Goal: Transaction & Acquisition: Purchase product/service

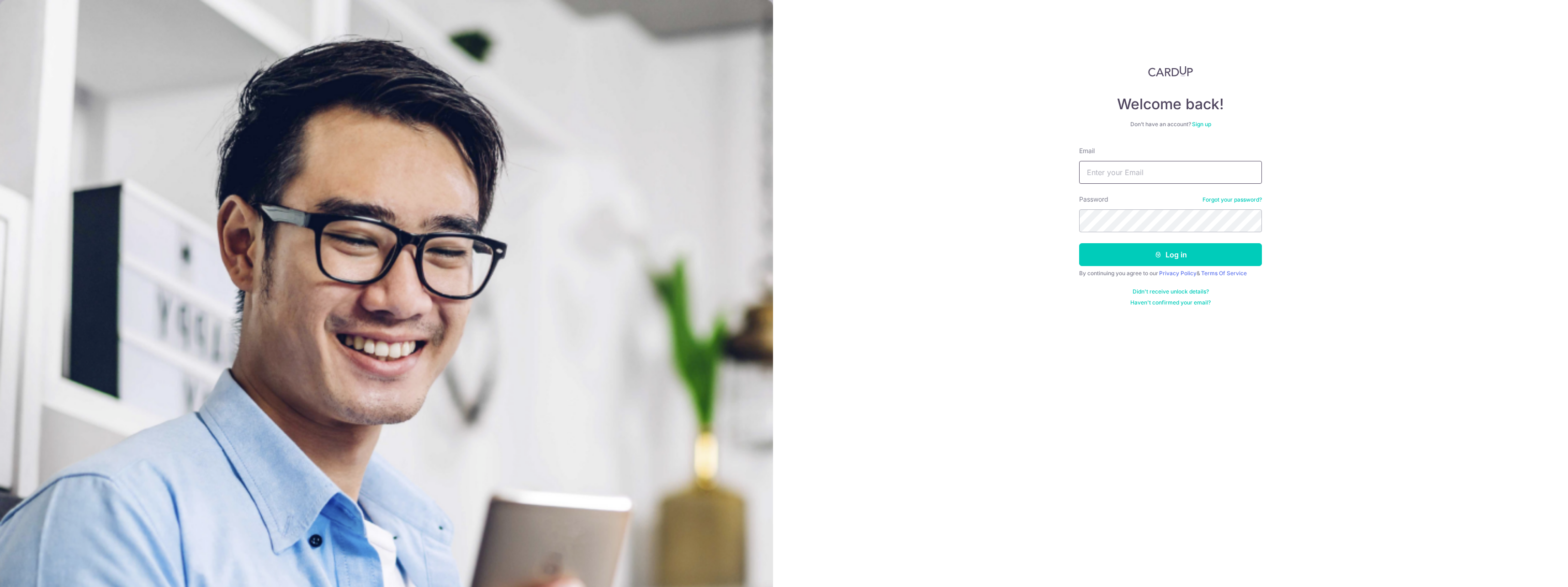
click at [1117, 171] on input "Email" at bounding box center [1171, 172] width 183 height 23
type input "[EMAIL_ADDRESS][DOMAIN_NAME]"
click at [1180, 257] on button "Log in" at bounding box center [1171, 254] width 183 height 23
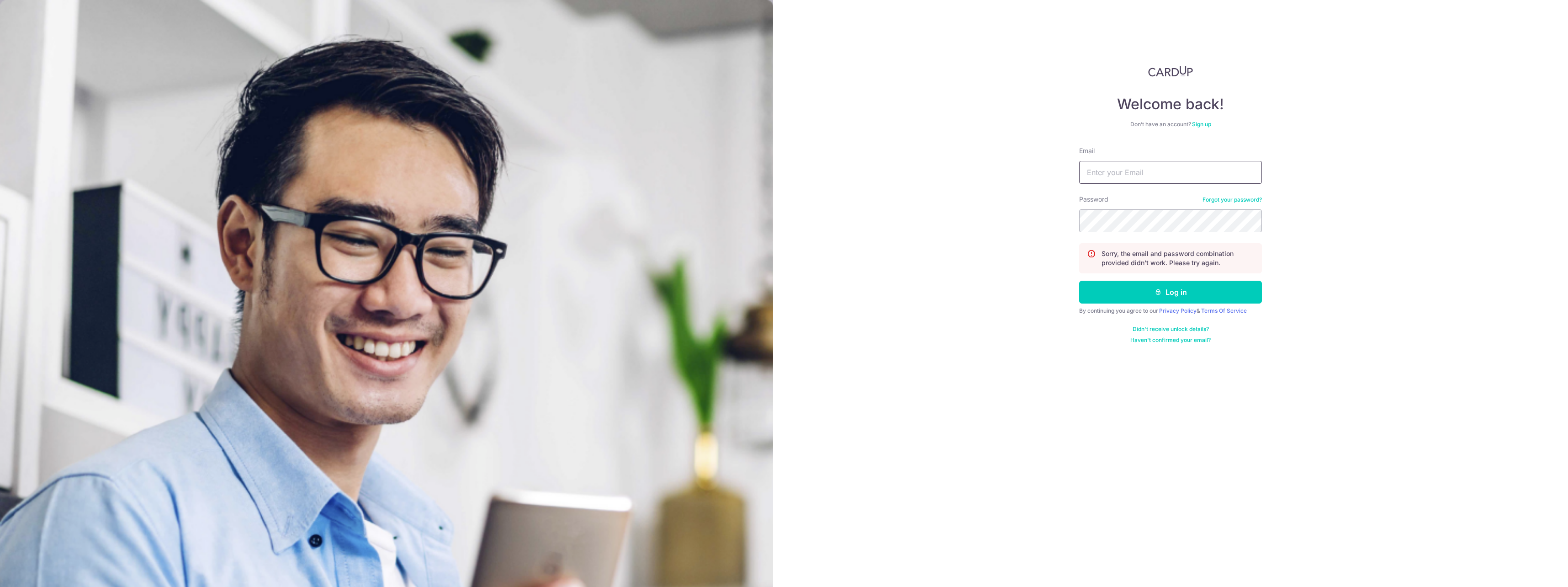
click at [1187, 164] on input "Email" at bounding box center [1171, 172] width 183 height 23
type input "[EMAIL_ADDRESS][DOMAIN_NAME]"
click at [1186, 298] on button "Log in" at bounding box center [1171, 292] width 183 height 23
click at [1124, 177] on input "Email" at bounding box center [1171, 172] width 183 height 23
type input "[EMAIL_ADDRESS][DOMAIN_NAME]"
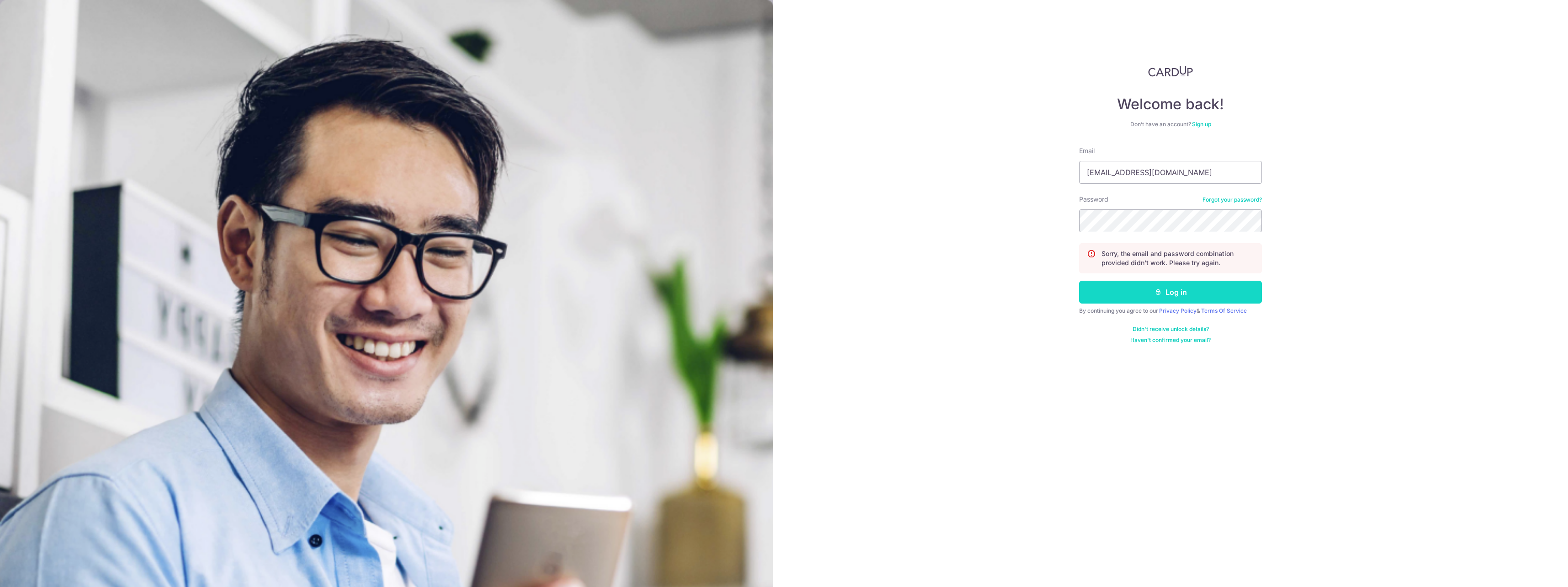
click at [1217, 291] on button "Log in" at bounding box center [1171, 292] width 183 height 23
click at [1141, 174] on input "Email" at bounding box center [1171, 172] width 183 height 23
drag, startPoint x: 1232, startPoint y: 166, endPoint x: 938, endPoint y: 168, distance: 294.0
click at [938, 168] on div "Welcome back! Don’t have an account? Sign up Email SEPHIROTH_1986@HOTMAIL.COM P…" at bounding box center [1171, 293] width 795 height 587
type input "[EMAIL_ADDRESS][DOMAIN_NAME]"
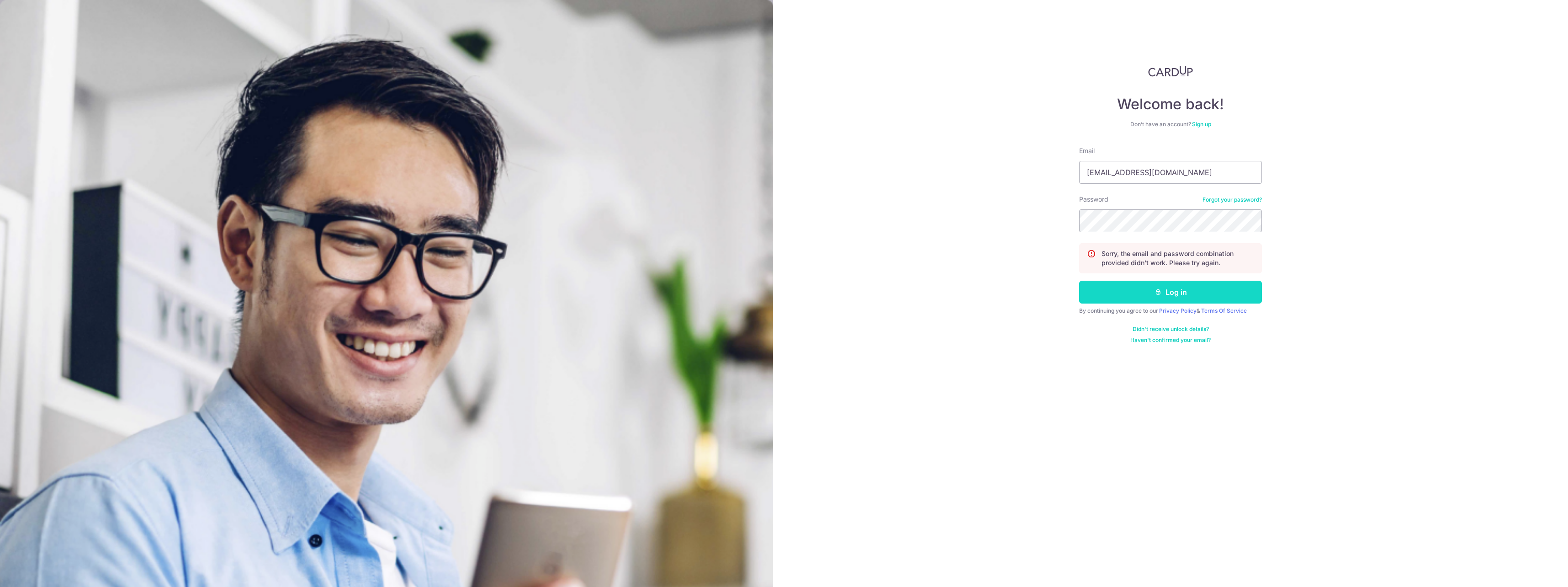
click at [1187, 286] on button "Log in" at bounding box center [1171, 292] width 183 height 23
click at [1148, 179] on input "Email" at bounding box center [1171, 172] width 183 height 23
paste input "[EMAIL_ADDRESS][DOMAIN_NAME]"
type input "[EMAIL_ADDRESS][DOMAIN_NAME]"
click at [1167, 293] on button "Log in" at bounding box center [1171, 292] width 183 height 23
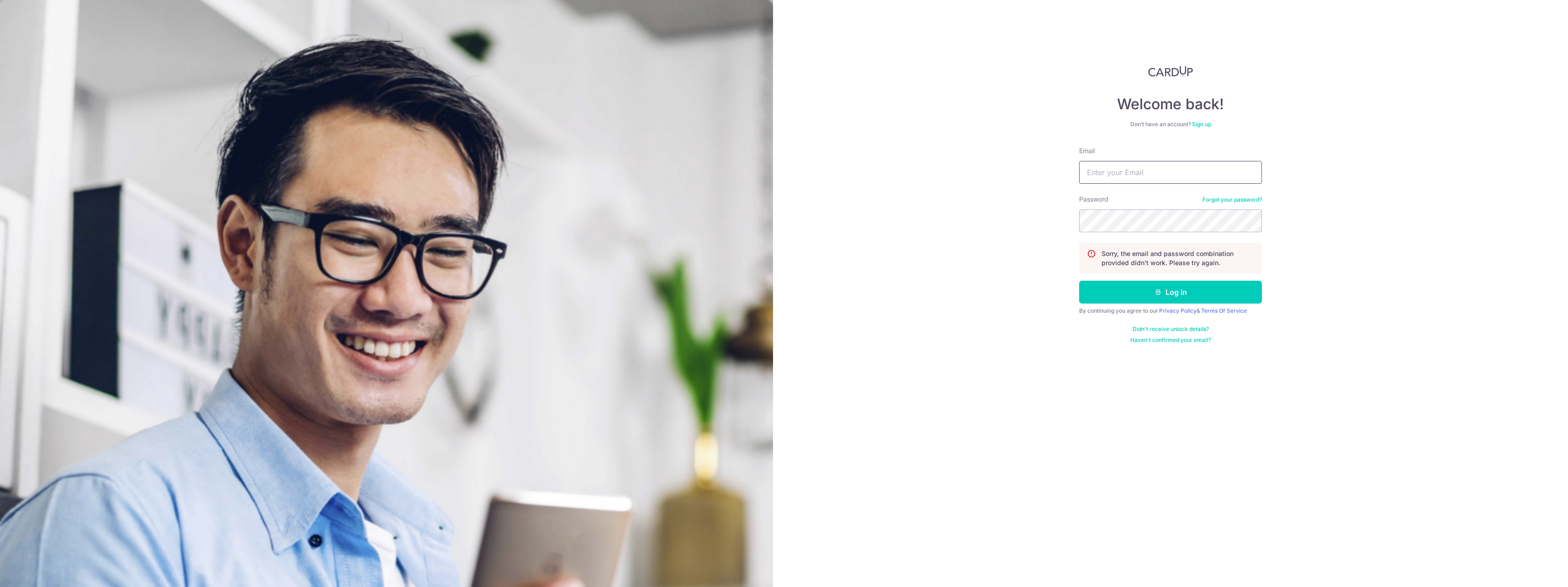
click at [1149, 172] on input "Email" at bounding box center [1171, 172] width 183 height 23
paste input "[EMAIL_ADDRESS][DOMAIN_NAME]"
type input "[EMAIL_ADDRESS][DOMAIN_NAME]"
click at [1159, 292] on icon "submit" at bounding box center [1158, 292] width 8 height 8
click at [1146, 171] on input "Email" at bounding box center [1171, 172] width 183 height 23
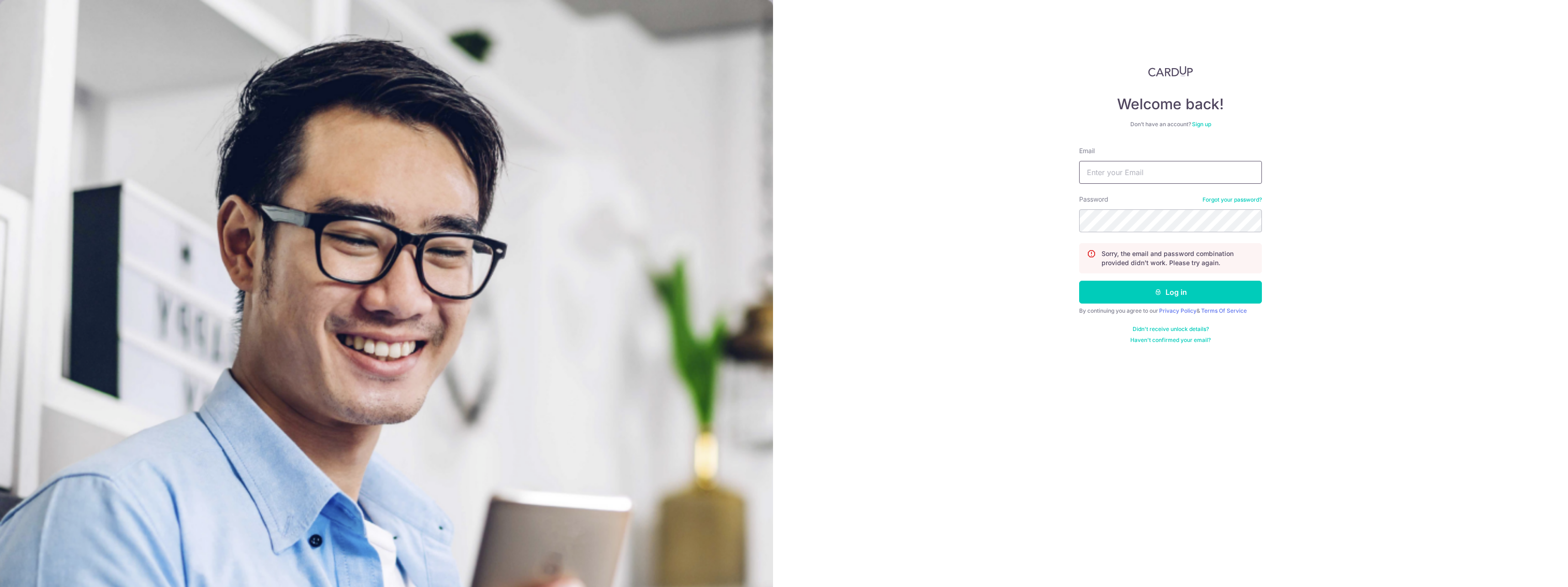
paste input "[EMAIL_ADDRESS][DOMAIN_NAME]"
type input "[EMAIL_ADDRESS][DOMAIN_NAME]"
click at [1147, 291] on button "Log in" at bounding box center [1171, 292] width 183 height 23
click at [1146, 161] on input "Email" at bounding box center [1171, 172] width 183 height 23
paste input "[EMAIL_ADDRESS][DOMAIN_NAME]"
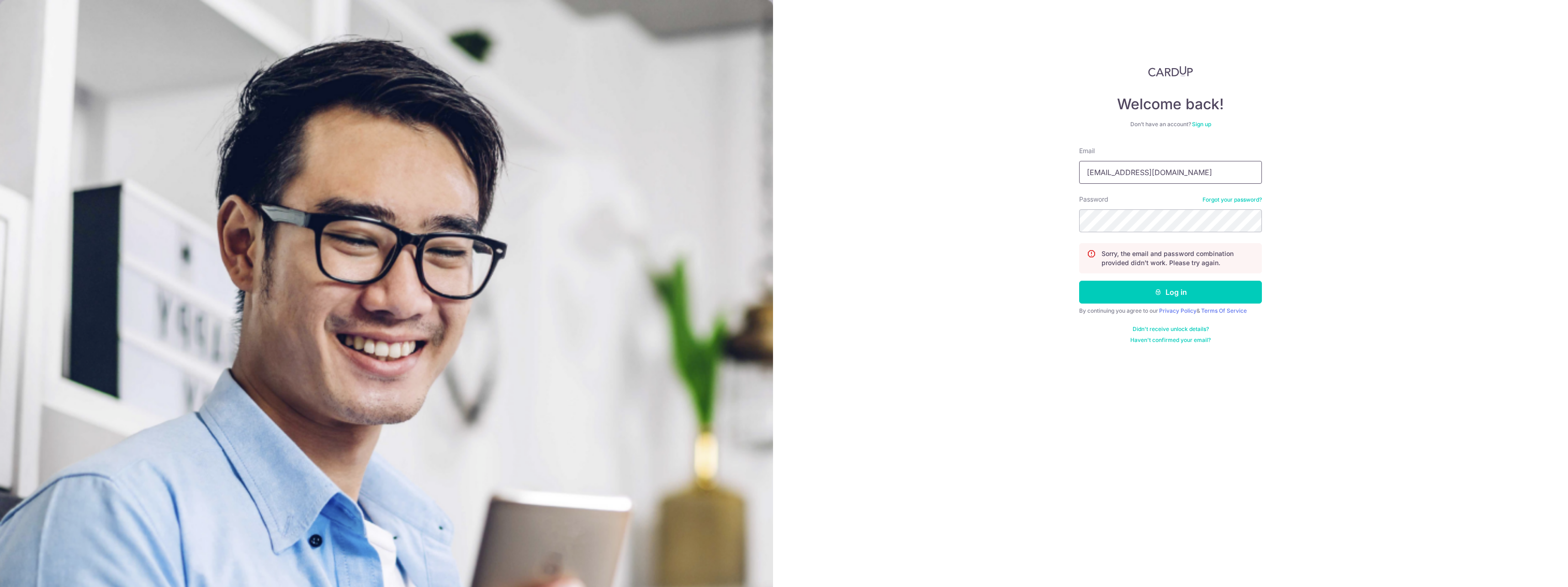
type input "[EMAIL_ADDRESS][DOMAIN_NAME]"
click at [951, 209] on div "Welcome back! Don’t have an account? Sign up Email SEPHIROTH_1986@HOTMAIL.COM P…" at bounding box center [1171, 293] width 795 height 587
click at [1112, 287] on button "Log in" at bounding box center [1171, 292] width 183 height 23
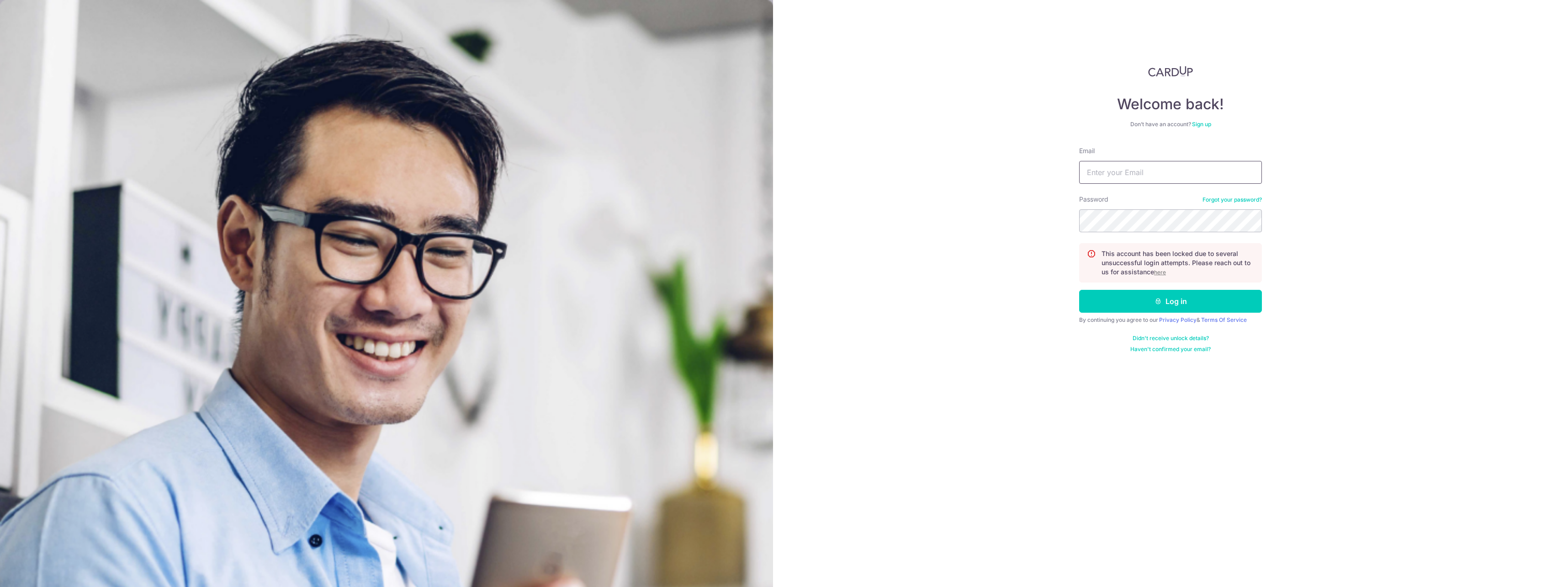
click at [1130, 166] on input "Email" at bounding box center [1171, 172] width 183 height 23
paste input "[EMAIL_ADDRESS][DOMAIN_NAME]"
type input "[EMAIL_ADDRESS][DOMAIN_NAME]"
click at [1162, 273] on u "here" at bounding box center [1160, 272] width 12 height 7
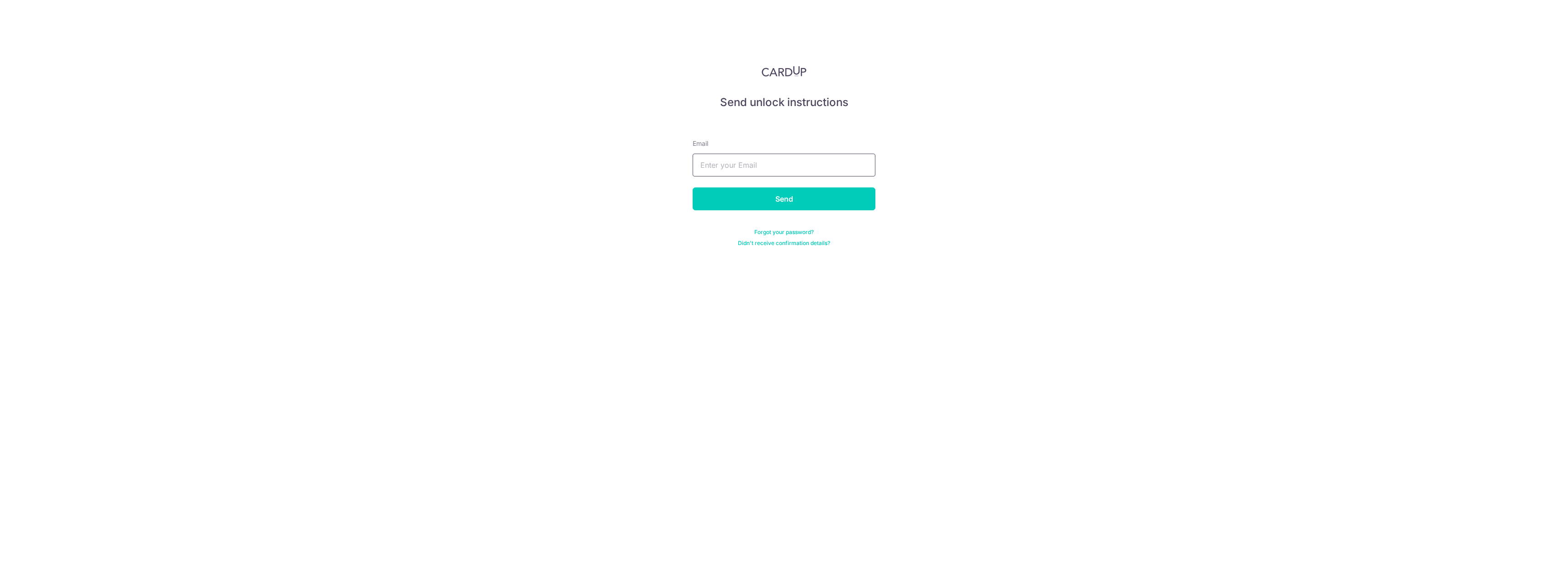
click at [780, 174] on input "text" at bounding box center [784, 165] width 183 height 23
paste input "[EMAIL_ADDRESS][DOMAIN_NAME]"
type input "[EMAIL_ADDRESS][DOMAIN_NAME]"
click at [774, 192] on input "Send" at bounding box center [784, 199] width 183 height 23
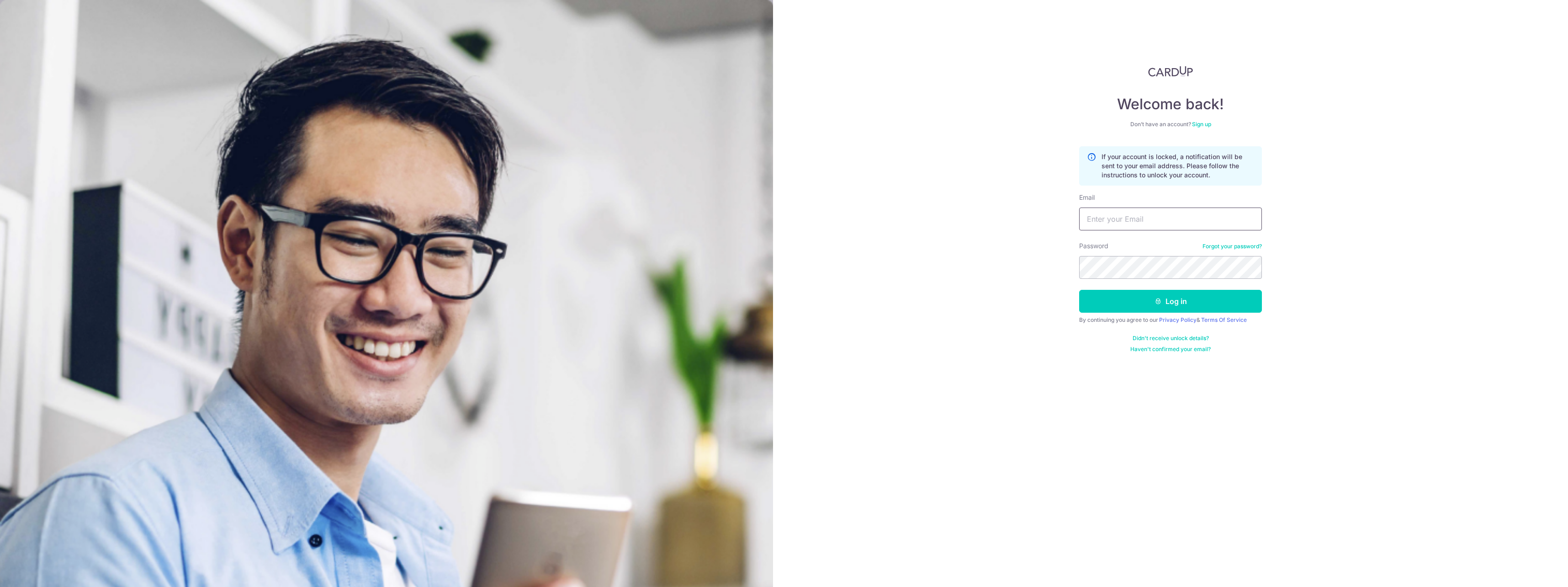
click at [1131, 226] on input "Email" at bounding box center [1171, 219] width 183 height 23
click at [1139, 223] on input "Email" at bounding box center [1171, 219] width 183 height 23
click at [1229, 243] on link "Forgot your password?" at bounding box center [1232, 247] width 59 height 8
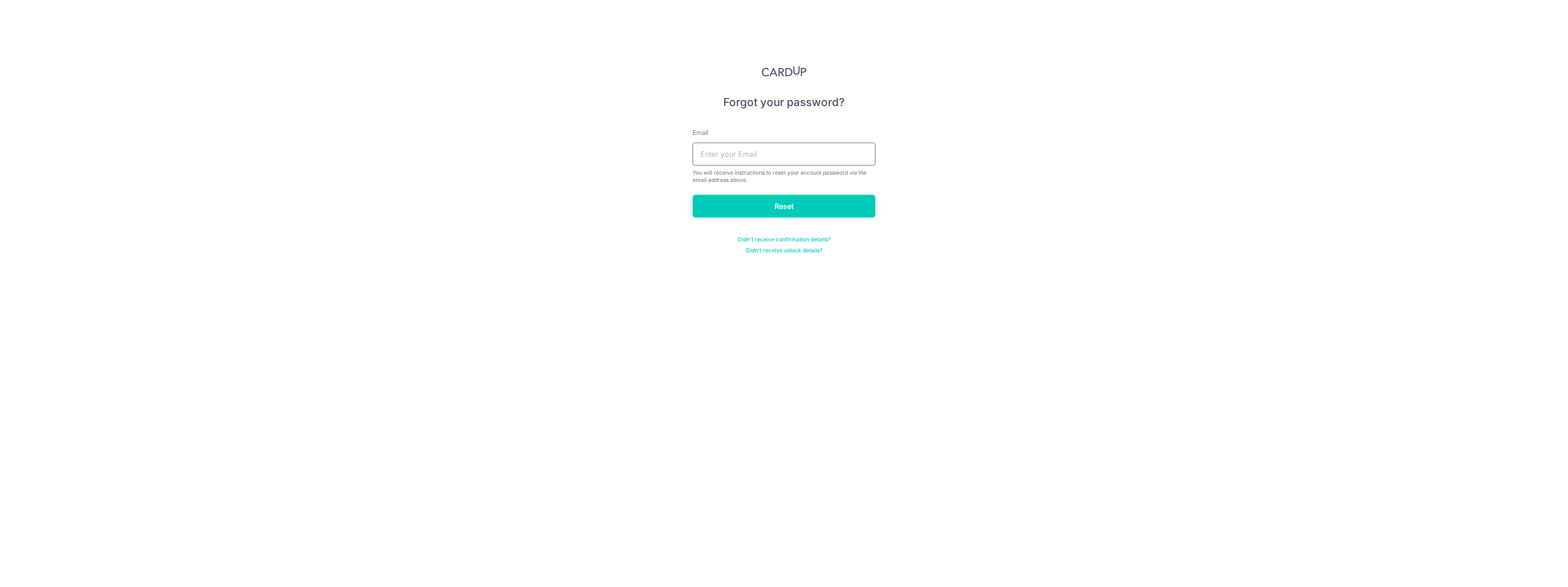
click at [825, 155] on input "text" at bounding box center [784, 154] width 183 height 23
paste input "SEPHIROTH_1986@HOTMAIL.COM"
type input "SEPHIROTH_1986@HOTMAIL.COM"
click at [804, 206] on input "Reset" at bounding box center [784, 206] width 183 height 23
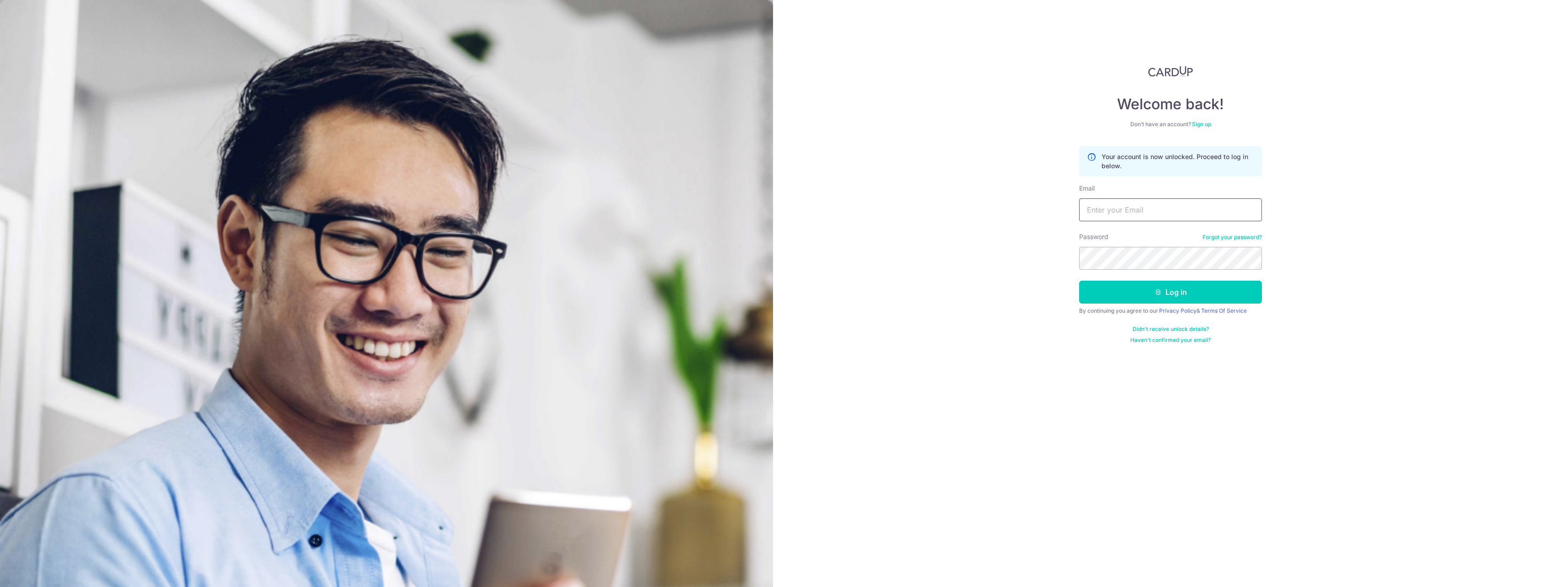
click at [1111, 215] on input "Email" at bounding box center [1171, 210] width 183 height 23
paste input "[EMAIL_ADDRESS][DOMAIN_NAME]"
type input "[EMAIL_ADDRESS][DOMAIN_NAME]"
click at [1108, 244] on div "Password Forgot your password?" at bounding box center [1171, 250] width 183 height 37
click at [1145, 292] on button "Log in" at bounding box center [1171, 292] width 183 height 23
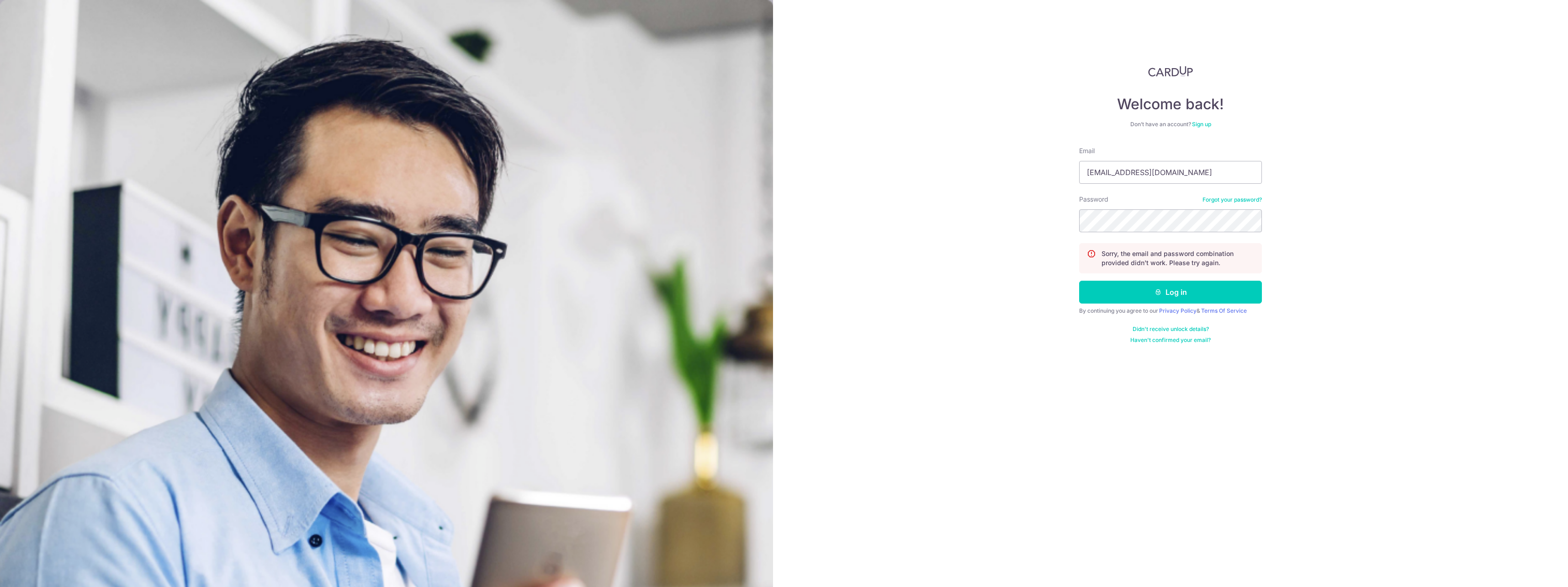
type input "[EMAIL_ADDRESS][DOMAIN_NAME]"
click at [1121, 289] on button "Log in" at bounding box center [1171, 292] width 183 height 23
click at [1126, 167] on input "Email" at bounding box center [1171, 172] width 183 height 23
paste input "[EMAIL_ADDRESS][DOMAIN_NAME]"
type input "[EMAIL_ADDRESS][DOMAIN_NAME]"
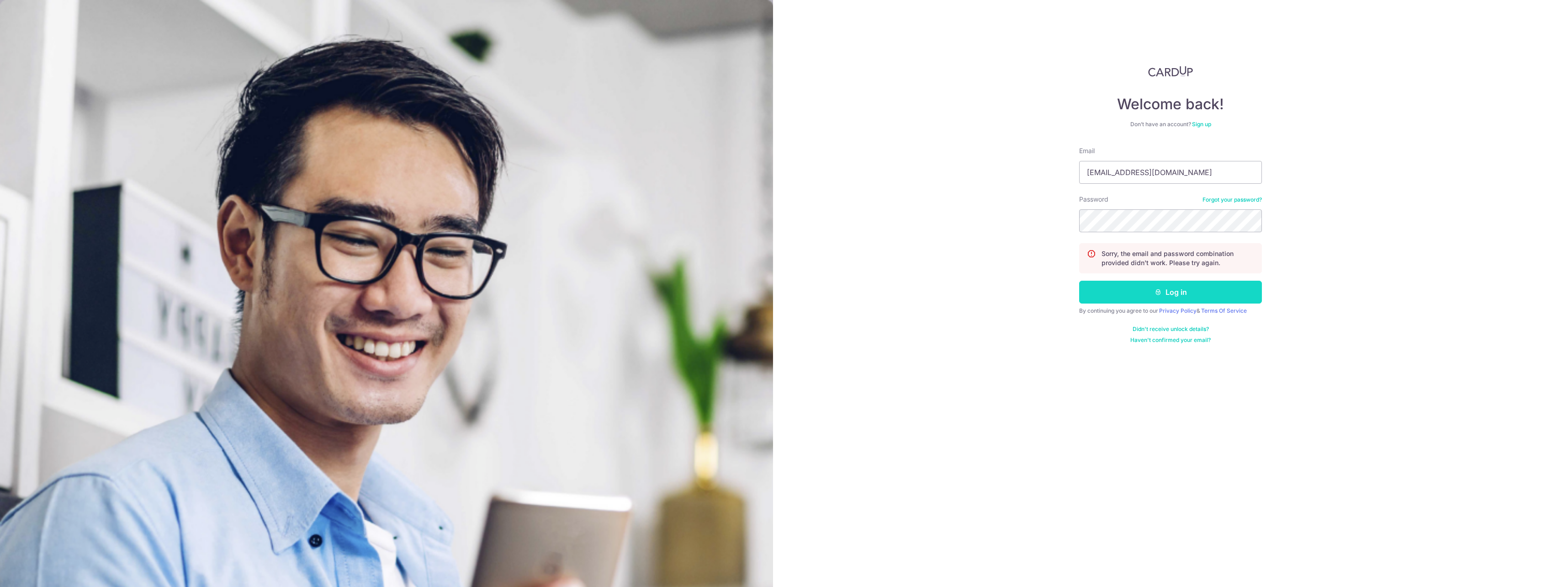
click at [1164, 288] on button "Log in" at bounding box center [1171, 292] width 183 height 23
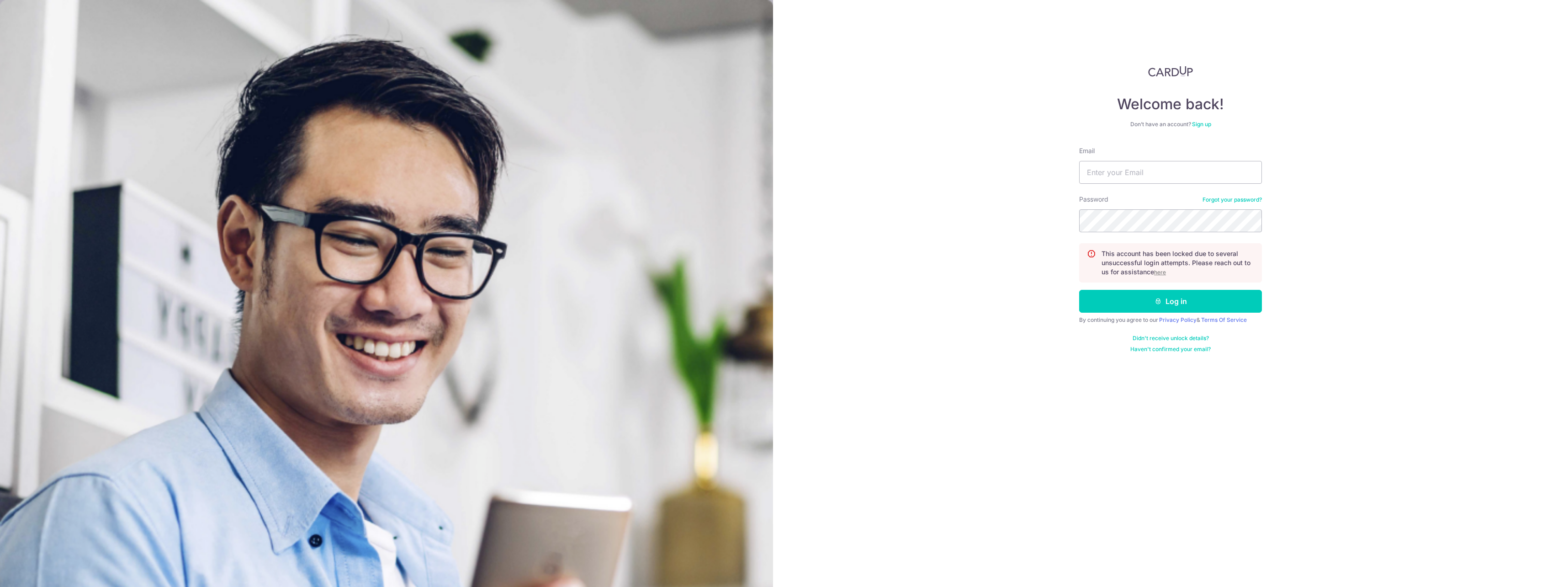
click at [1162, 275] on u "here" at bounding box center [1160, 272] width 12 height 7
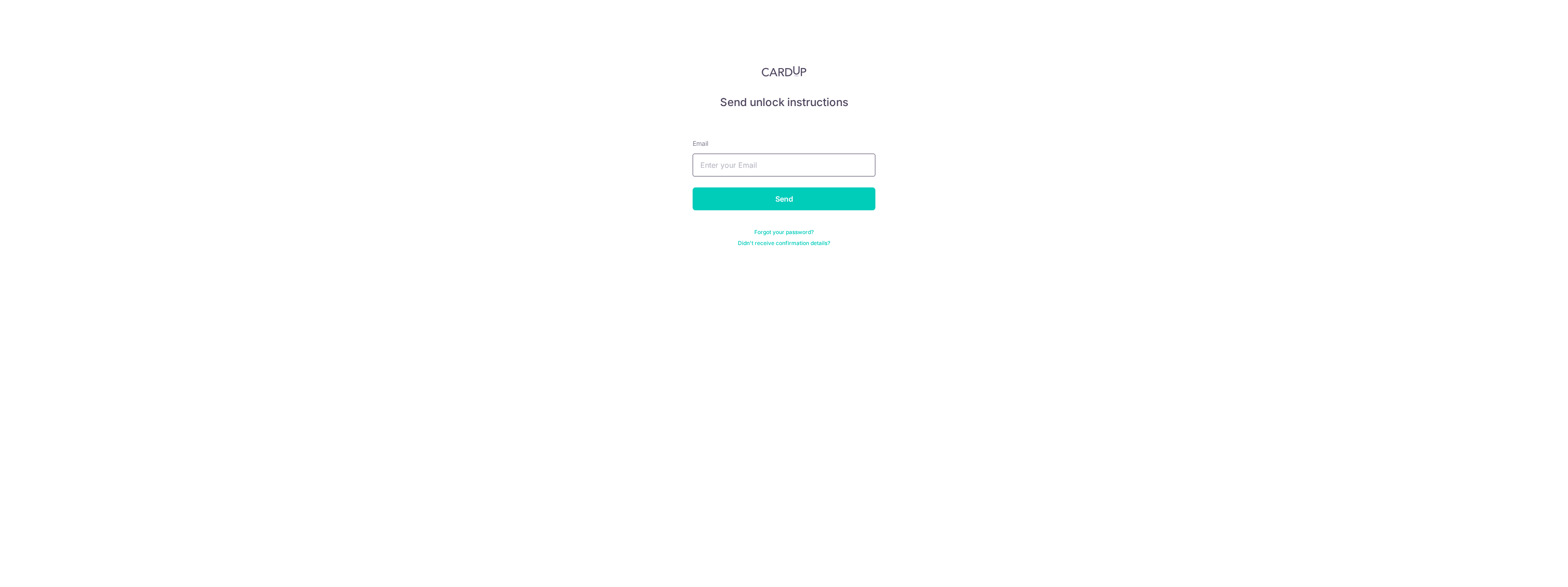
click at [788, 167] on input "text" at bounding box center [784, 165] width 183 height 23
click at [776, 232] on link "Forgot your password?" at bounding box center [784, 232] width 59 height 8
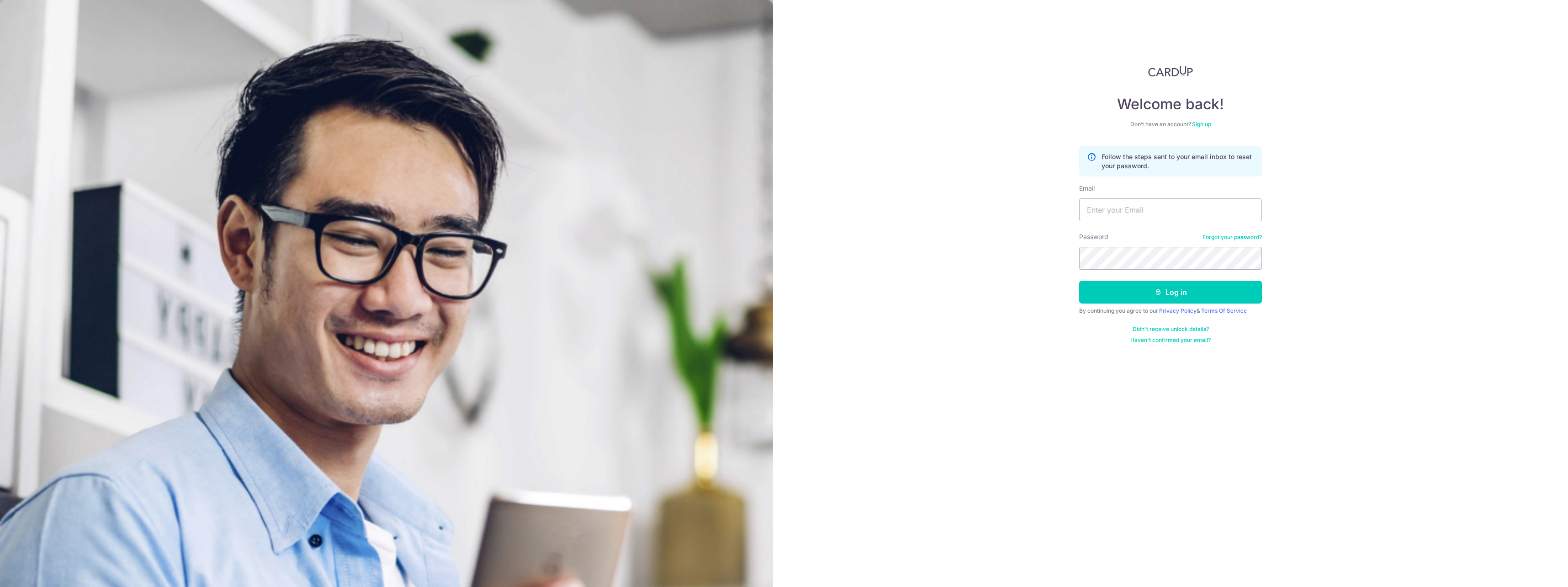
click at [1219, 239] on link "Forgot your password?" at bounding box center [1232, 238] width 59 height 8
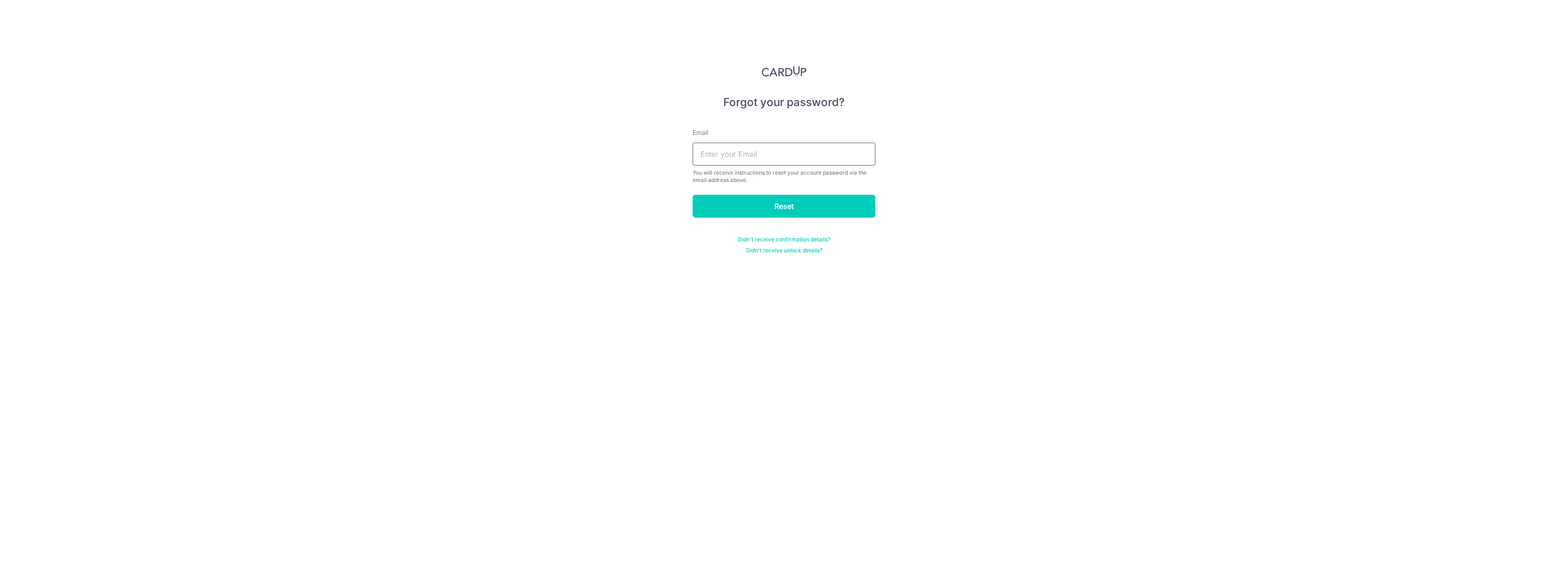
click at [771, 156] on input "text" at bounding box center [784, 154] width 183 height 23
paste input "SEPHIROTH_1986@HOTMAIL.COM"
type input "SEPHIROTH_1986@HOTMAIL.COM"
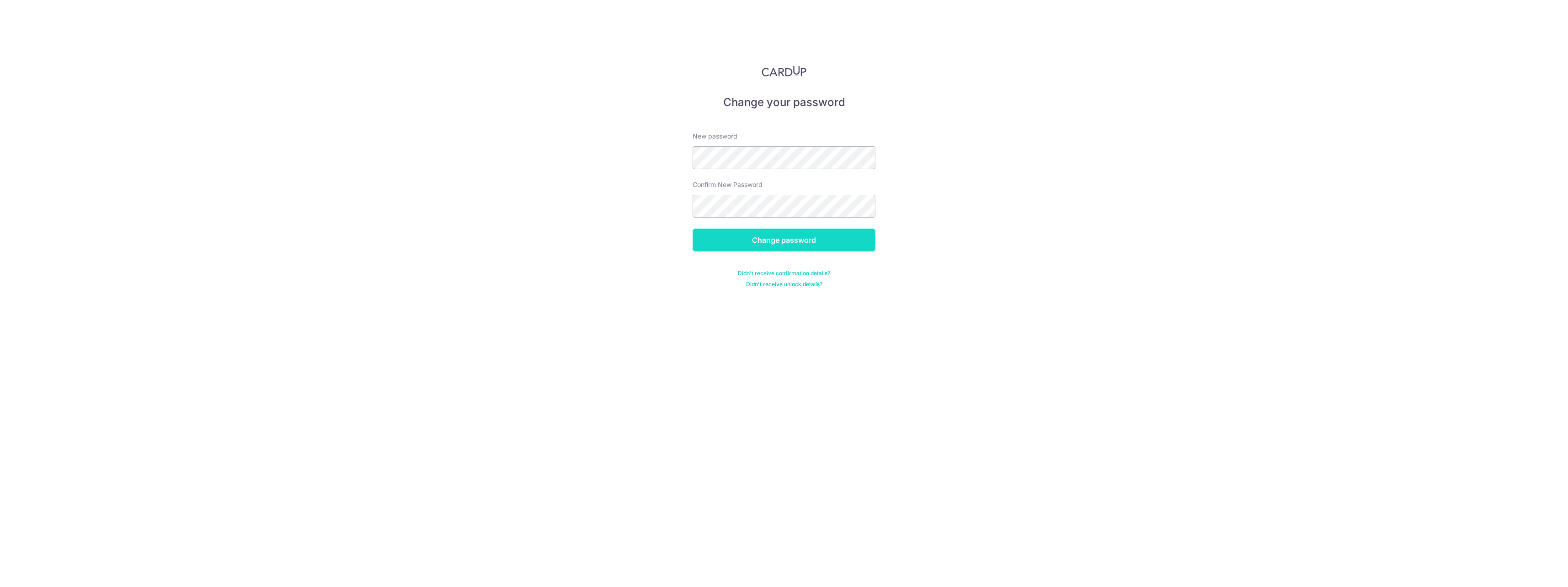
click at [789, 243] on input "Change password" at bounding box center [784, 240] width 183 height 23
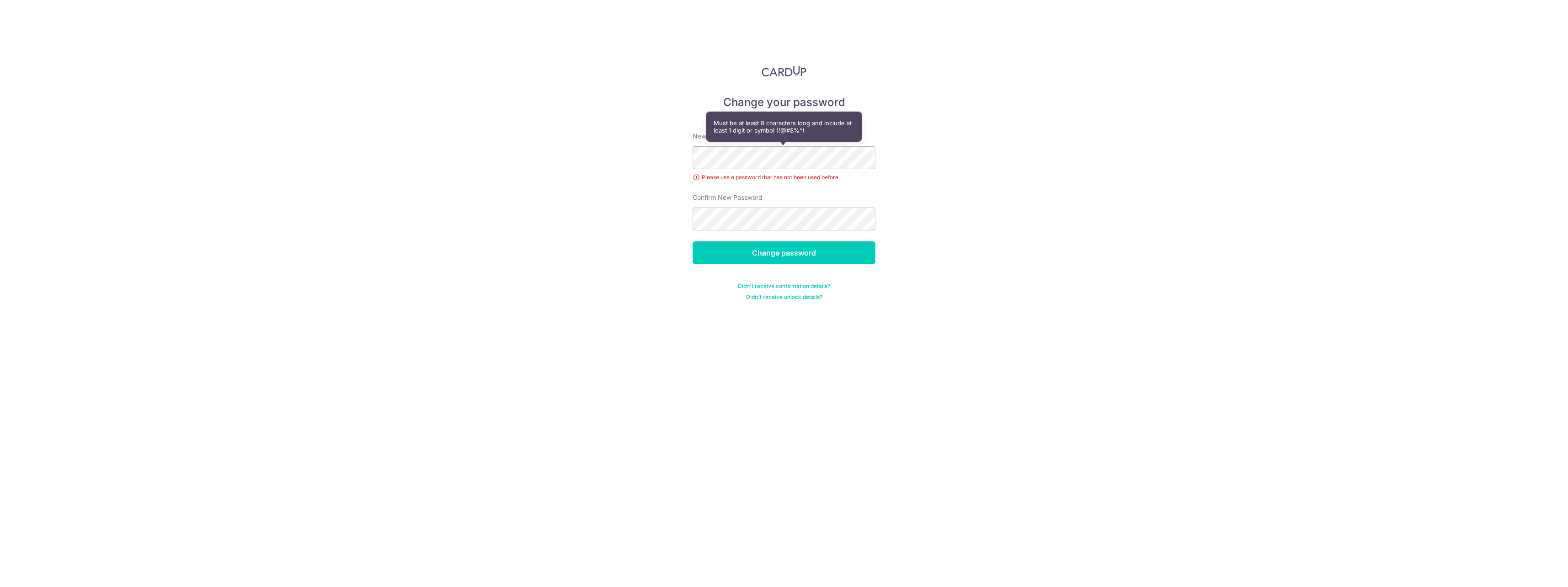
click at [754, 231] on form "New password Please use a password that has not been used before. Confirm New P…" at bounding box center [784, 210] width 183 height 180
click at [775, 255] on input "Change password" at bounding box center [784, 253] width 183 height 23
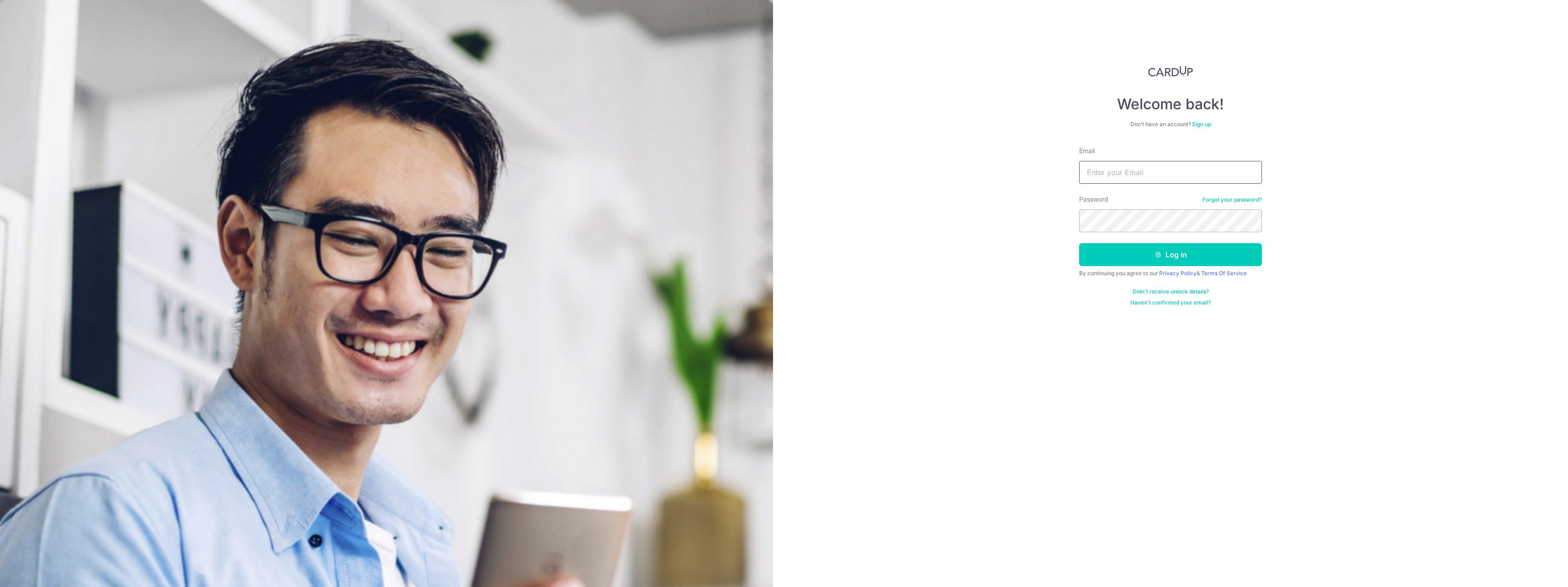
click at [1104, 172] on input "Email" at bounding box center [1171, 172] width 183 height 23
type input "sephiroth_1986@hotmail.com"
click at [1173, 250] on button "Log in" at bounding box center [1171, 254] width 183 height 23
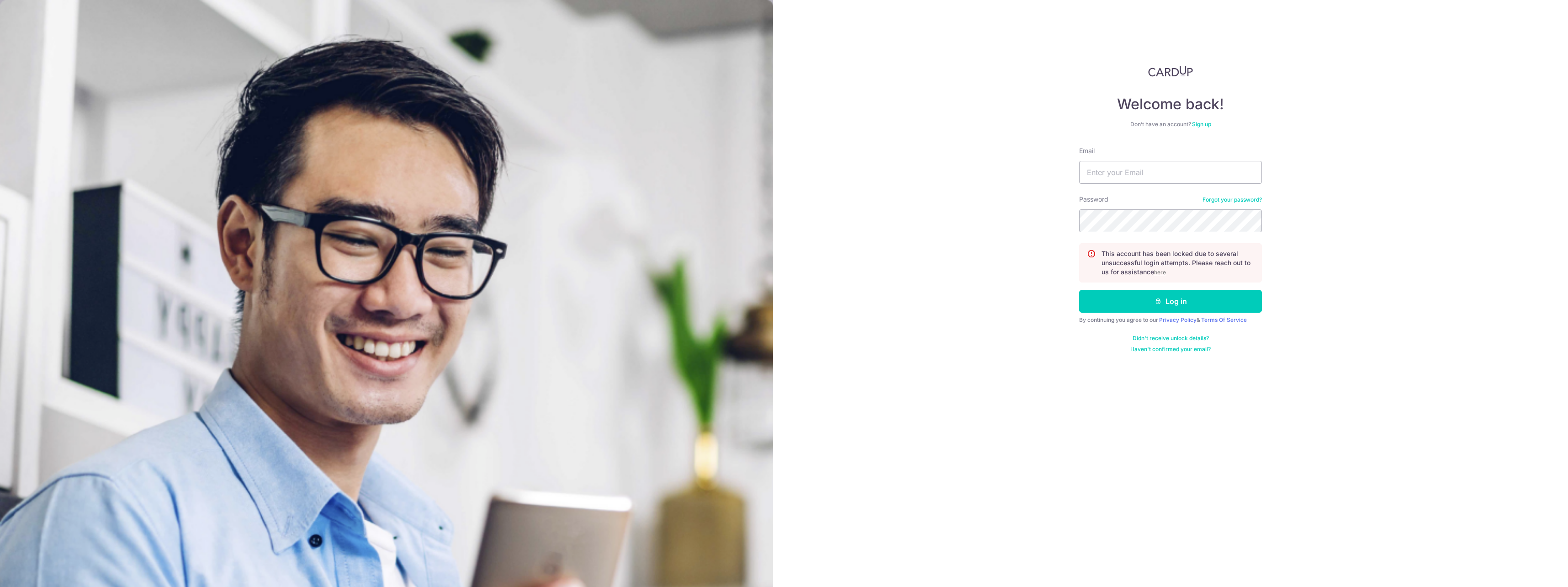
click at [1163, 273] on u "here" at bounding box center [1160, 272] width 12 height 7
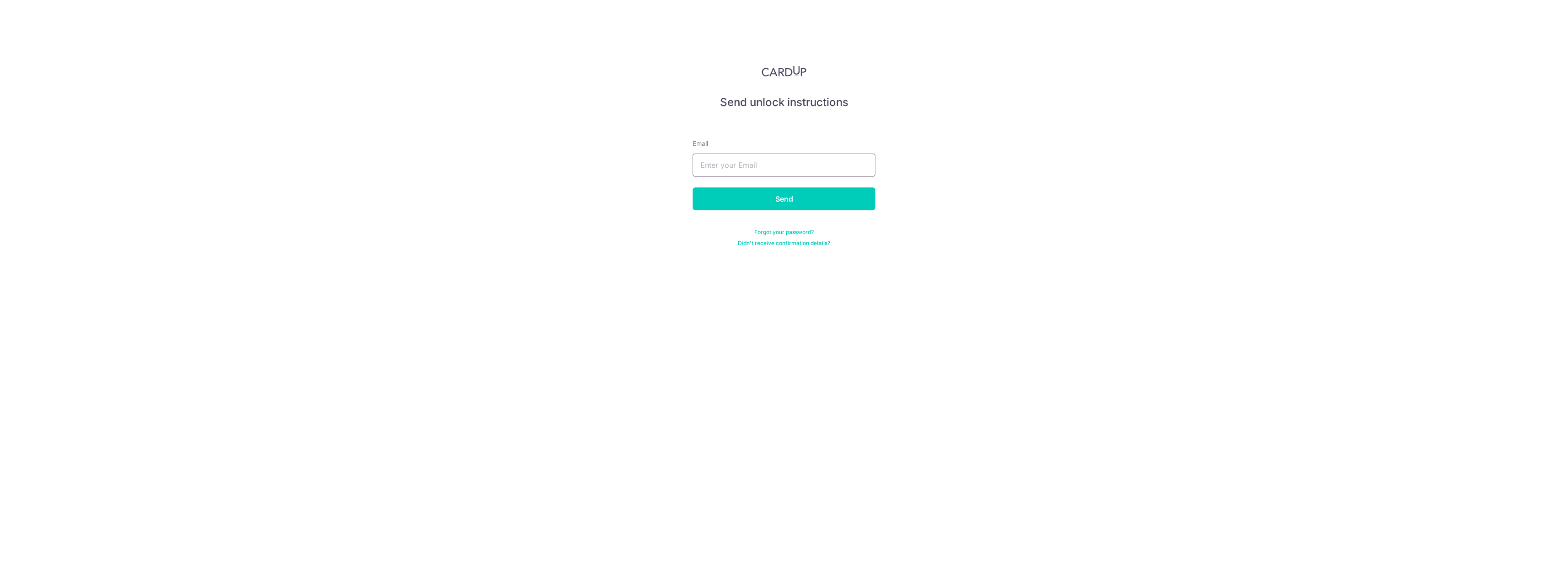
click at [753, 164] on input "text" at bounding box center [784, 165] width 183 height 23
paste input "SEPHIROTH_1986@HOTMAIL.COM"
type input "SEPHIROTH_1986@HOTMAIL.COM"
click at [767, 199] on input "Send" at bounding box center [784, 199] width 183 height 23
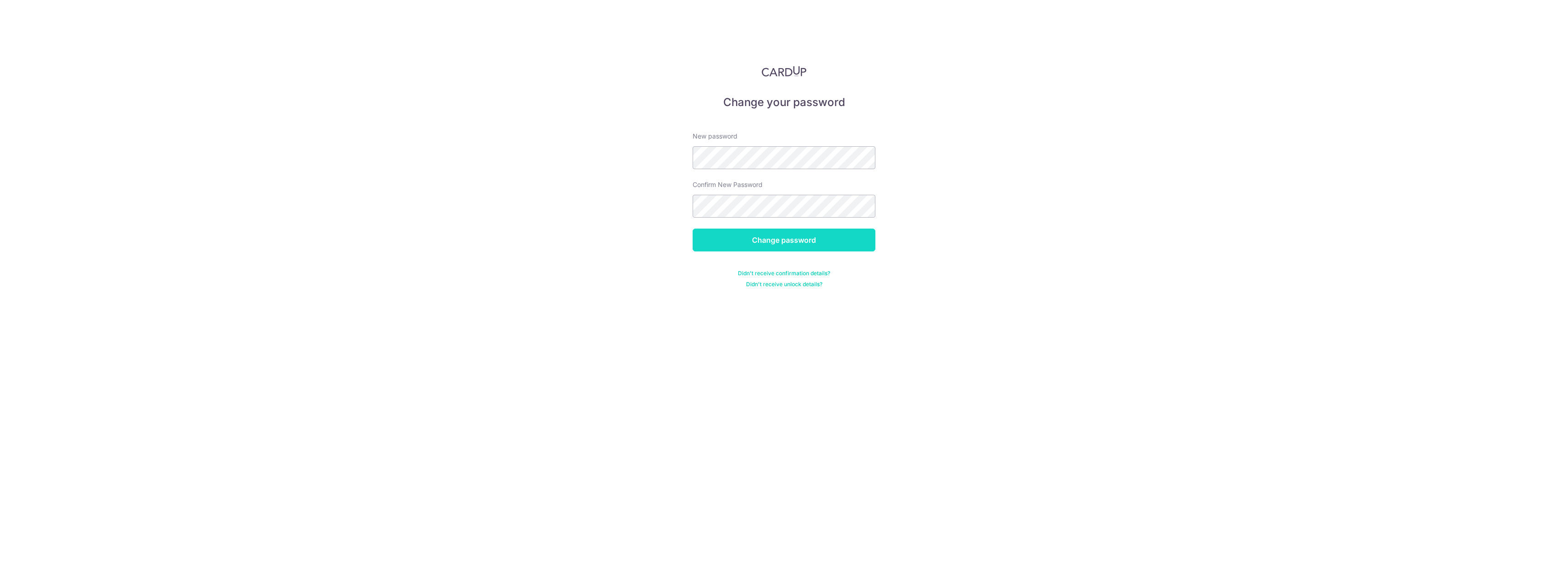
click at [795, 243] on input "Change password" at bounding box center [784, 240] width 183 height 23
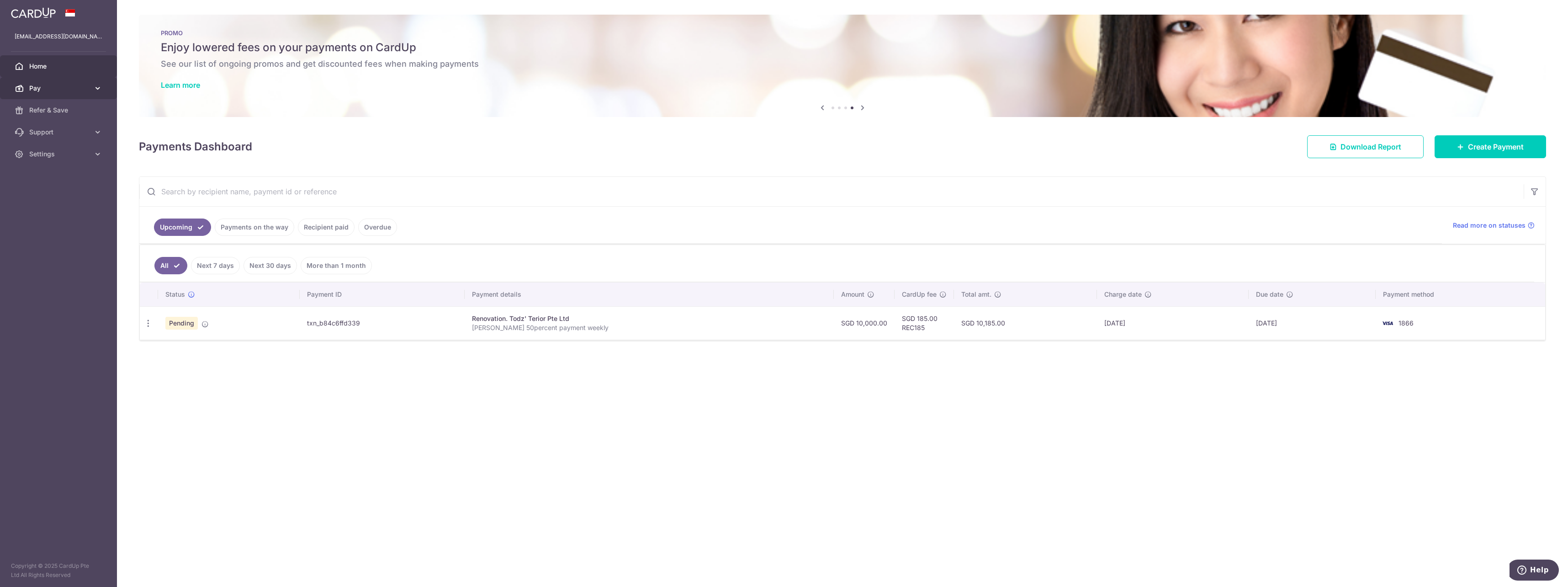
click at [65, 92] on span "Pay" at bounding box center [59, 88] width 60 height 9
click at [49, 110] on span "Payments" at bounding box center [59, 110] width 60 height 9
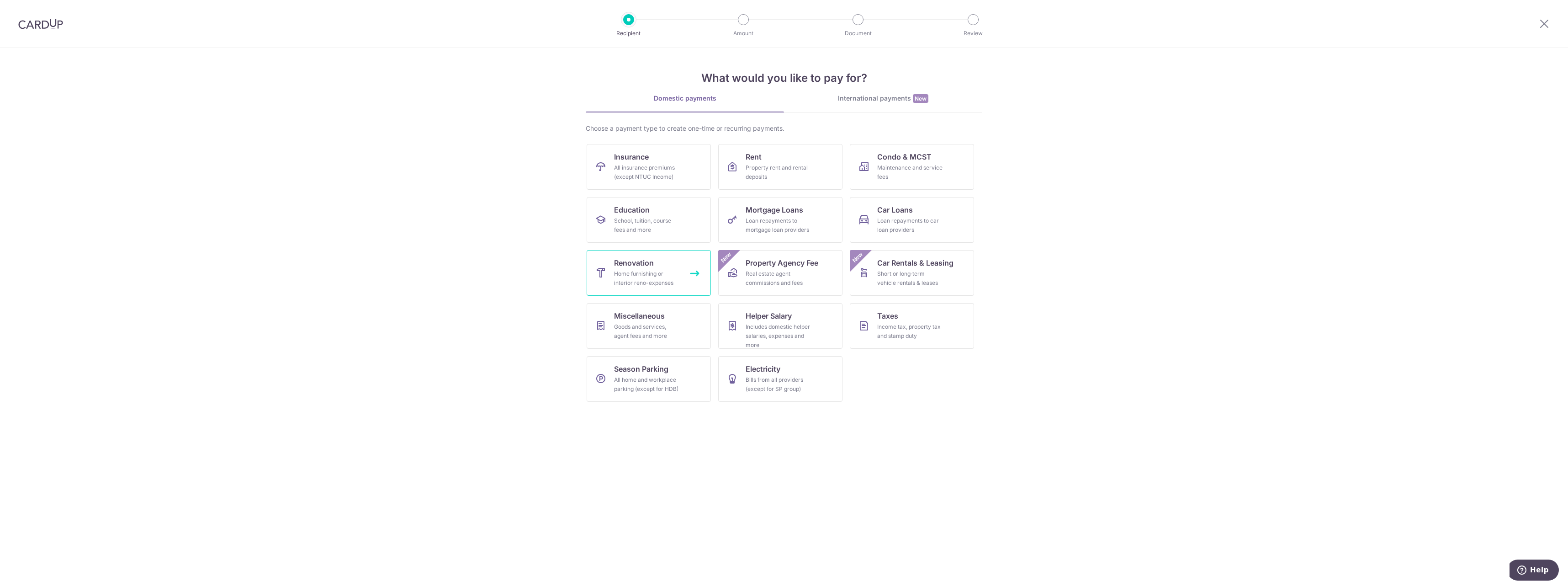
click at [666, 276] on div "Home furnishing or interior reno-expenses" at bounding box center [647, 279] width 65 height 18
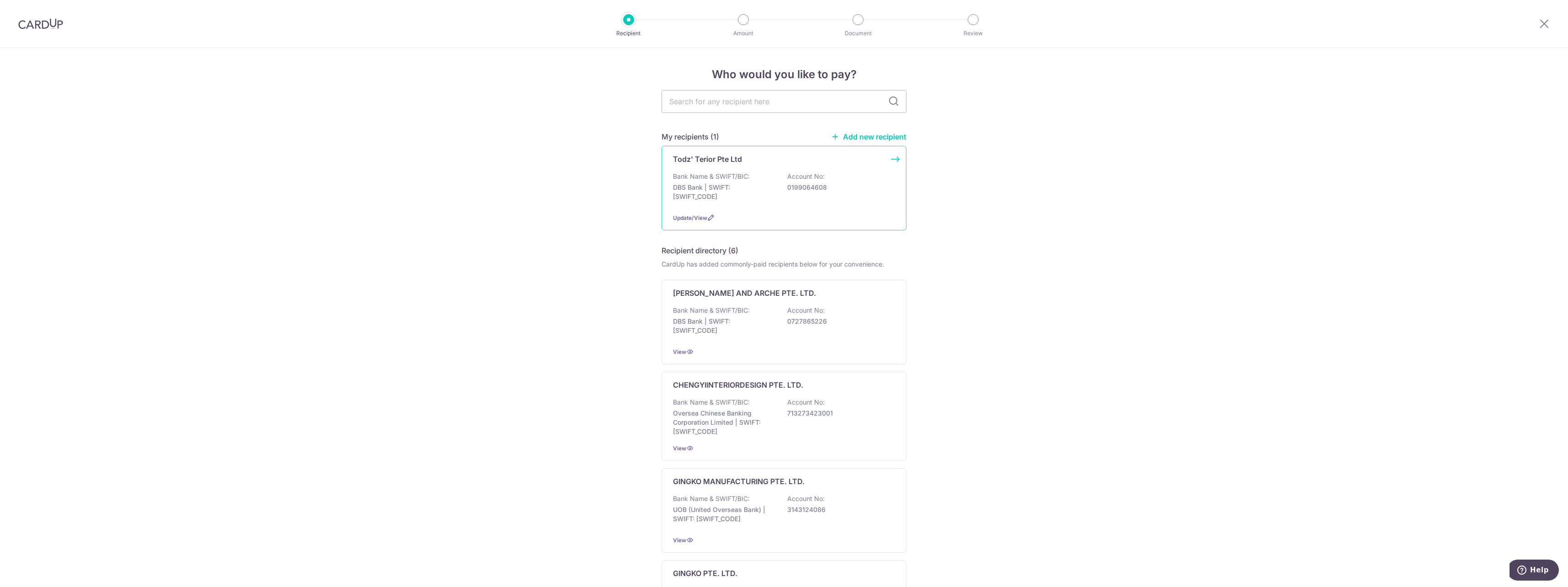
click at [808, 171] on div "Todz' Terior Pte Ltd Bank Name & SWIFT/BIC: DBS Bank | SWIFT: DBSSSGSGXXX Accou…" at bounding box center [784, 187] width 245 height 85
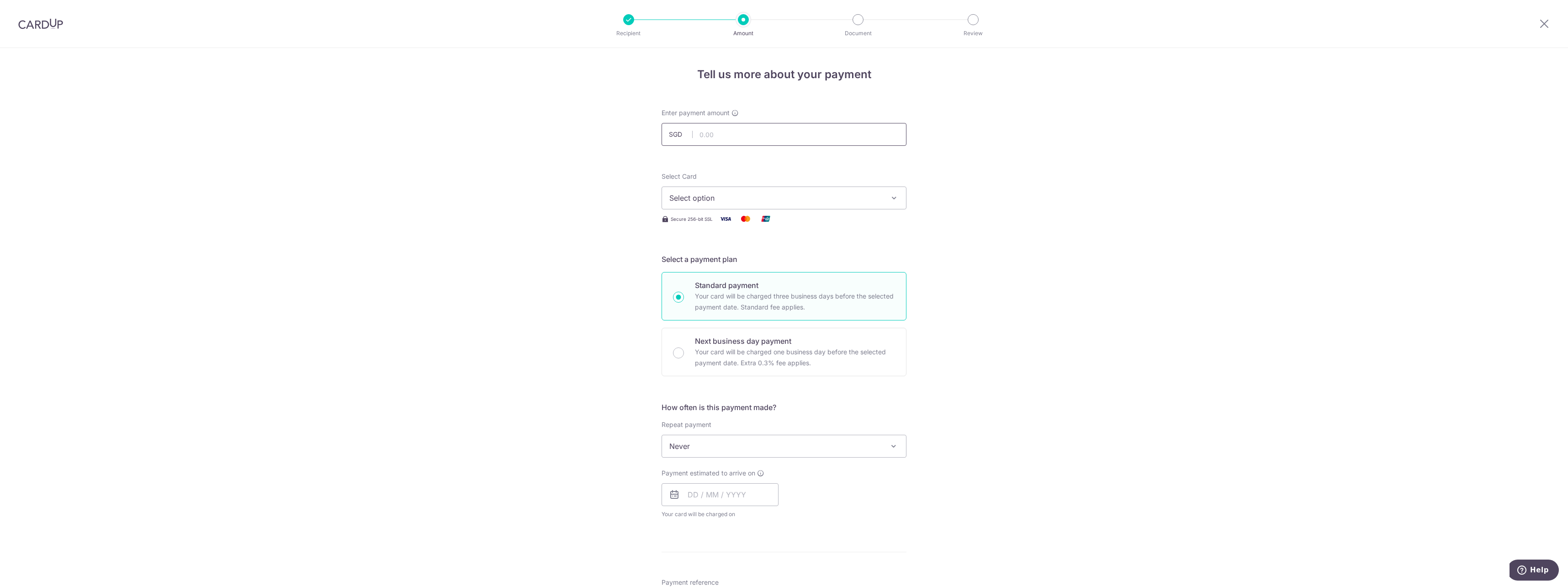
click at [766, 140] on input "text" at bounding box center [784, 134] width 245 height 23
type input "10,000.00"
click at [767, 196] on span "Select option" at bounding box center [776, 198] width 213 height 11
drag, startPoint x: 727, startPoint y: 312, endPoint x: 722, endPoint y: 318, distance: 7.8
click at [727, 312] on span "**** 1866" at bounding box center [783, 307] width 229 height 11
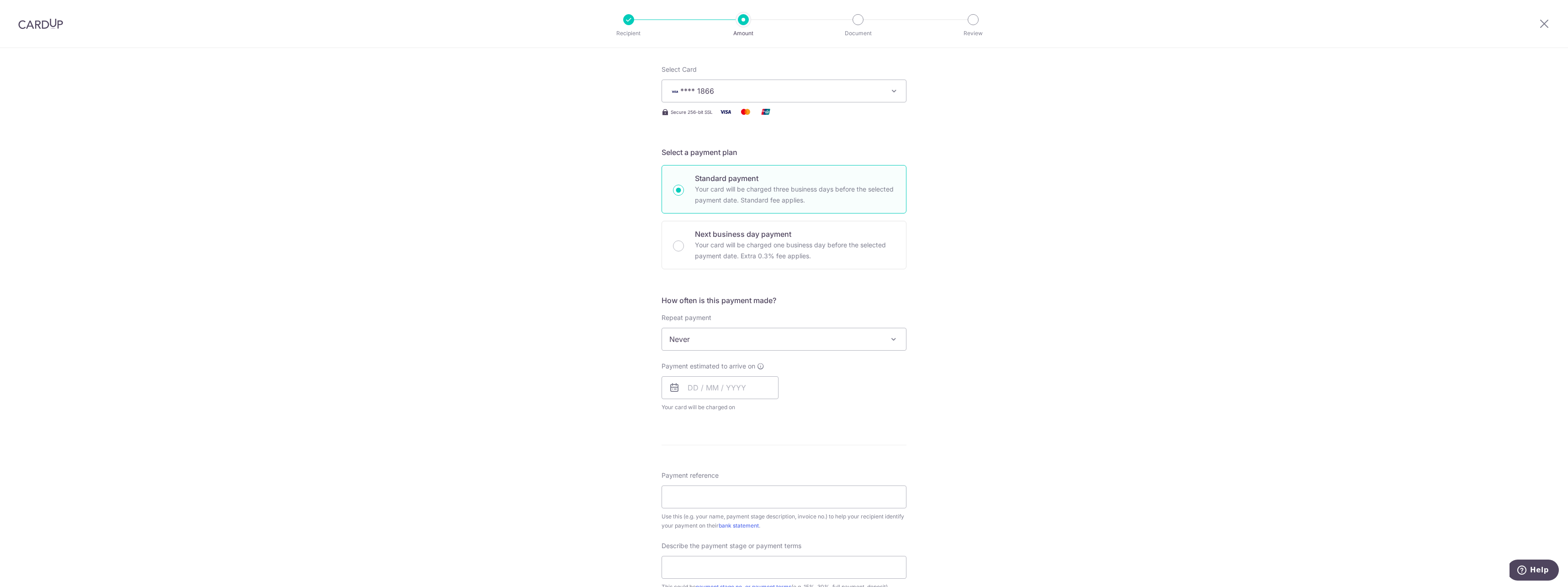
scroll to position [137, 0]
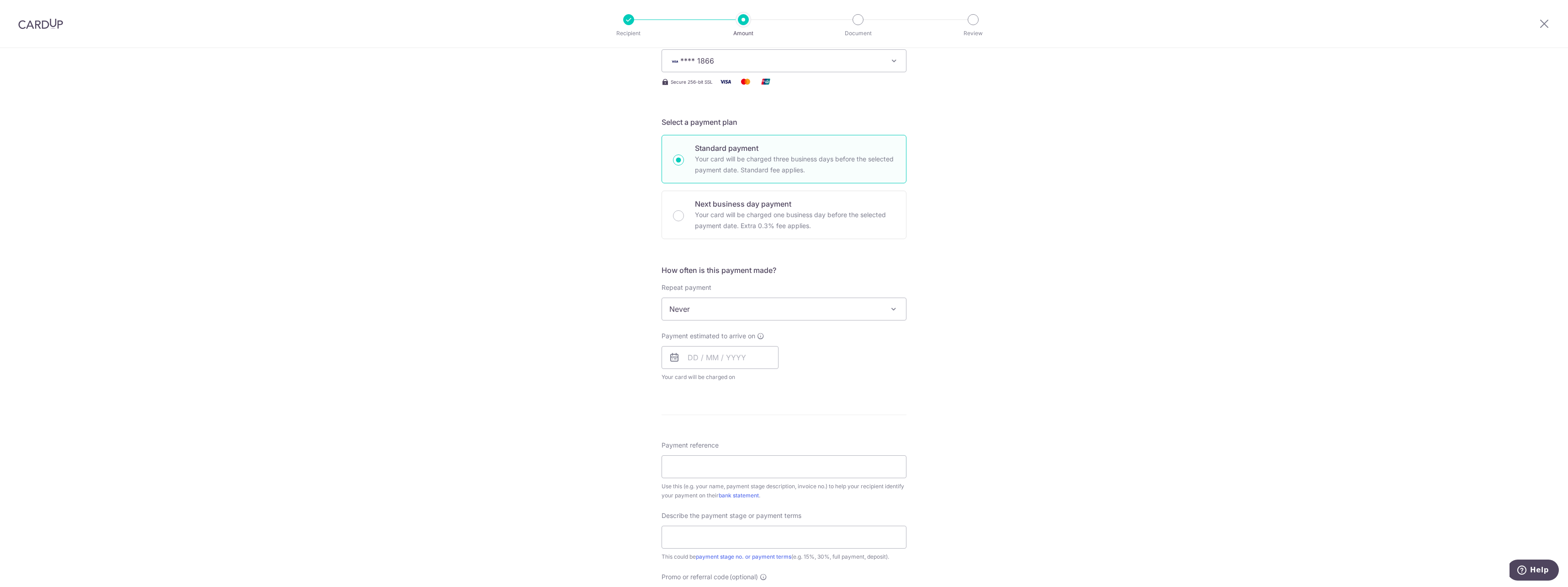
click at [740, 311] on span "Never" at bounding box center [784, 308] width 244 height 22
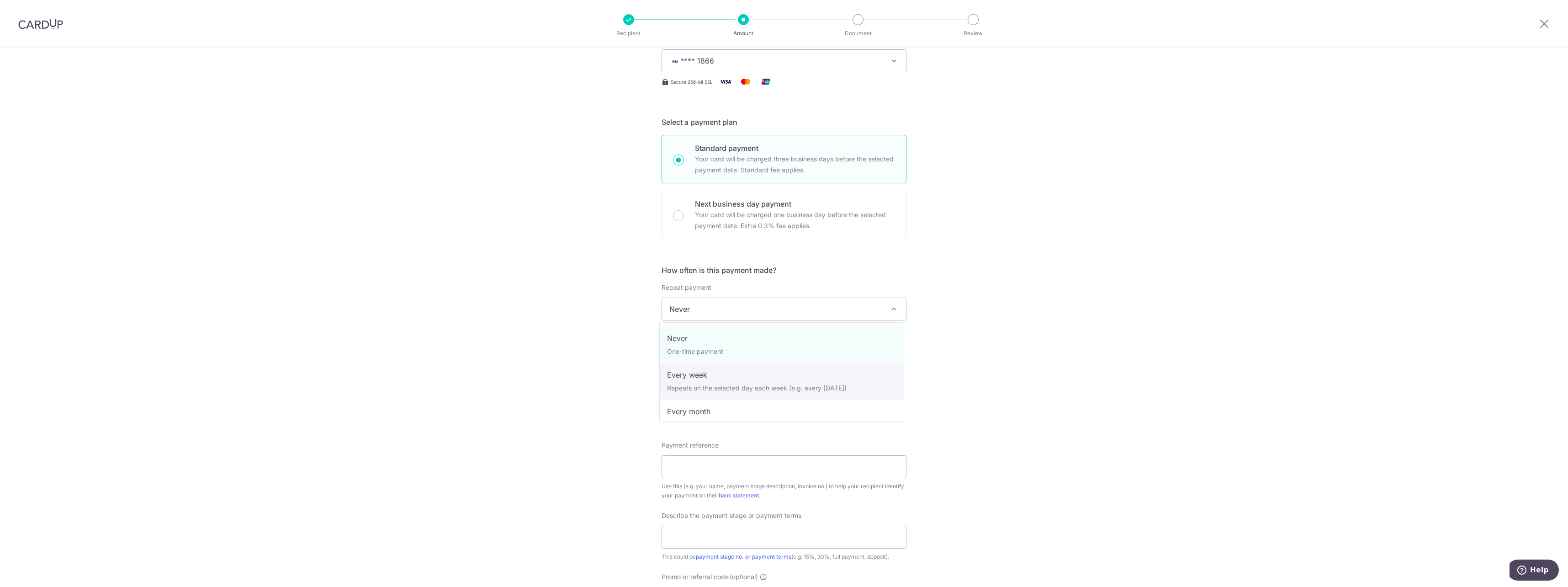
select select "2"
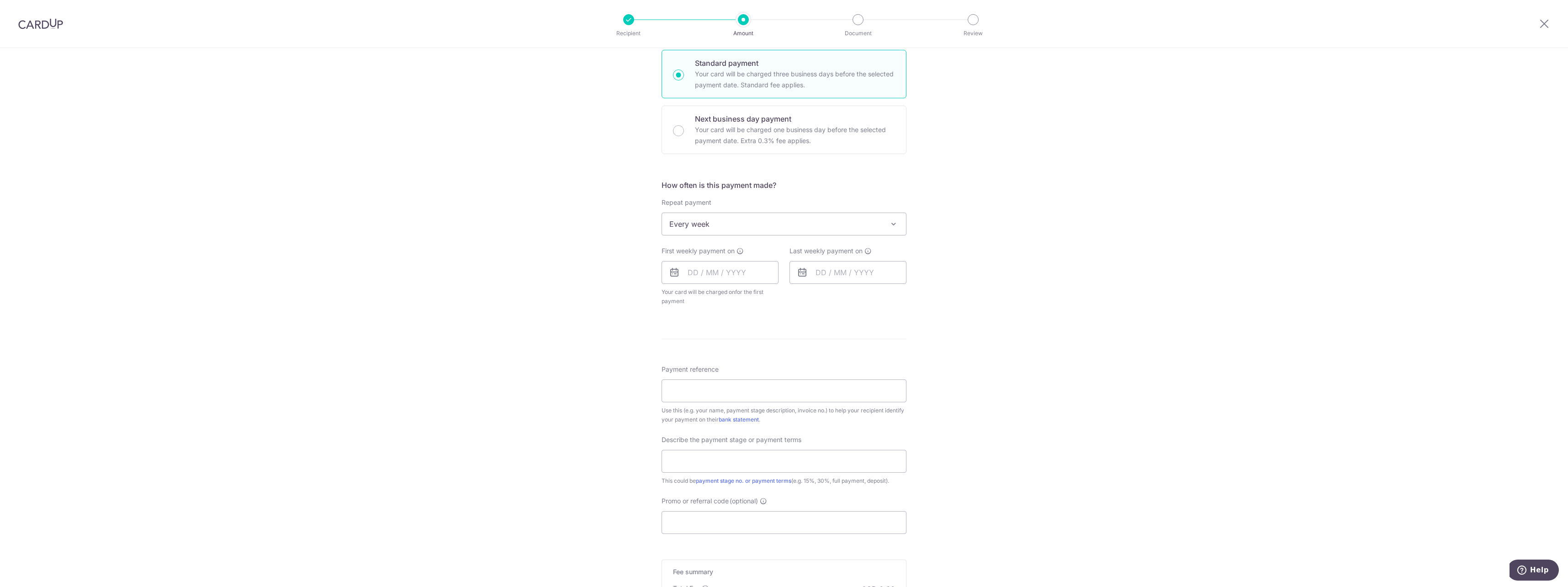
scroll to position [176, 0]
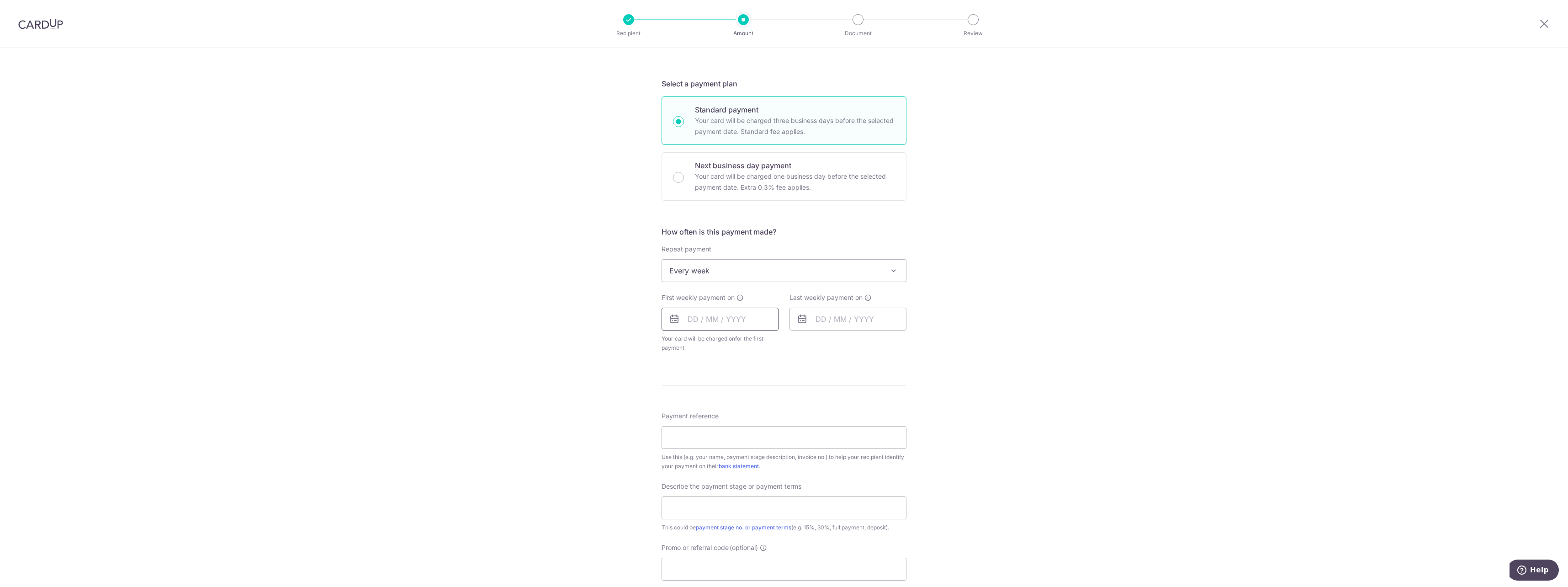
click at [726, 315] on input "text" at bounding box center [720, 319] width 117 height 23
click at [786, 343] on link "Next" at bounding box center [791, 343] width 11 height 11
click at [738, 381] on link "1" at bounding box center [735, 384] width 14 height 14
click at [760, 317] on input "[DATE]" at bounding box center [720, 319] width 117 height 23
click at [673, 347] on link "Prev" at bounding box center [678, 343] width 11 height 11
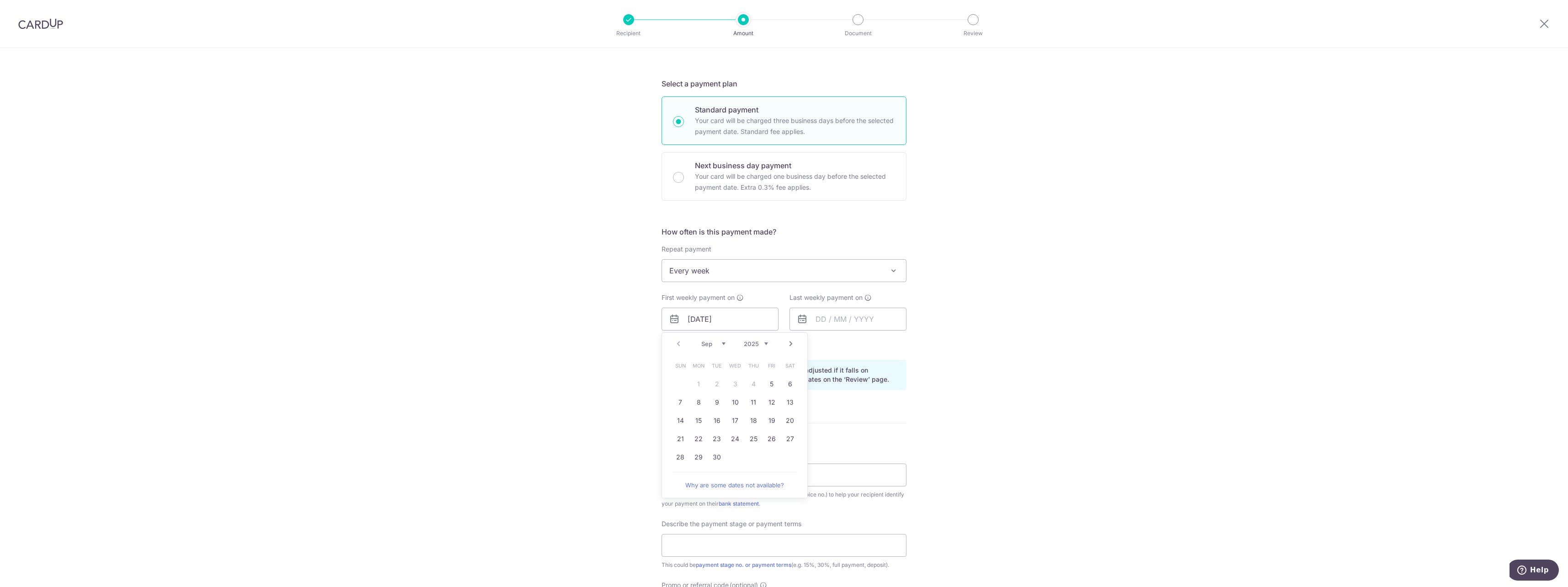
click at [792, 343] on link "Next" at bounding box center [791, 343] width 11 height 11
click at [1028, 356] on div "Tell us more about your payment Enter payment amount SGD 10,000.00 10000.00 Sel…" at bounding box center [784, 340] width 1568 height 935
click at [774, 320] on input "01/10/2025" at bounding box center [720, 319] width 117 height 23
click at [754, 389] on link "2" at bounding box center [753, 384] width 14 height 14
type input "02/10/2025"
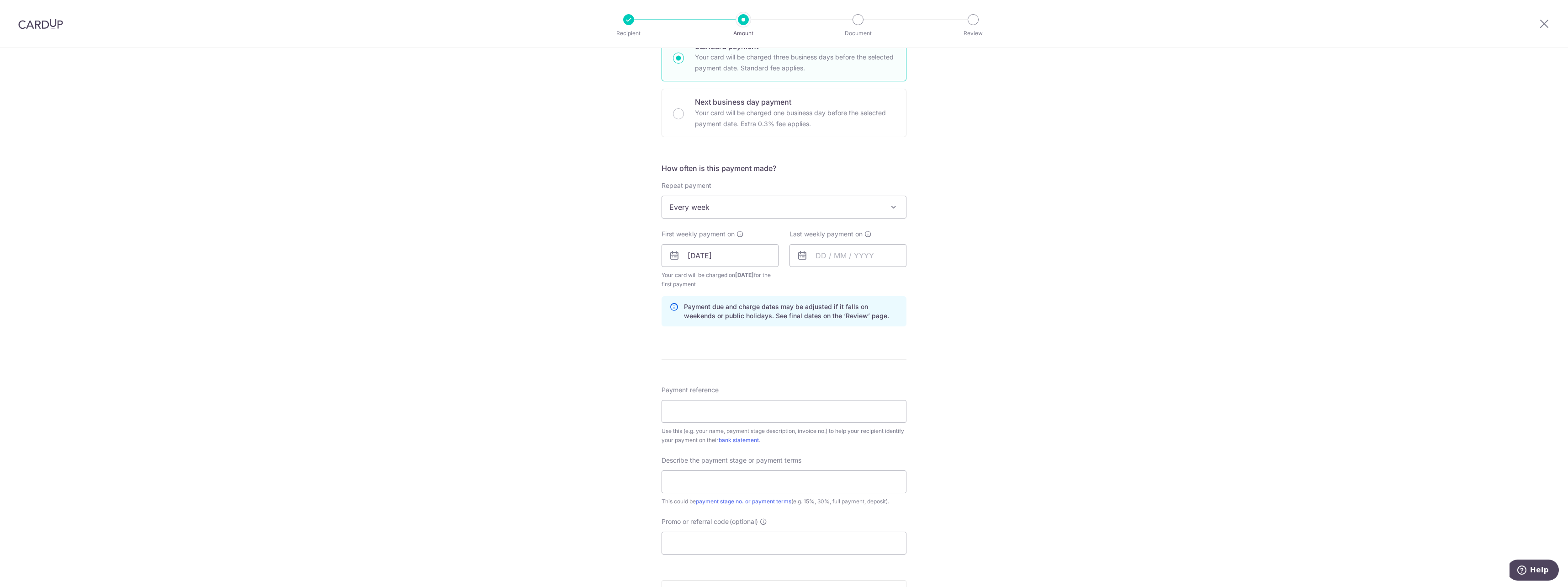
scroll to position [222, 0]
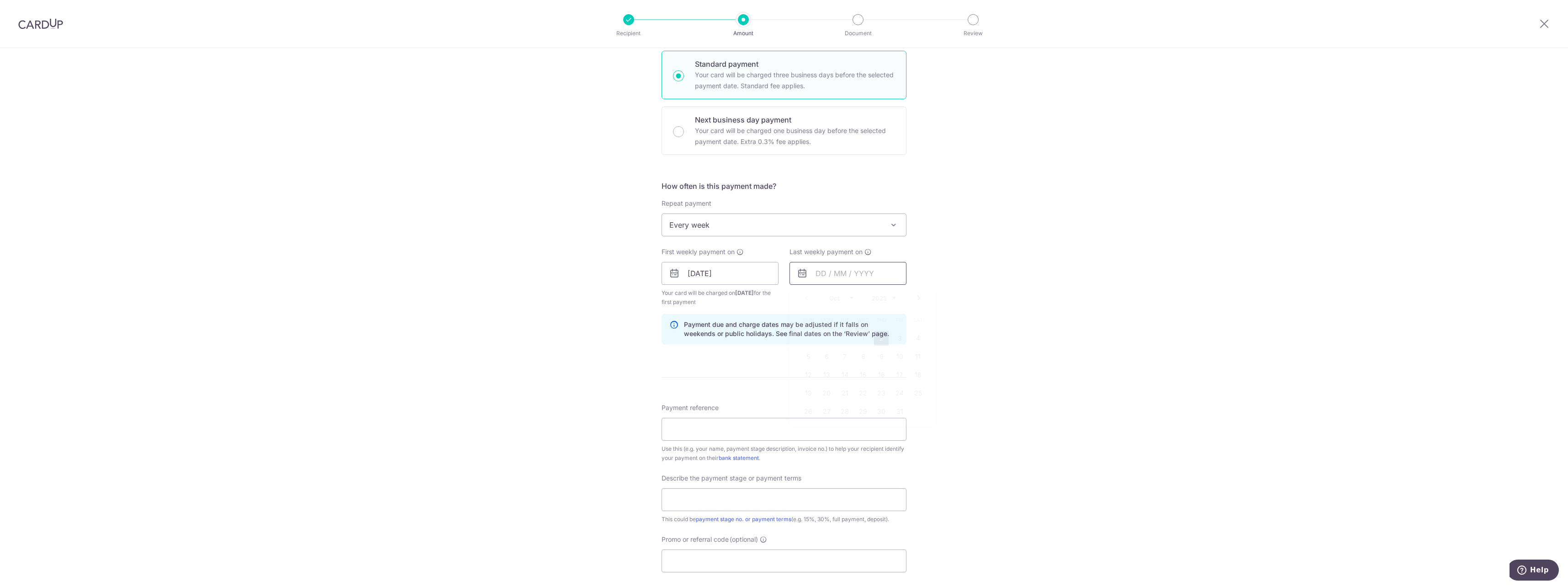
click at [830, 272] on input "text" at bounding box center [848, 273] width 117 height 23
click at [875, 353] on link "9" at bounding box center [881, 356] width 14 height 14
type input "09/10/2025"
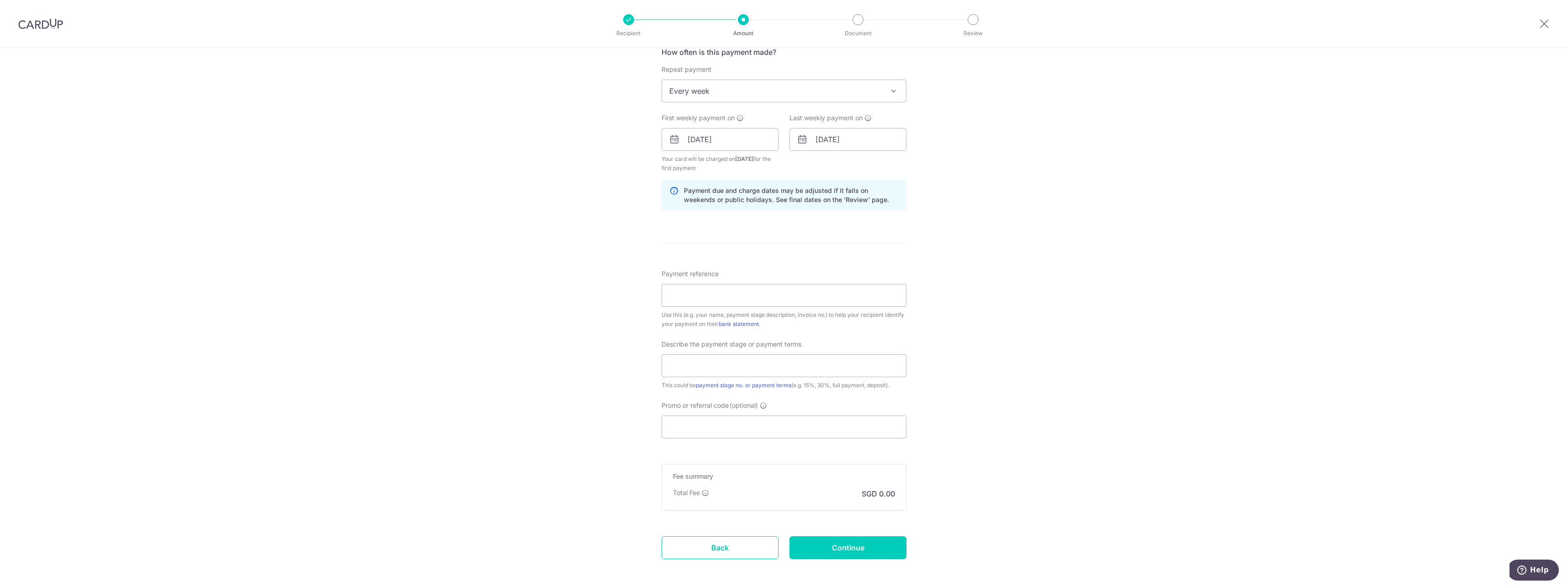
scroll to position [359, 0]
click at [770, 298] on input "Payment reference" at bounding box center [784, 292] width 245 height 23
type input "Reno"
click at [772, 373] on input "text" at bounding box center [784, 362] width 245 height 23
type input "Balance"
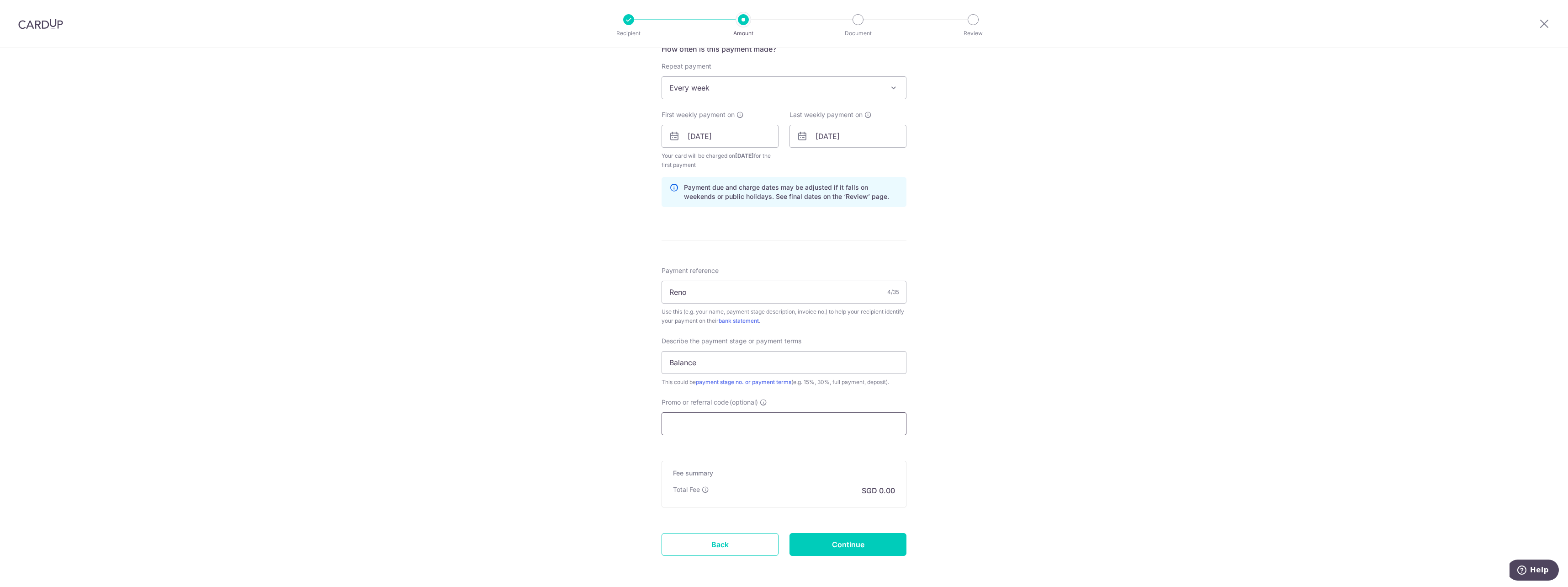
click at [690, 421] on input "Promo or referral code (optional)" at bounding box center [784, 423] width 245 height 23
paste input "REC185"
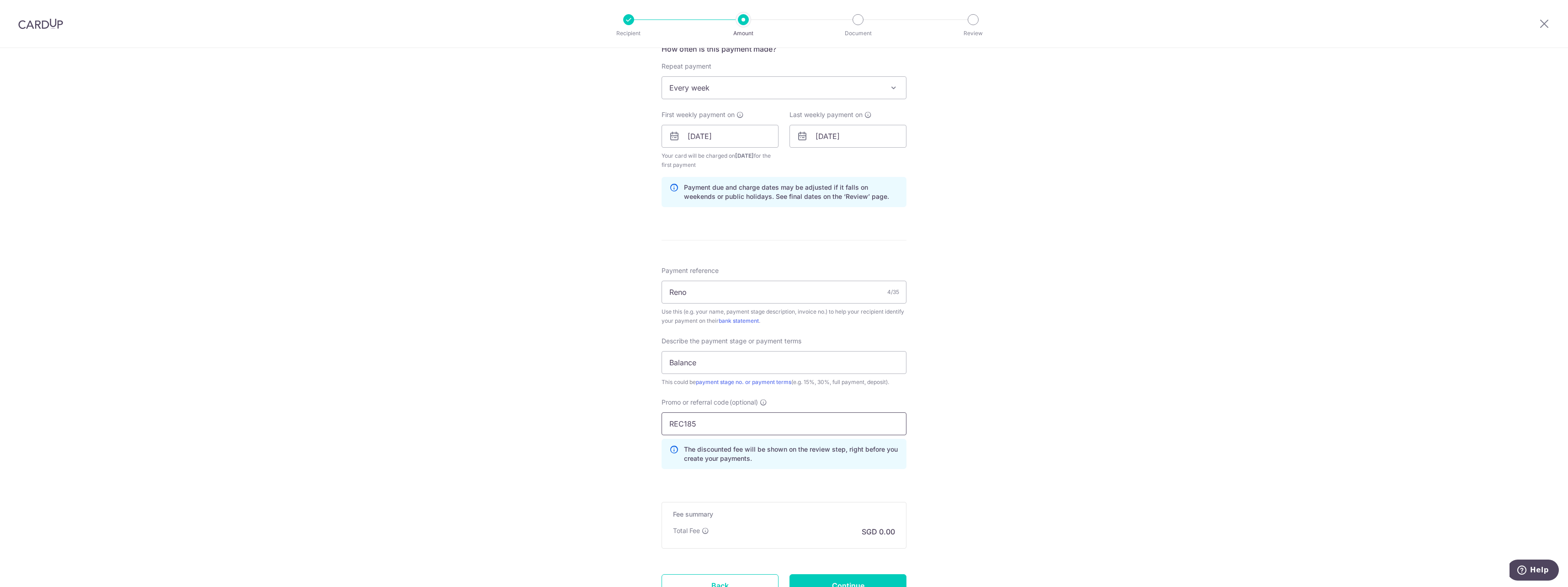
type input "REC185"
click at [948, 432] on div "Tell us more about your payment Enter payment amount SGD 10,000.00 10000.00 Sel…" at bounding box center [784, 177] width 1568 height 976
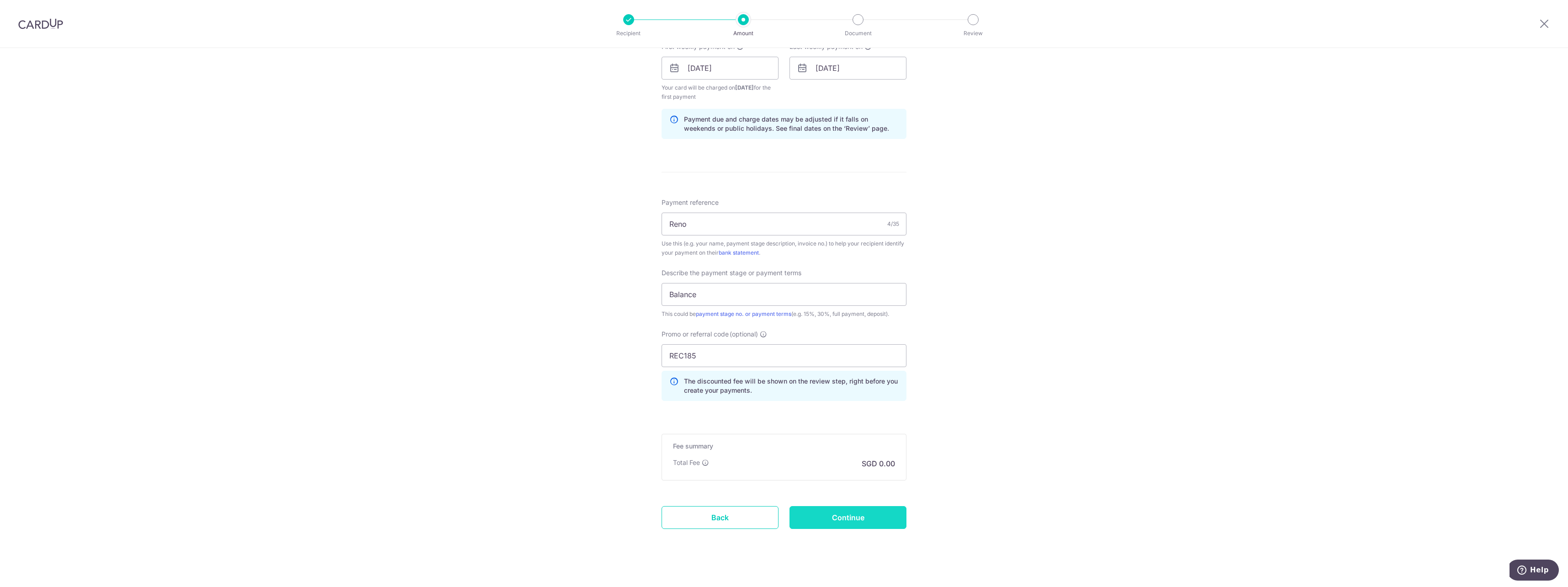
scroll to position [437, 0]
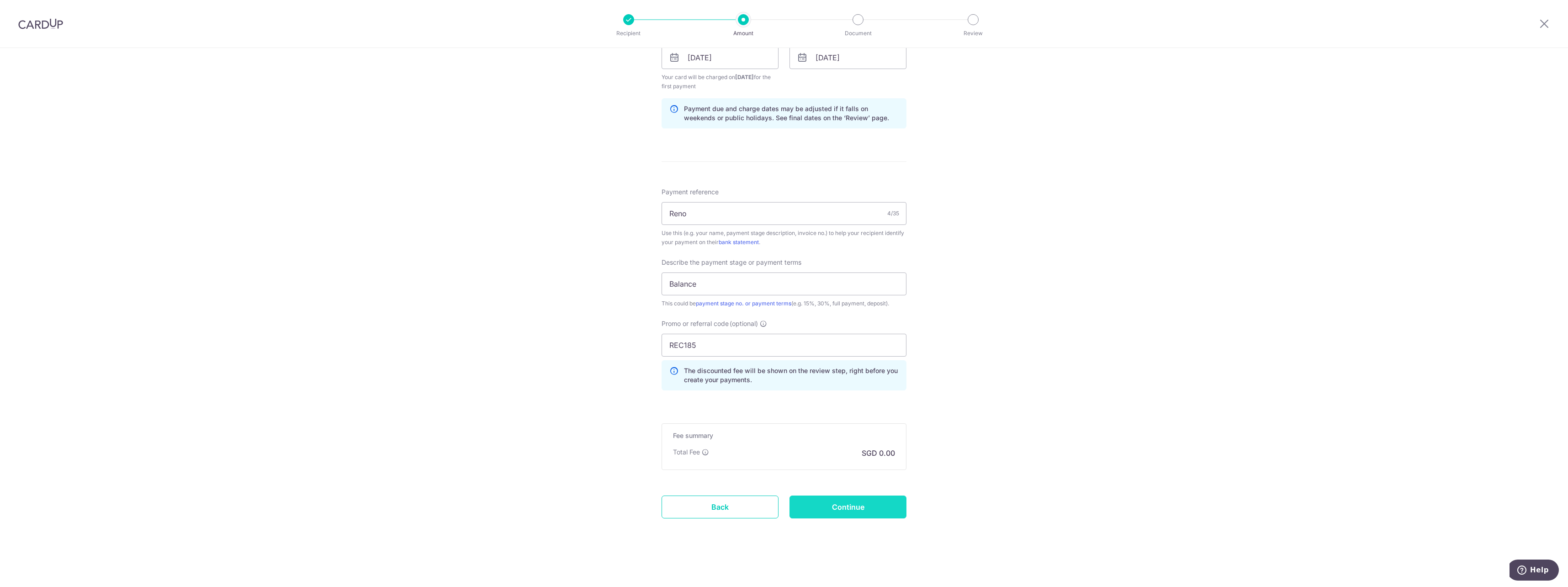
click at [862, 502] on input "Continue" at bounding box center [848, 507] width 117 height 23
type input "Create Schedule"
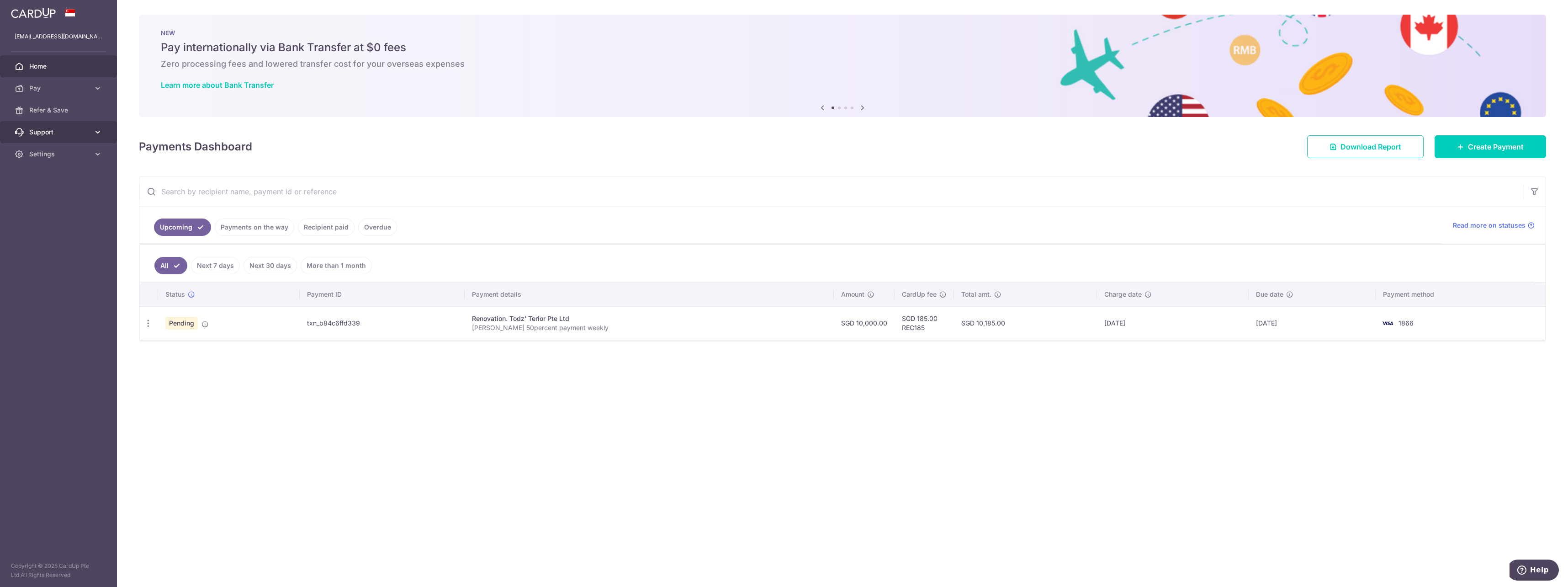
click at [46, 132] on span "Support" at bounding box center [59, 132] width 60 height 9
click at [46, 212] on span "Settings" at bounding box center [59, 209] width 60 height 9
click at [44, 107] on span "Refer & Save" at bounding box center [59, 110] width 60 height 9
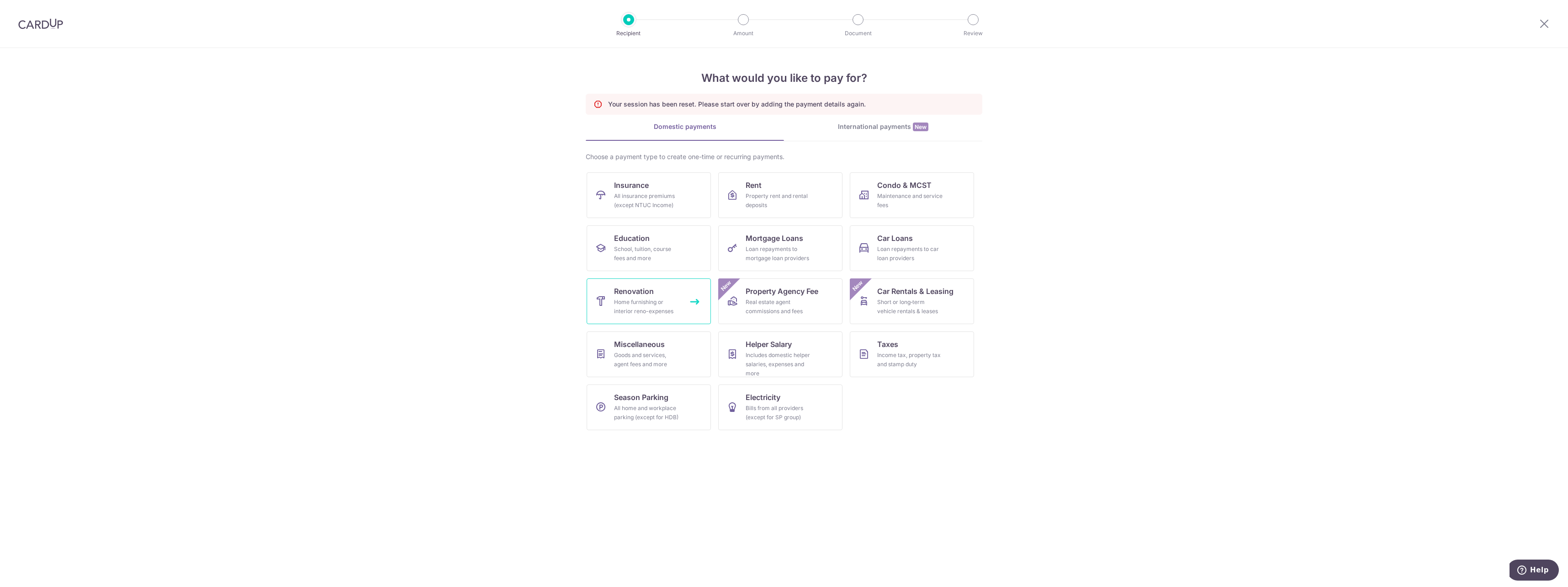
click at [665, 293] on link "Renovation Home furnishing or interior reno-expenses" at bounding box center [649, 301] width 124 height 46
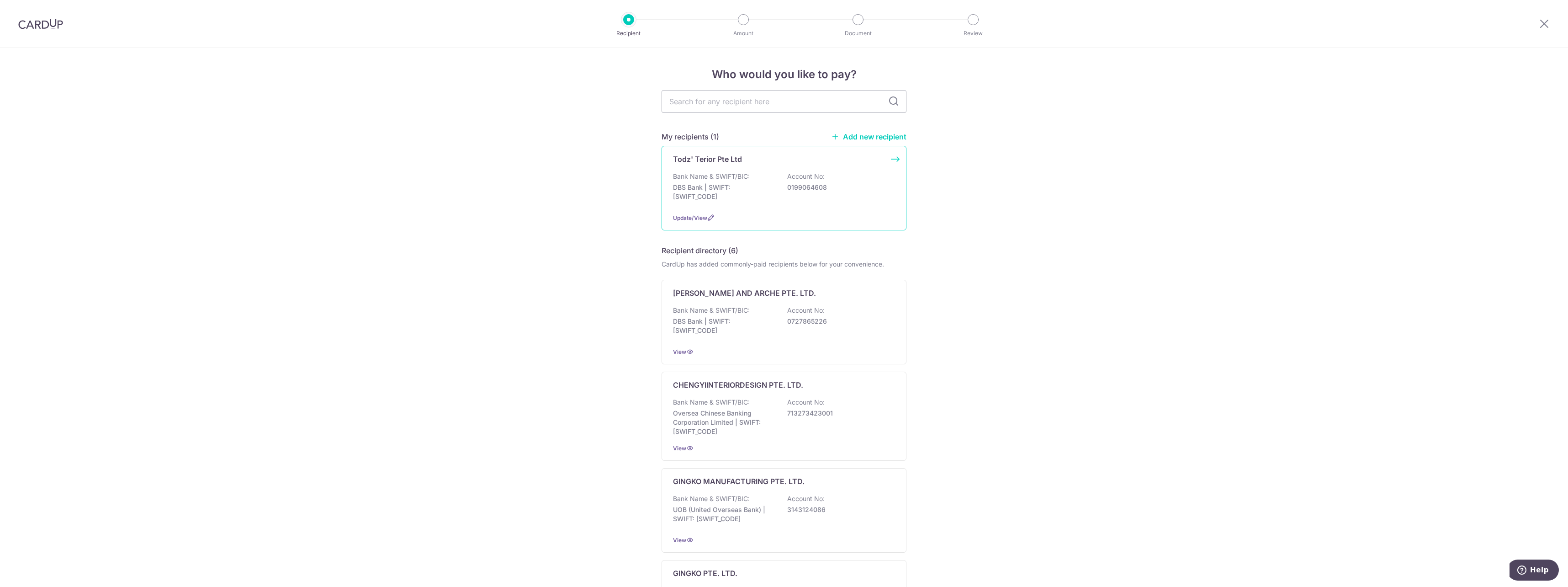
click at [808, 166] on div "Todz' Terior Pte Ltd Bank Name & SWIFT/BIC: DBS Bank | SWIFT: [SWIFT_CODE] Acco…" at bounding box center [784, 187] width 245 height 85
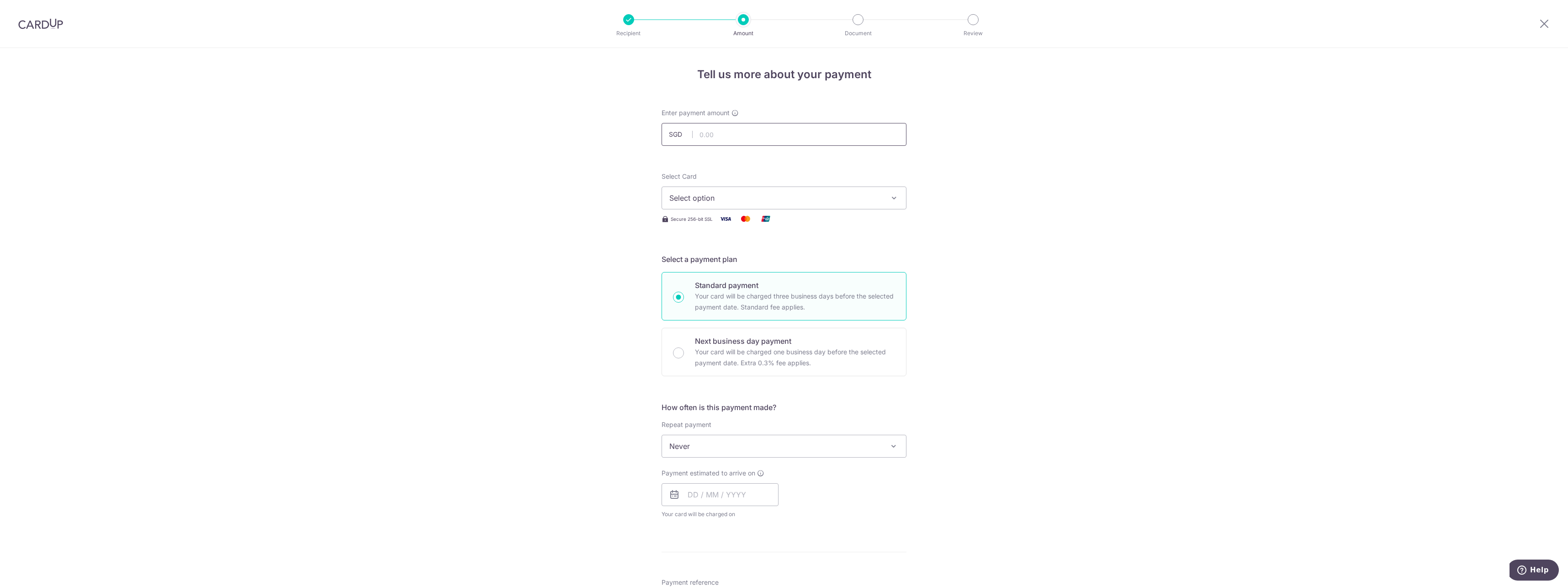
click at [760, 134] on input "text" at bounding box center [784, 134] width 245 height 23
type input "10,000.00"
click at [830, 196] on span "Select option" at bounding box center [776, 198] width 213 height 11
click at [727, 304] on span "**** 1866" at bounding box center [783, 307] width 229 height 11
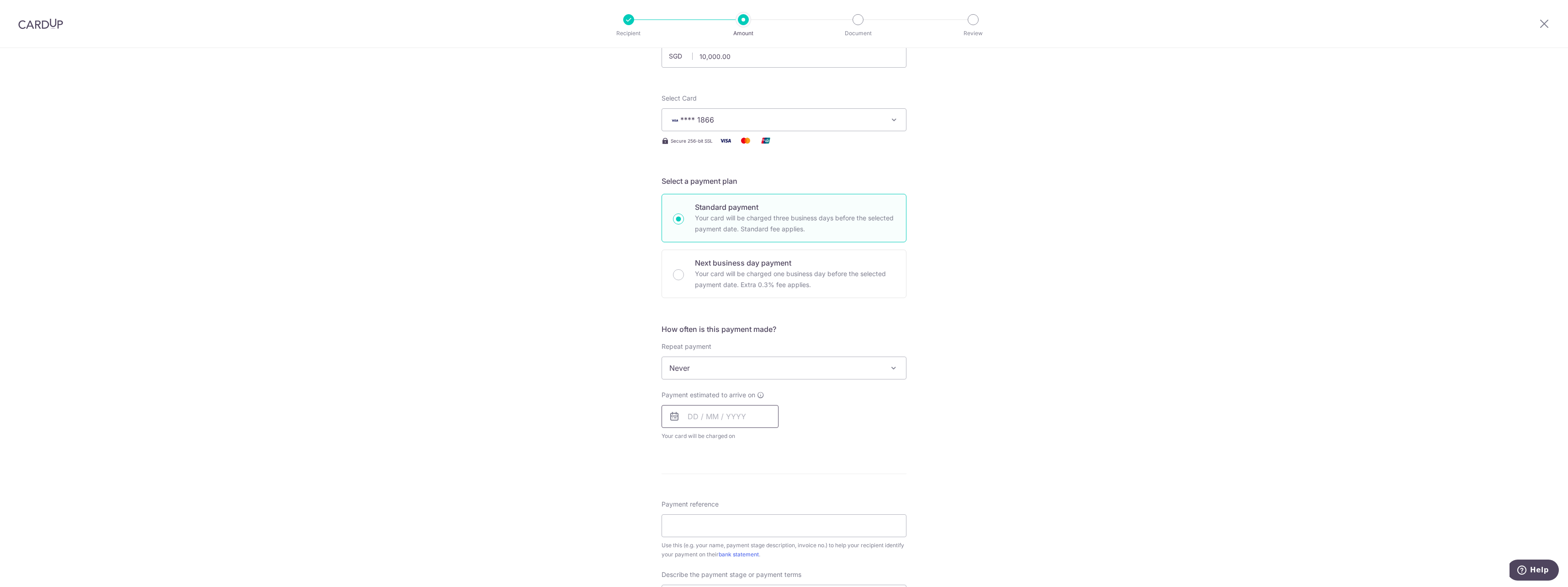
scroll to position [137, 0]
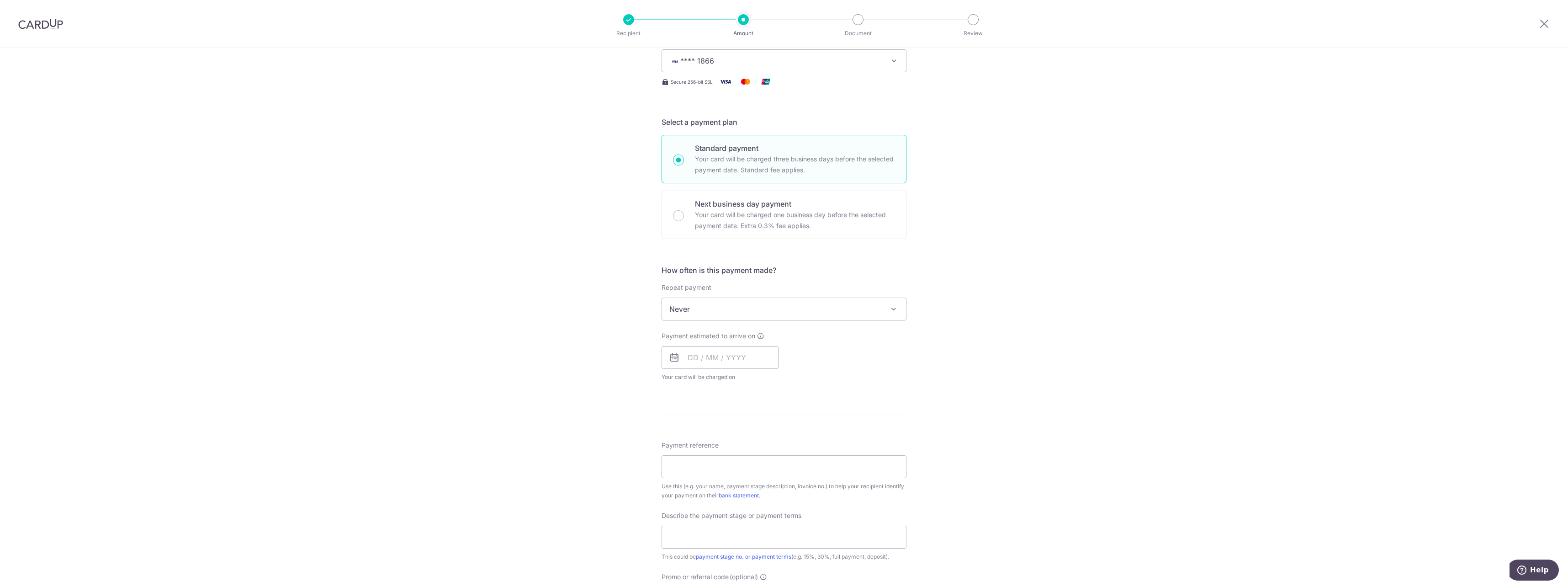
click at [748, 311] on span "Never" at bounding box center [784, 308] width 244 height 22
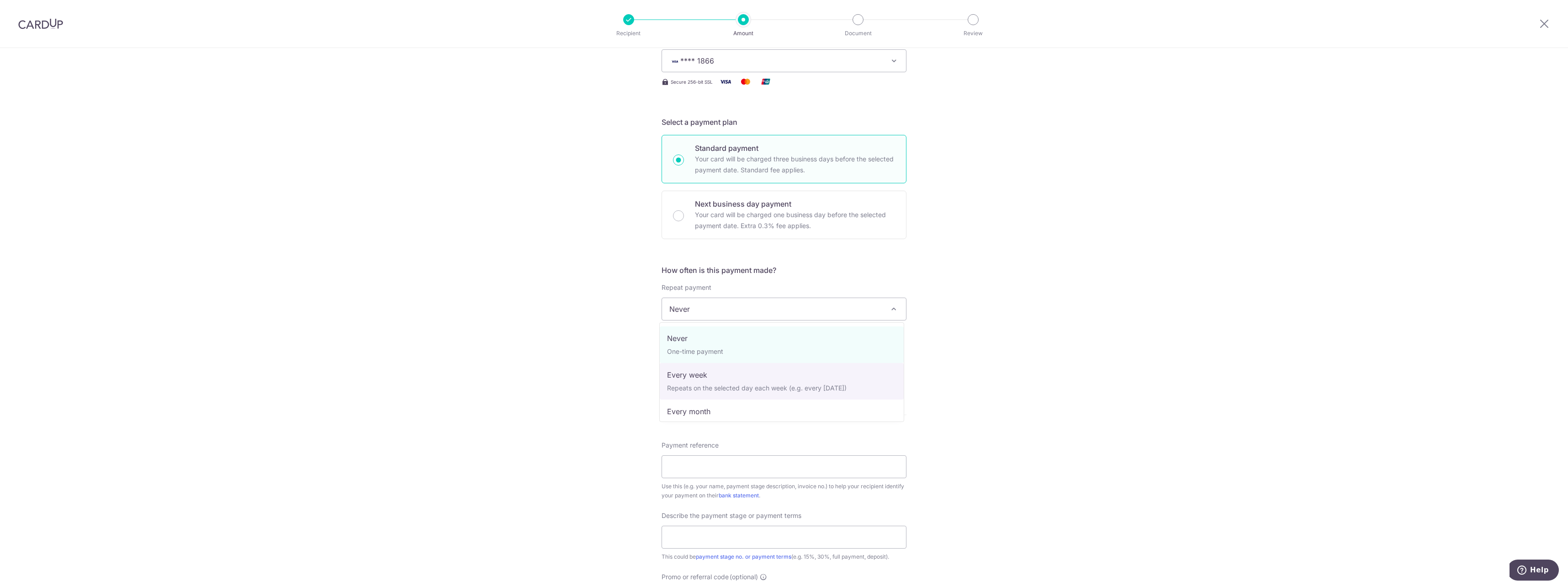
select select "2"
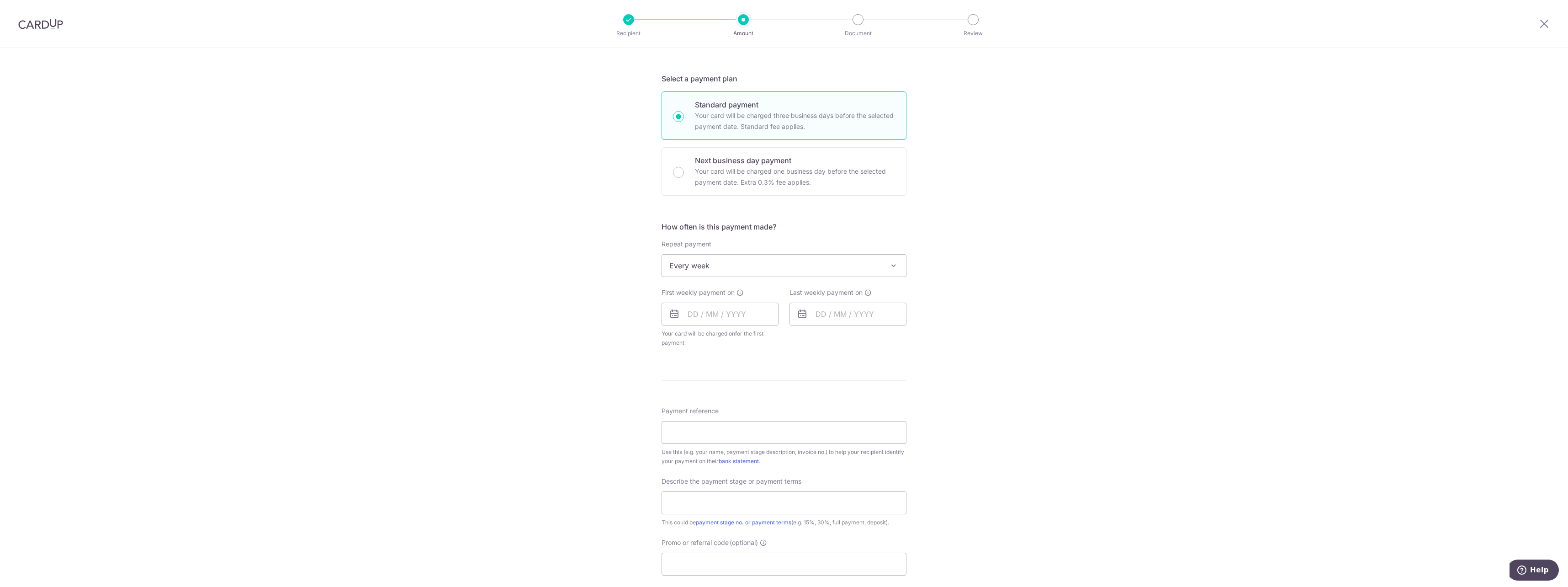
scroll to position [183, 0]
click at [753, 329] on span "for the first payment" at bounding box center [712, 335] width 102 height 16
click at [757, 317] on input "text" at bounding box center [720, 311] width 117 height 23
click at [788, 333] on link "Next" at bounding box center [791, 337] width 11 height 11
click at [752, 377] on link "2" at bounding box center [753, 376] width 14 height 14
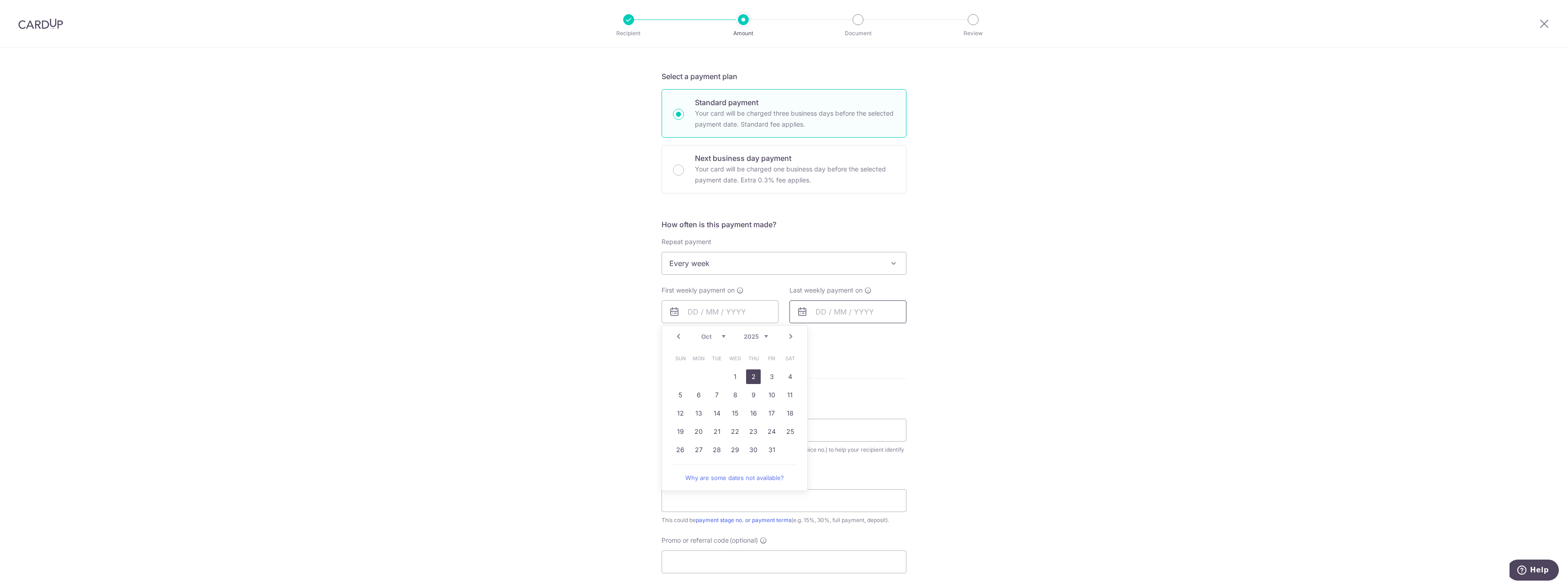
type input "02/10/2025"
click at [878, 318] on input "text" at bounding box center [848, 311] width 117 height 23
click at [882, 394] on link "9" at bounding box center [881, 394] width 14 height 14
type input "09/10/2025"
click at [1003, 339] on div "Tell us more about your payment Enter payment amount SGD 10,000.00 10000.00 Sel…" at bounding box center [784, 333] width 1568 height 935
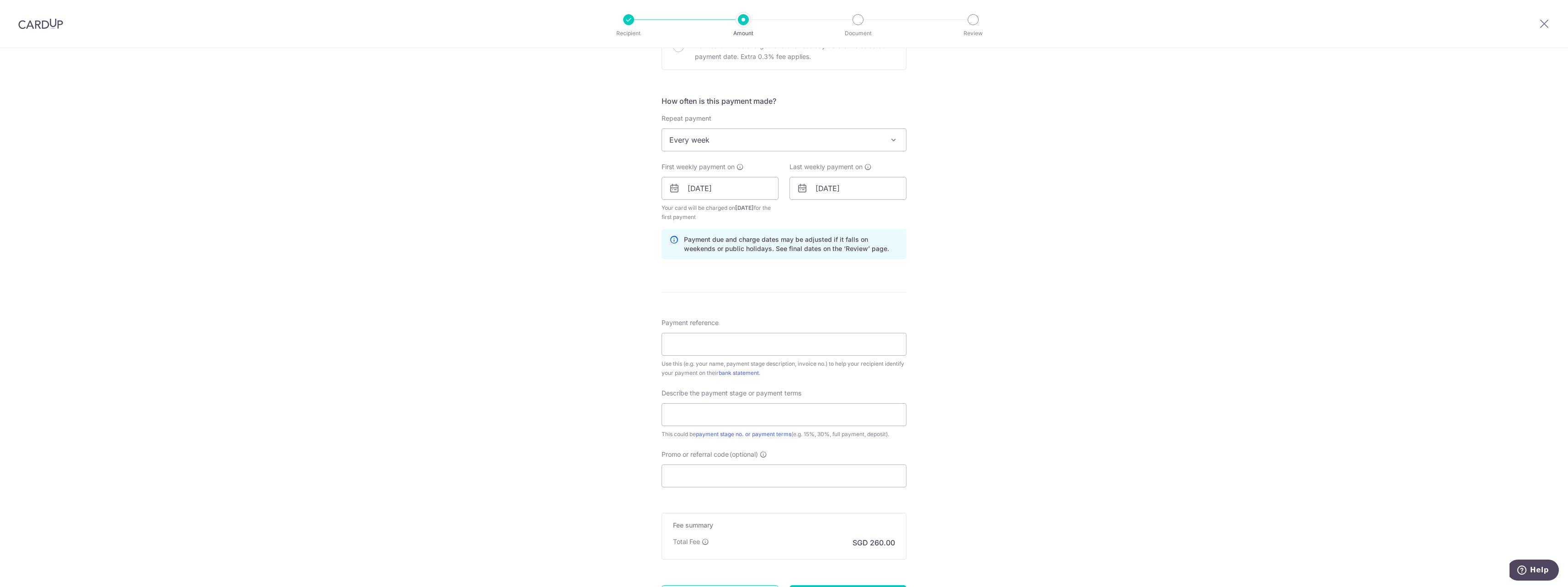
scroll to position [365, 0]
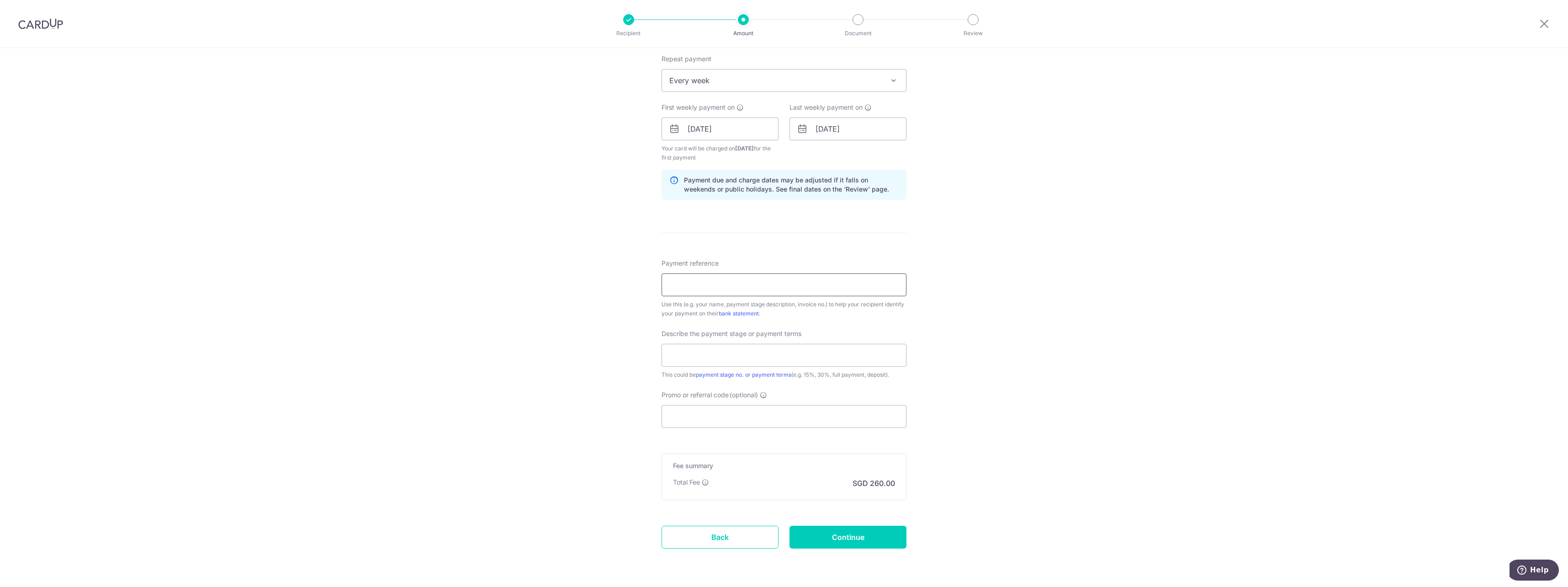
click at [773, 289] on input "Payment reference" at bounding box center [784, 285] width 245 height 23
type input "d"
click at [769, 286] on input "Reno" at bounding box center [784, 285] width 245 height 23
type input "[PERSON_NAME]"
click at [718, 353] on input "text" at bounding box center [784, 355] width 245 height 23
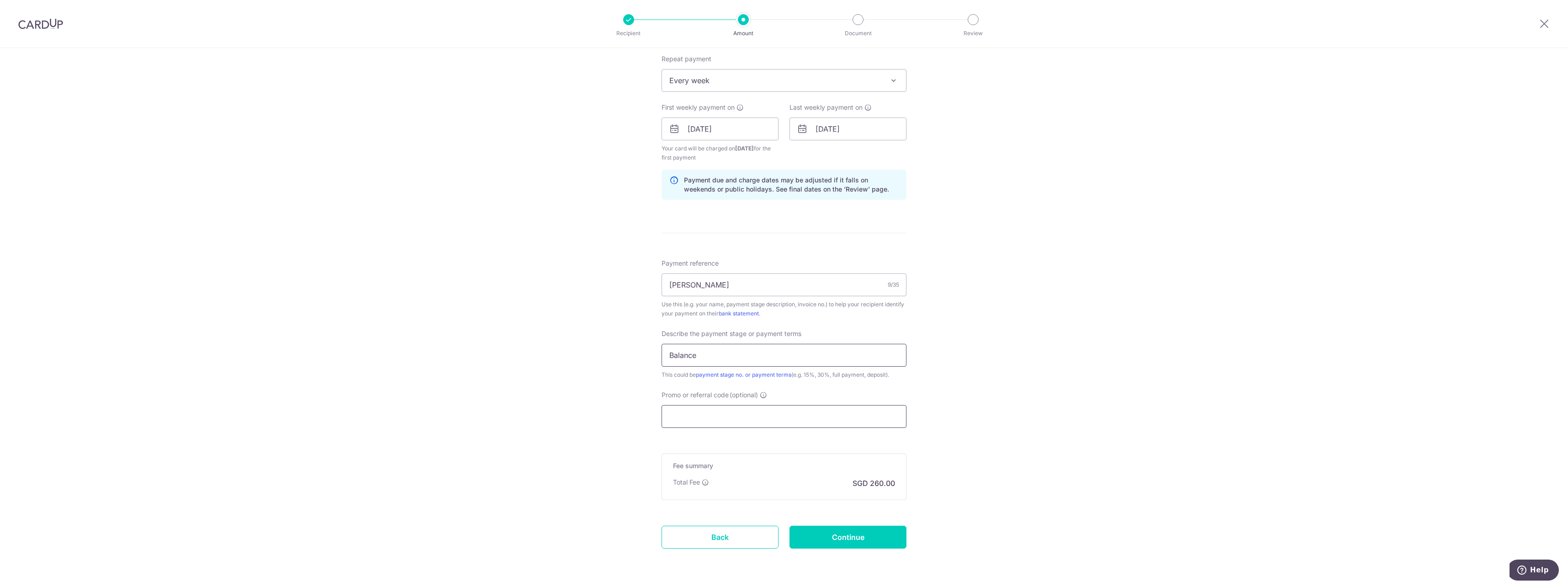
type input "Balance"
click at [718, 416] on input "Promo or referral code (optional)" at bounding box center [784, 416] width 245 height 23
paste input "REC185"
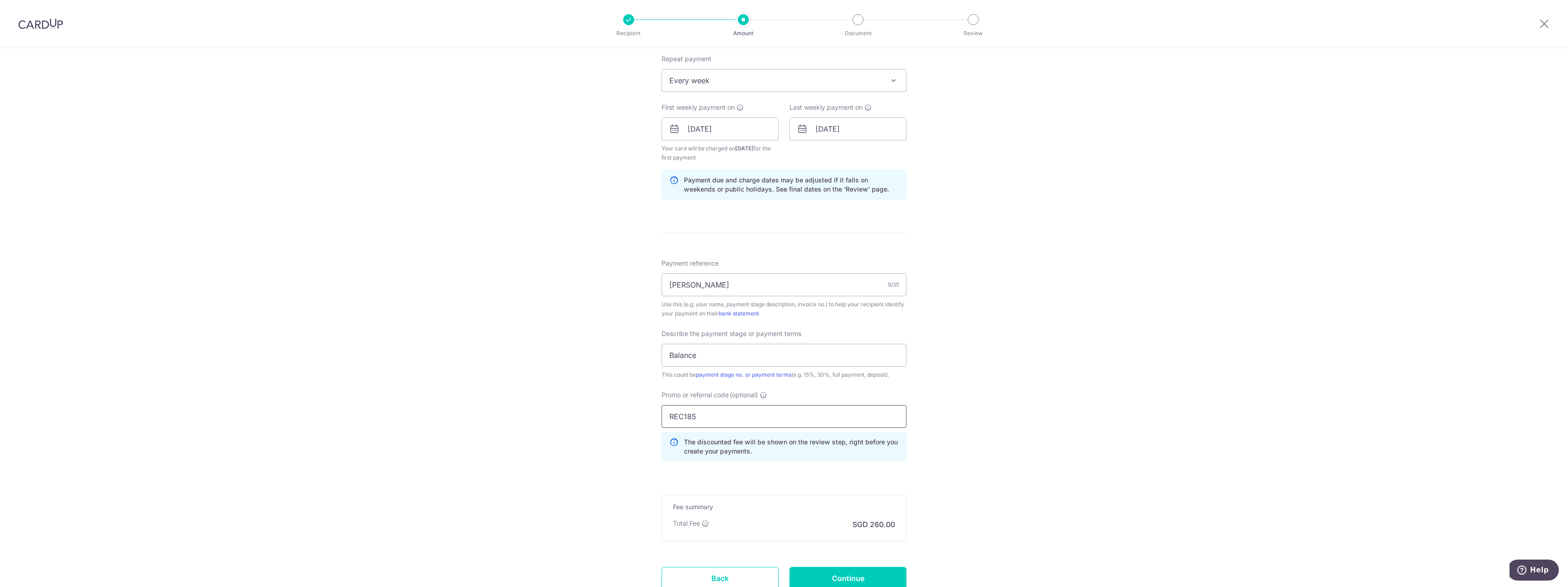
type input "REC185"
click at [979, 439] on div "Tell us more about your payment Enter payment amount SGD 10,000.00 10000.00 Sel…" at bounding box center [784, 171] width 1568 height 976
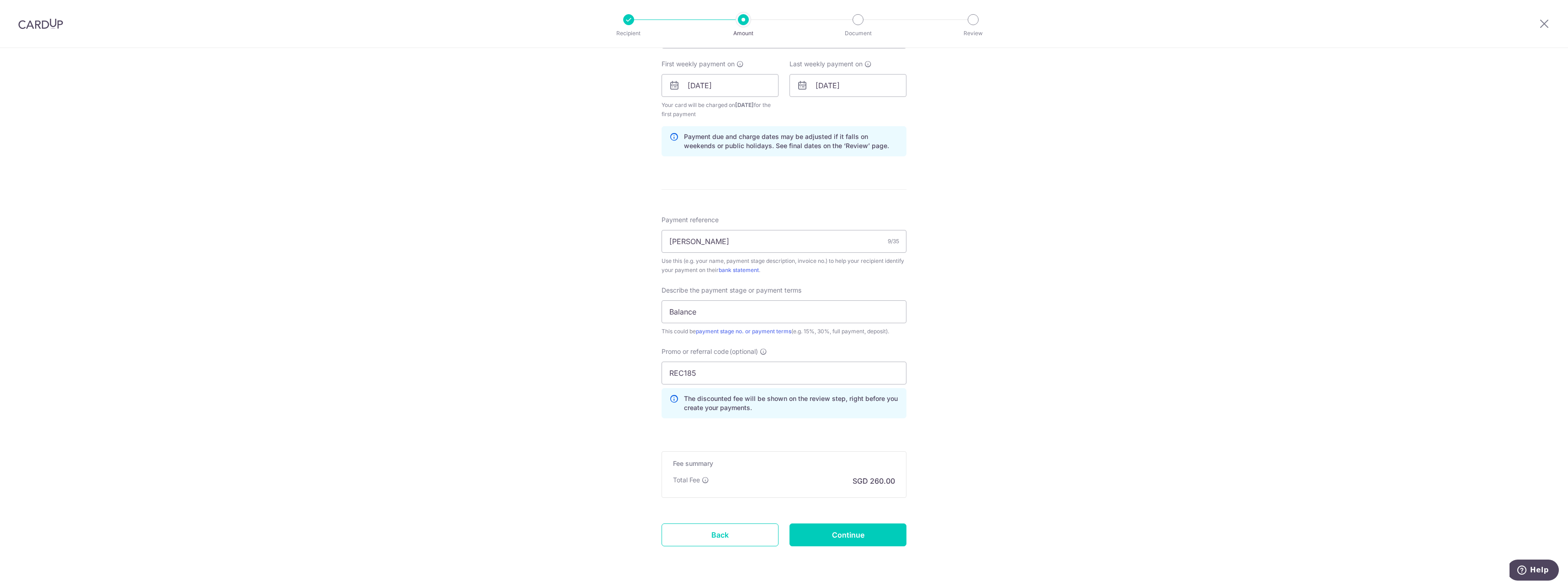
scroll to position [411, 0]
click at [848, 524] on input "Continue" at bounding box center [848, 532] width 117 height 23
type input "Create Schedule"
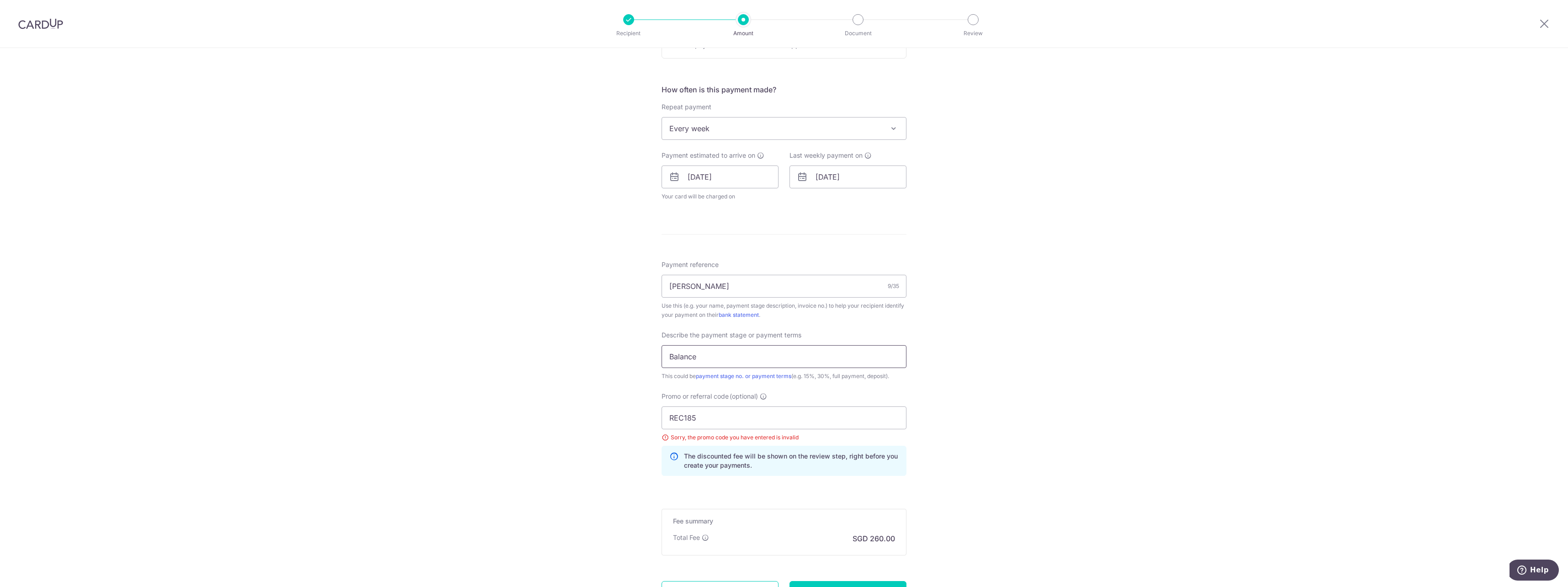
scroll to position [320, 0]
click at [777, 416] on input "REC185" at bounding box center [784, 416] width 245 height 23
type input "REC185"
click at [939, 425] on div "Tell us more about your payment Enter payment amount SGD 10,000.00 10000.00 Sel…" at bounding box center [784, 199] width 1568 height 942
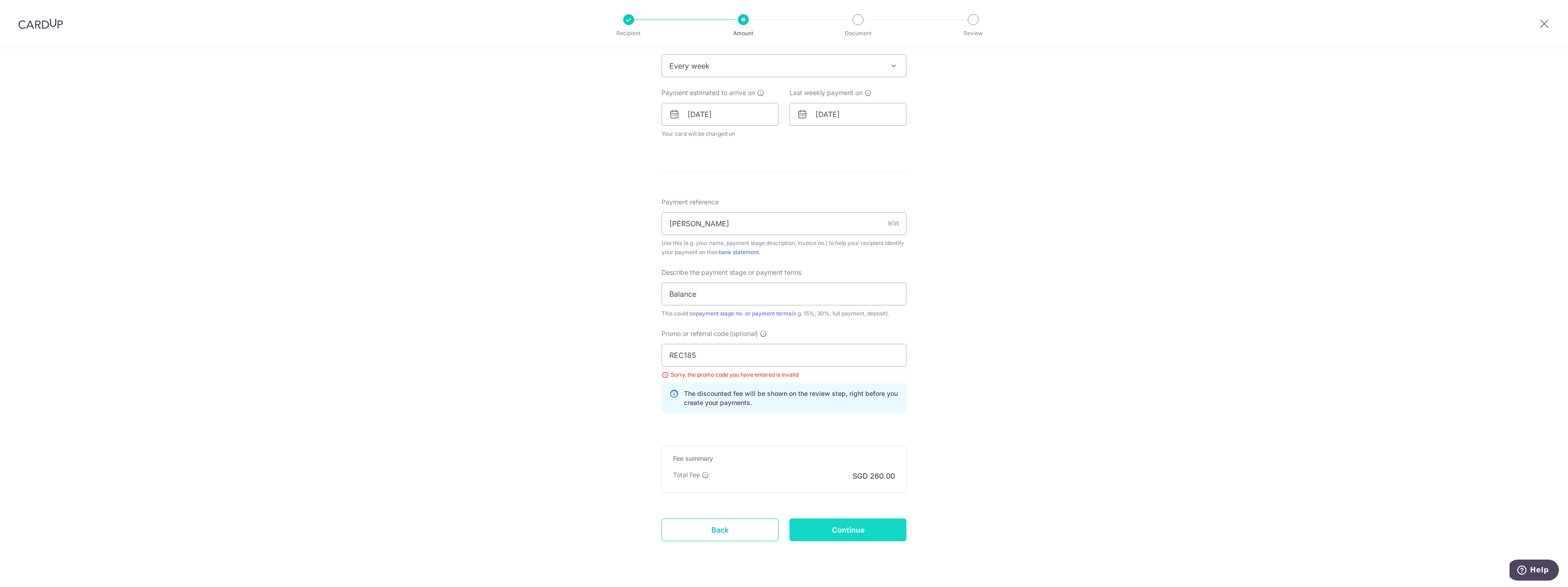
scroll to position [403, 0]
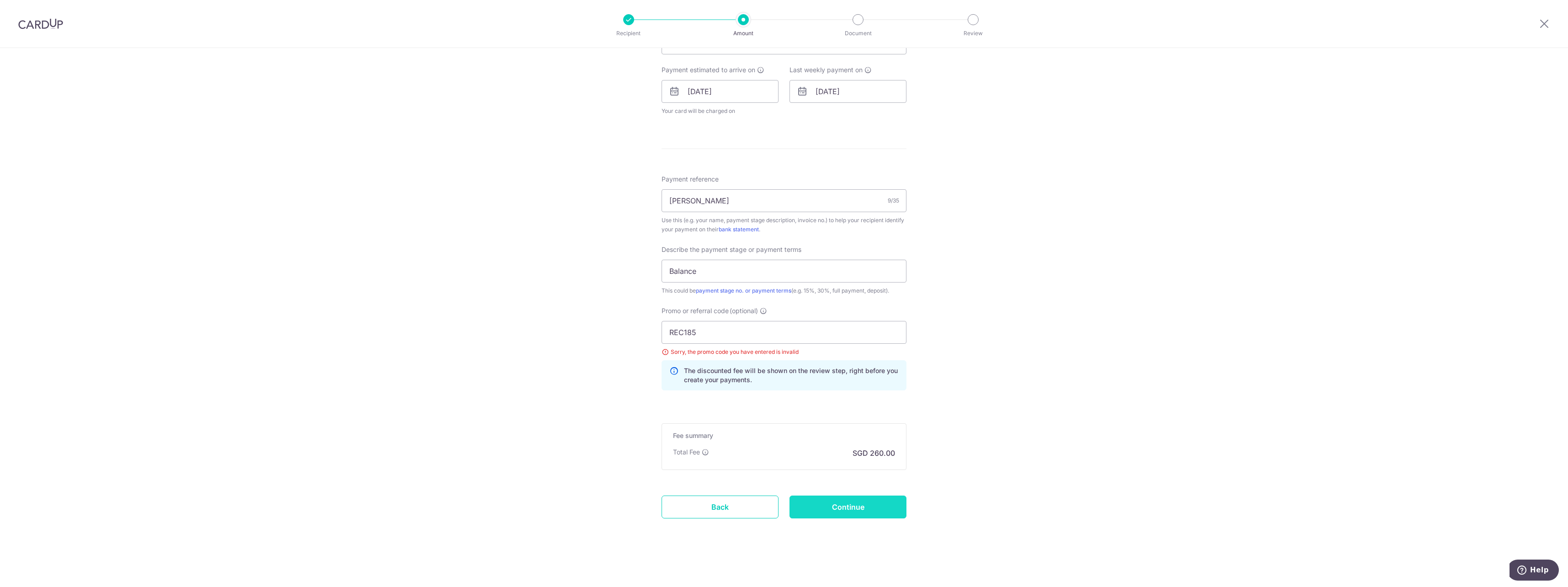
click at [853, 507] on input "Continue" at bounding box center [848, 507] width 117 height 23
type input "Update Schedule"
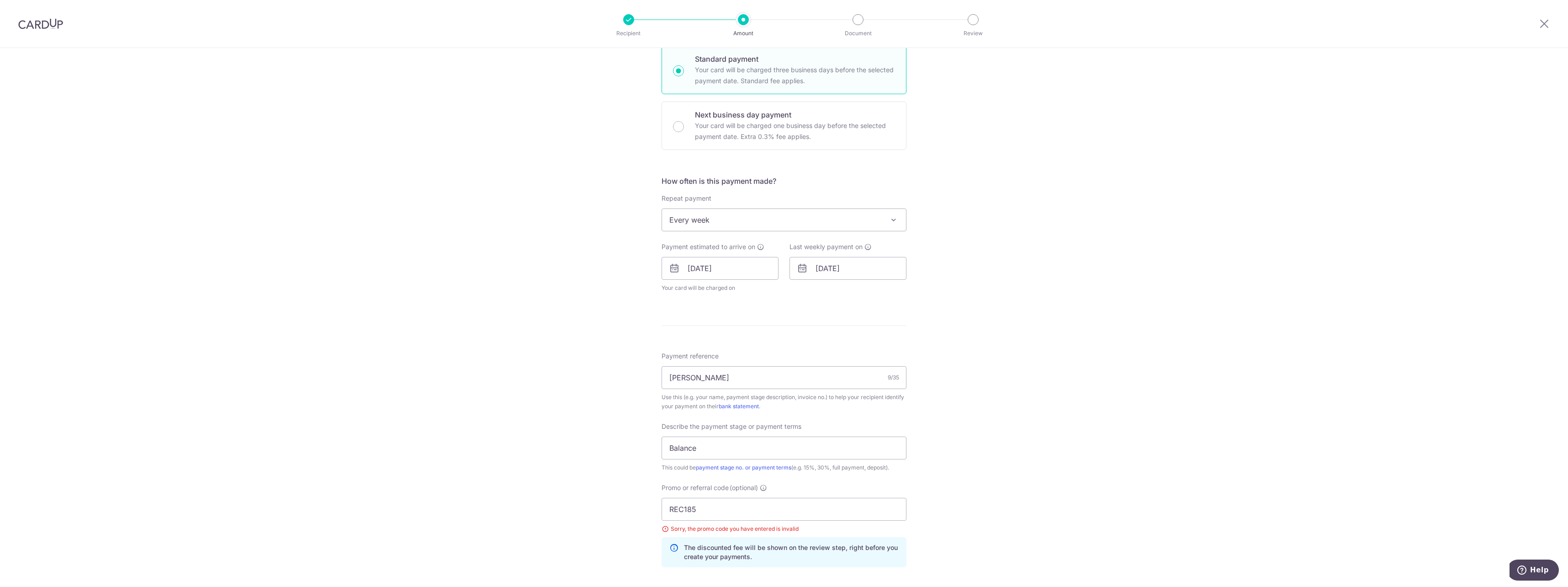
scroll to position [220, 0]
click at [761, 274] on input "[DATE]" at bounding box center [720, 274] width 117 height 23
click at [696, 356] on link "6" at bounding box center [698, 357] width 14 height 14
click at [596, 312] on div "Tell us more about your payment Enter payment amount SGD 10,000.00 10000.00 Sel…" at bounding box center [784, 298] width 1568 height 942
click at [589, 263] on div "Tell us more about your payment Enter payment amount SGD 10,000.00 10000.00 Sel…" at bounding box center [784, 298] width 1568 height 942
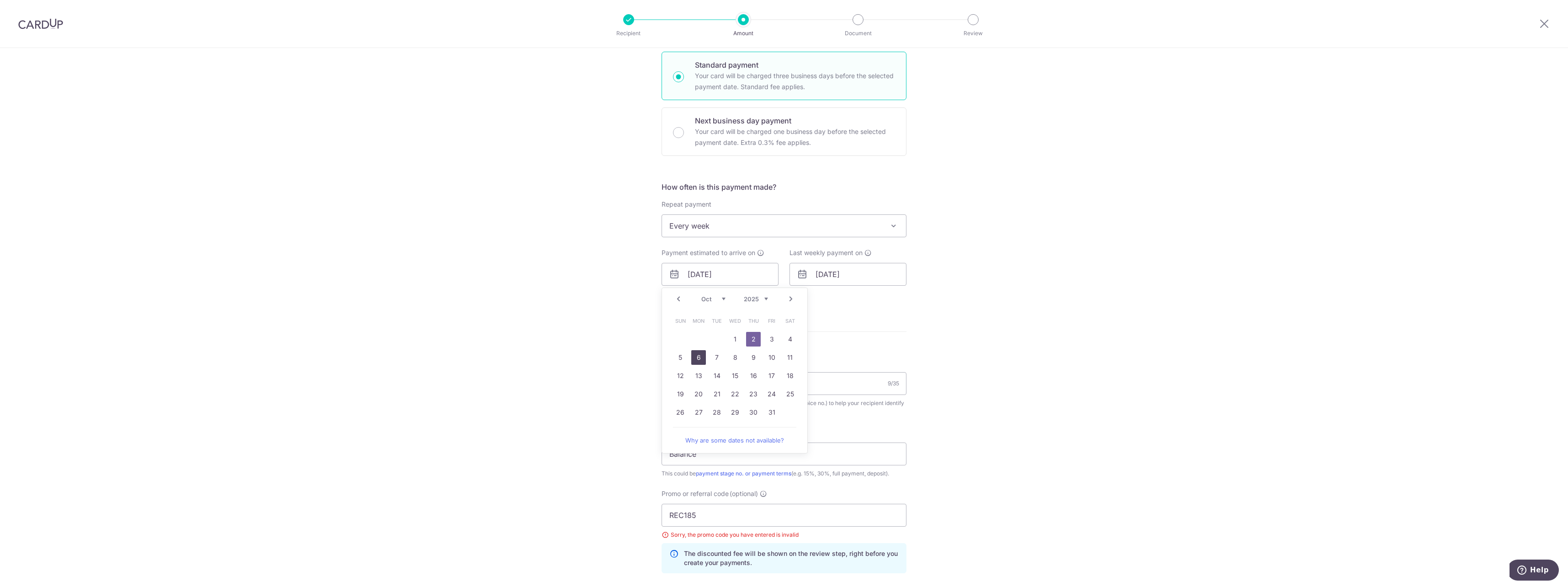
click at [903, 290] on div "Last weekly payment on 09/10/2025" at bounding box center [848, 273] width 128 height 50
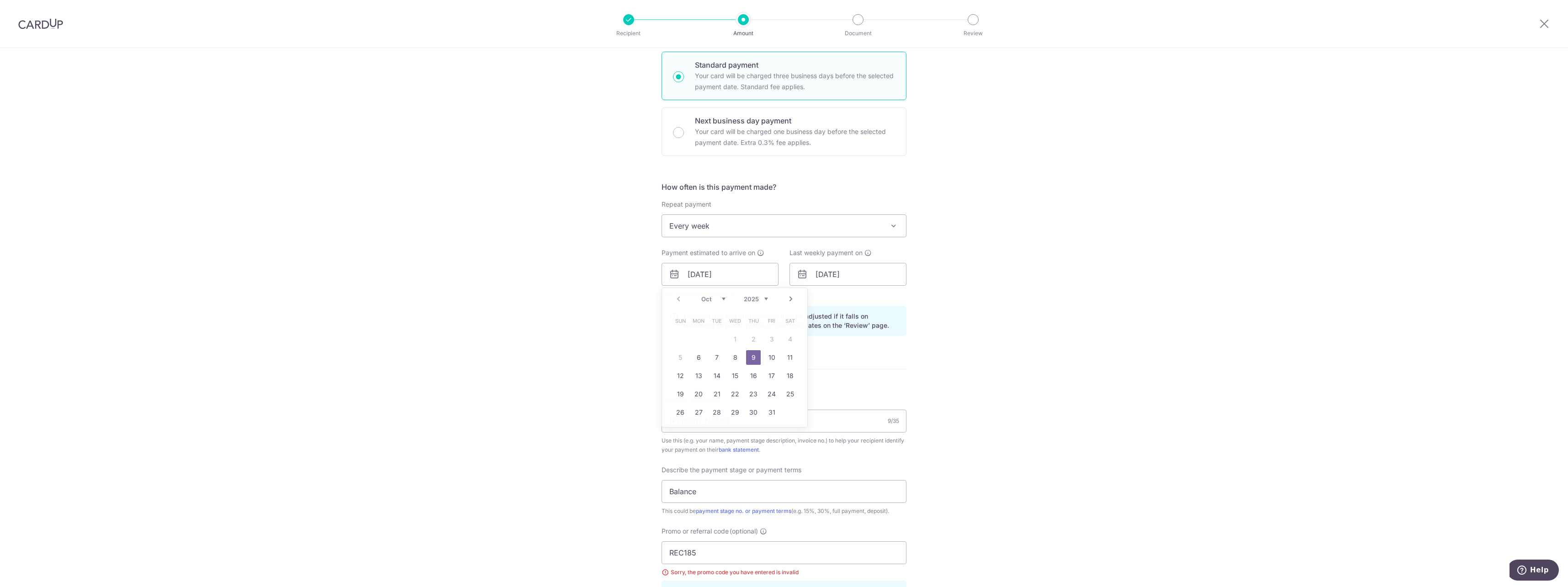
type input "[DATE]"
click at [831, 275] on input "[DATE]" at bounding box center [848, 274] width 117 height 23
click at [827, 375] on link "13" at bounding box center [826, 375] width 14 height 14
type input "[DATE]"
click at [1009, 262] on div "Tell us more about your payment Enter payment amount SGD 10,000.00 10000.00 Sel…" at bounding box center [784, 317] width 1568 height 979
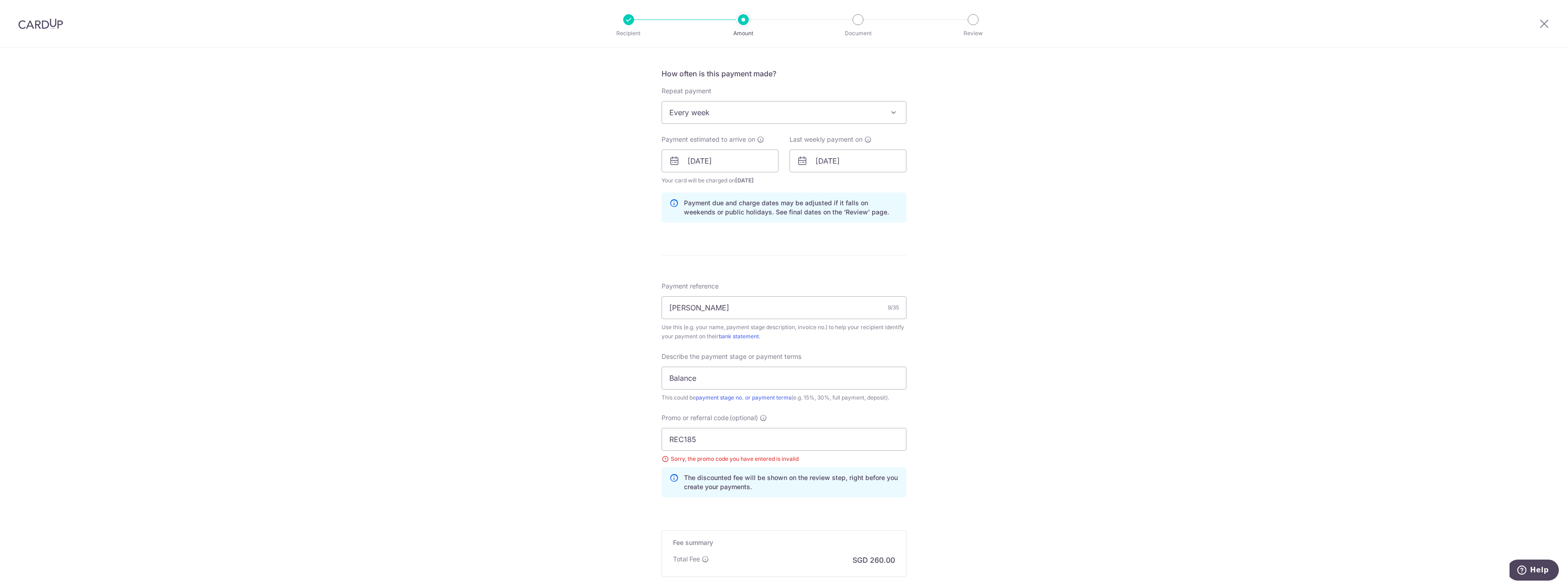
scroll to position [403, 0]
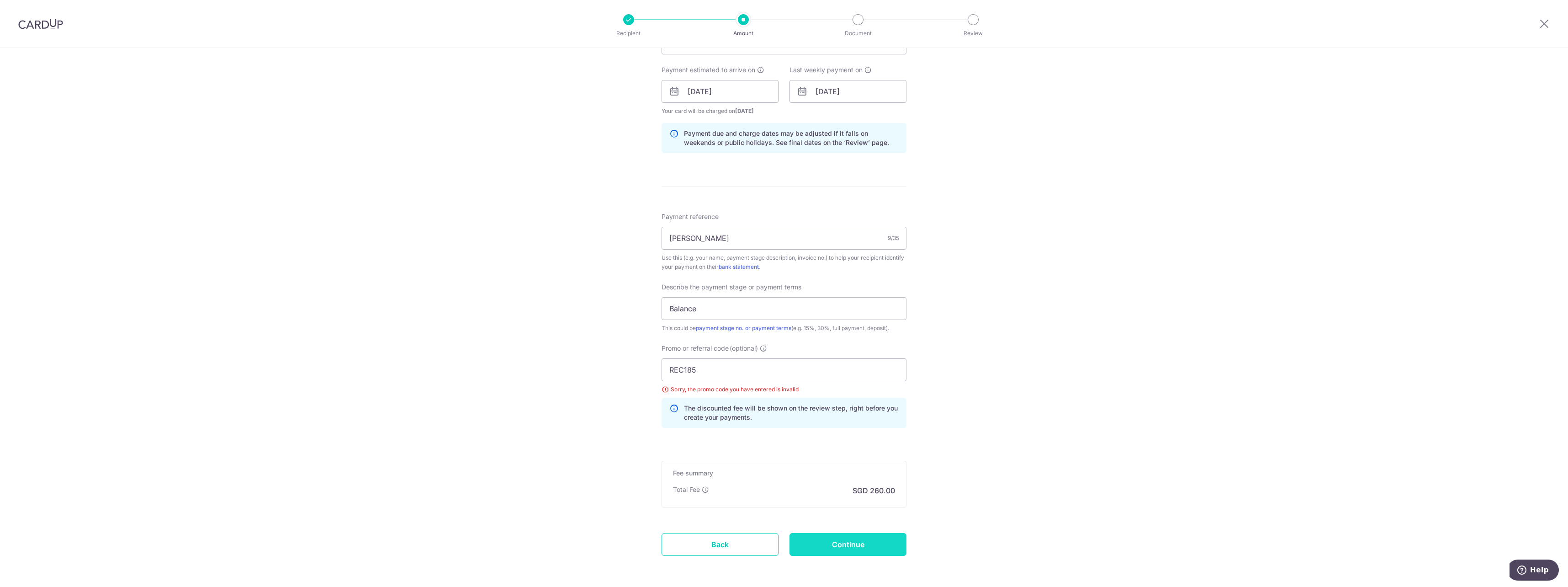
click at [868, 540] on input "Continue" at bounding box center [848, 544] width 117 height 23
type input "Update Schedule"
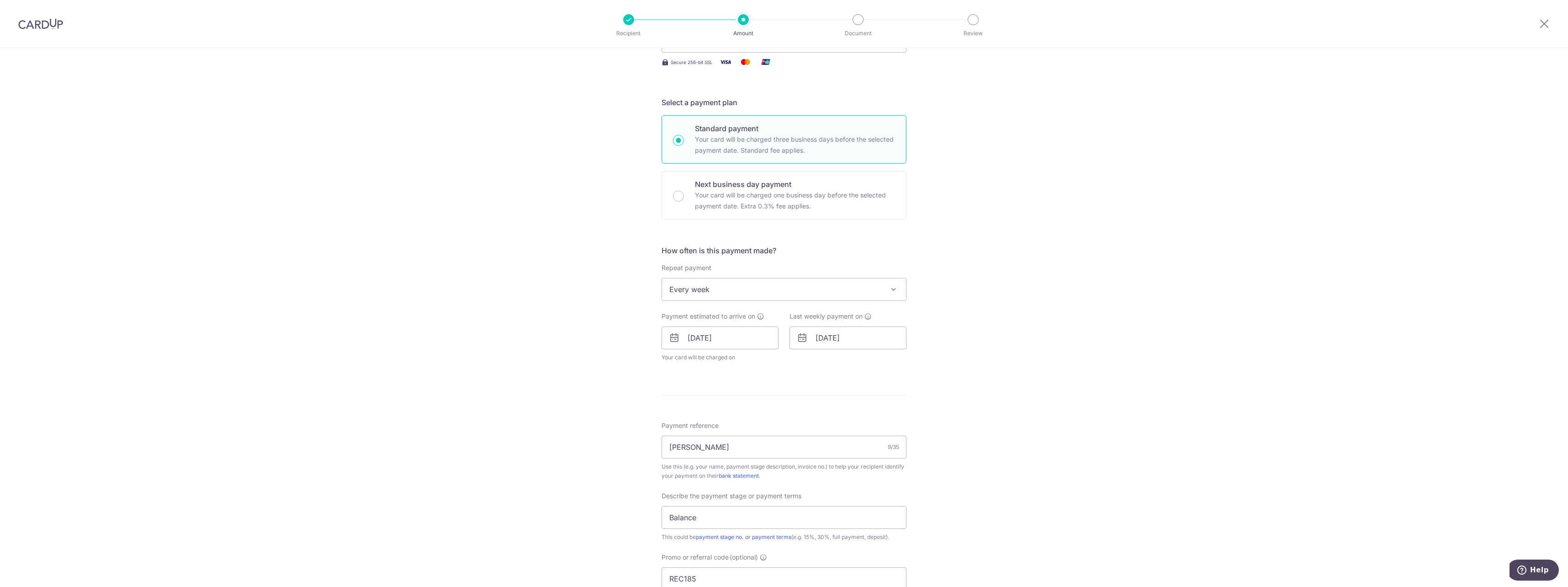
scroll to position [183, 0]
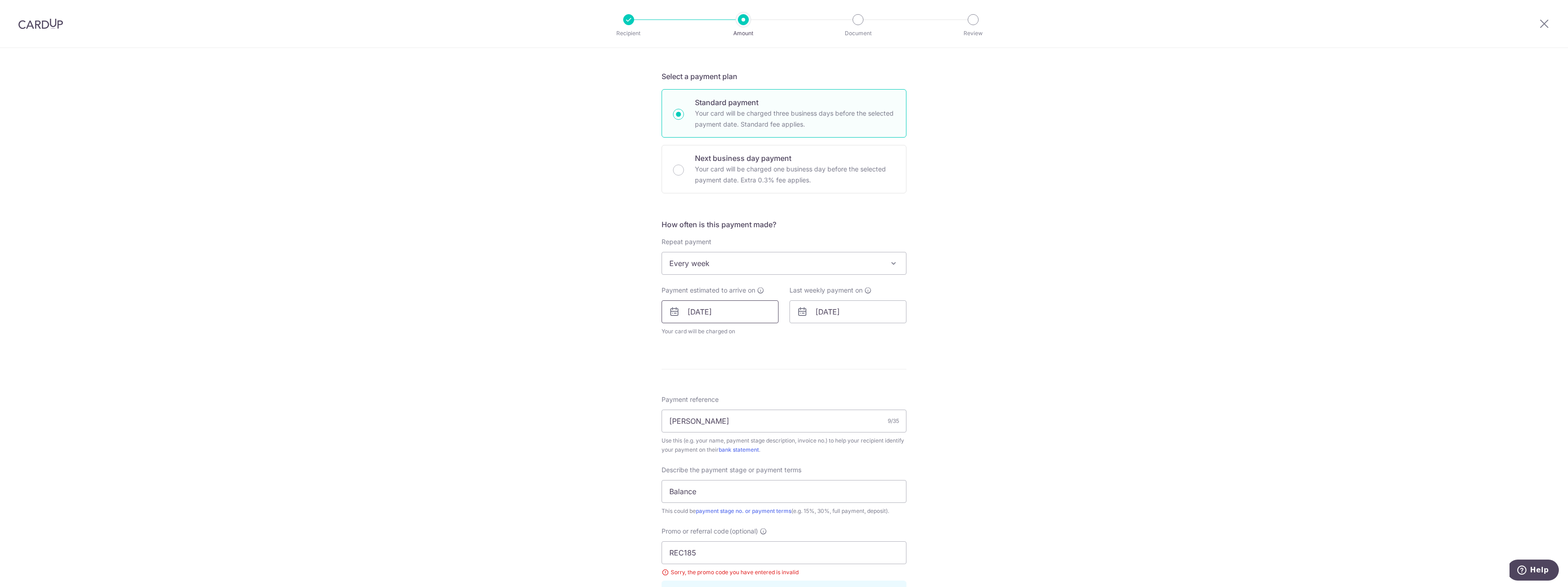
click at [773, 311] on input "[DATE]" at bounding box center [720, 311] width 117 height 23
drag, startPoint x: 692, startPoint y: 412, endPoint x: 807, endPoint y: 340, distance: 135.7
click at [692, 412] on link "13" at bounding box center [698, 413] width 14 height 14
type input "[DATE]"
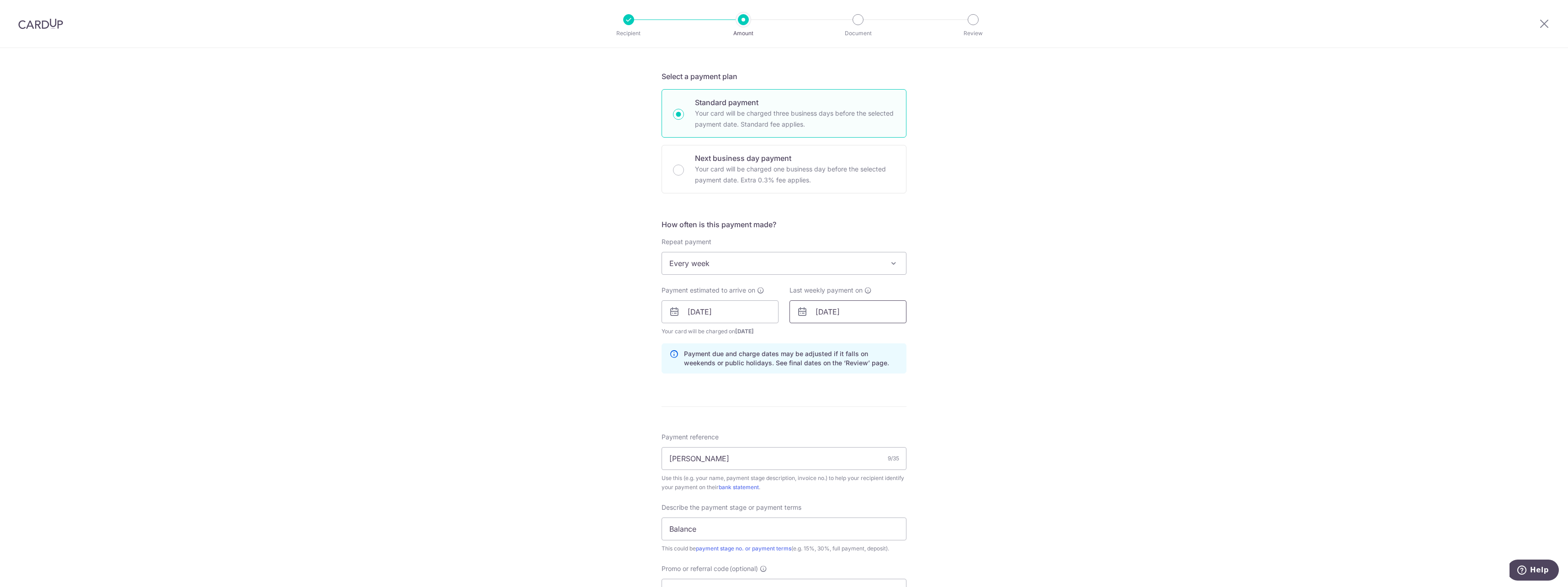
click at [843, 314] on input "[DATE]" at bounding box center [848, 311] width 117 height 23
click at [824, 428] on link "20" at bounding box center [826, 431] width 14 height 14
type input "[DATE]"
click at [962, 361] on div "Tell us more about your payment Enter payment amount SGD 10,000.00 10000.00 Sel…" at bounding box center [784, 355] width 1568 height 979
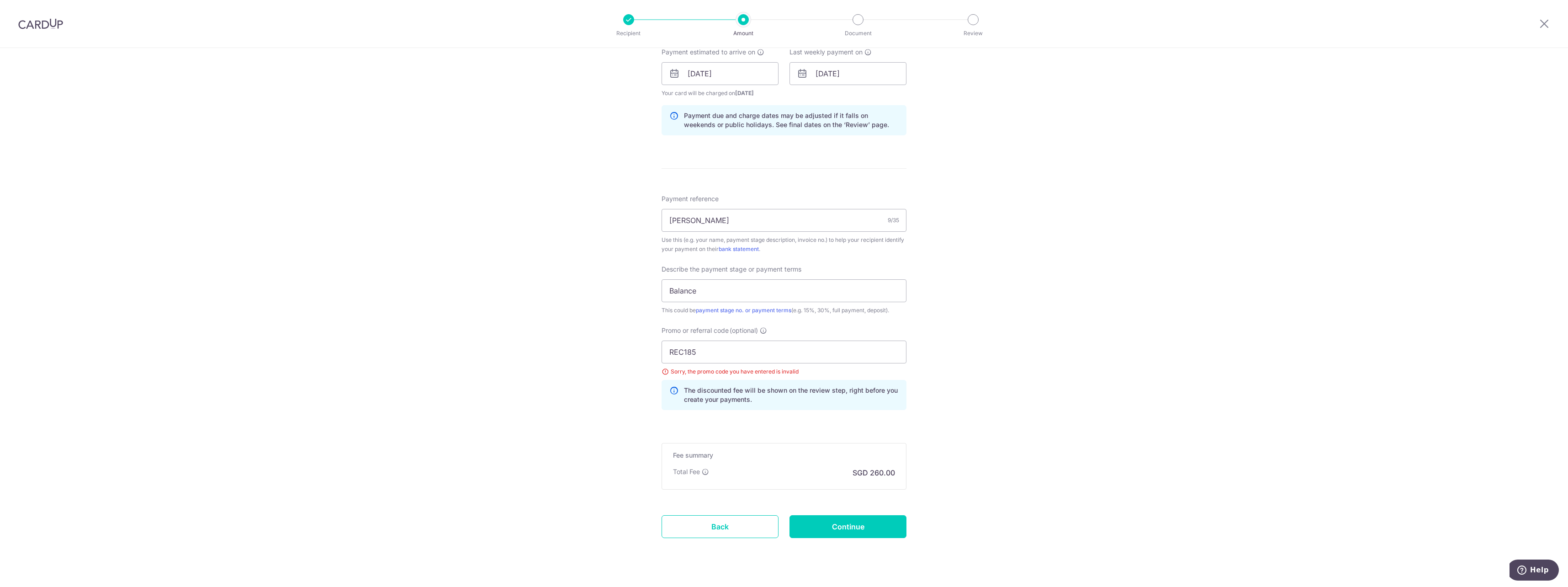
scroll to position [441, 0]
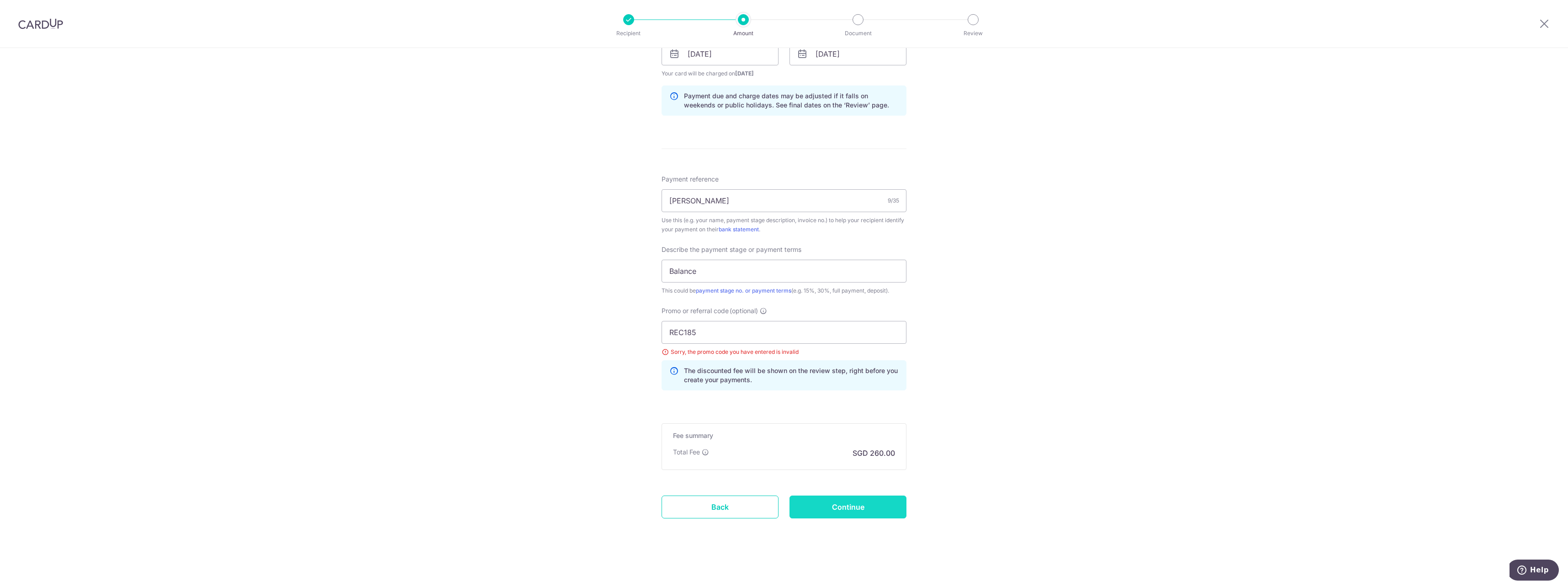
click at [849, 508] on input "Continue" at bounding box center [848, 507] width 117 height 23
type input "Update Schedule"
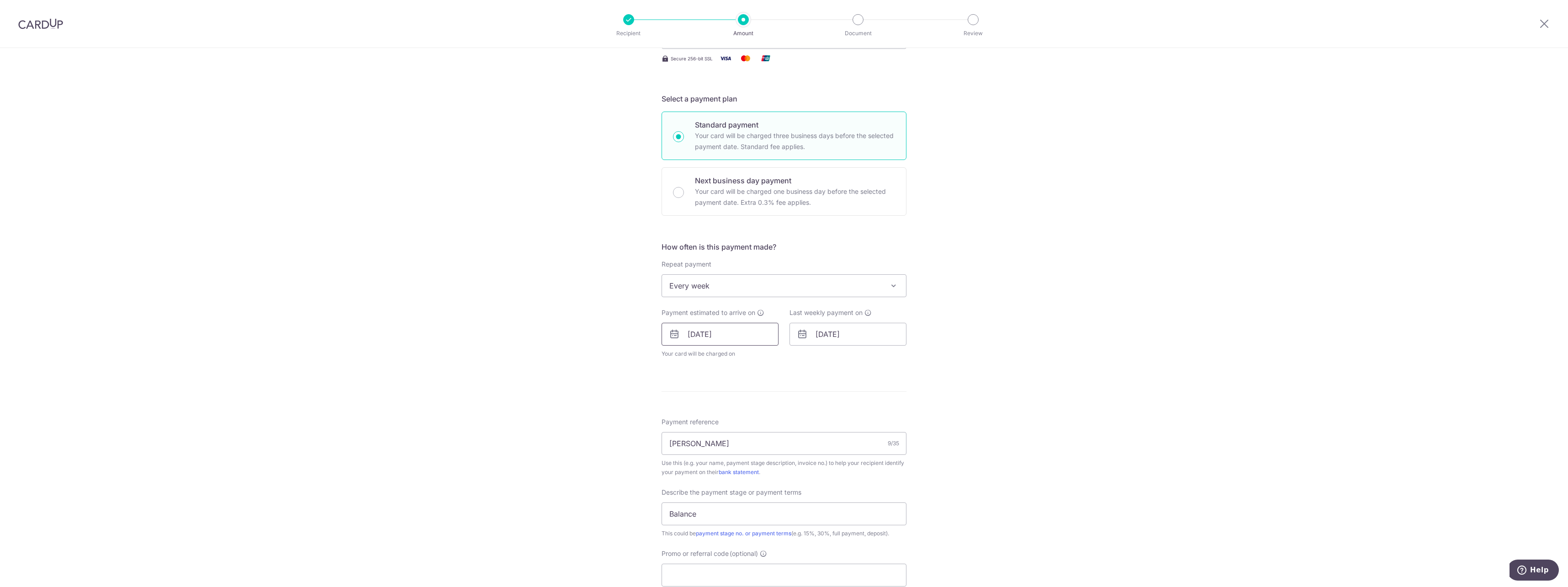
scroll to position [274, 0]
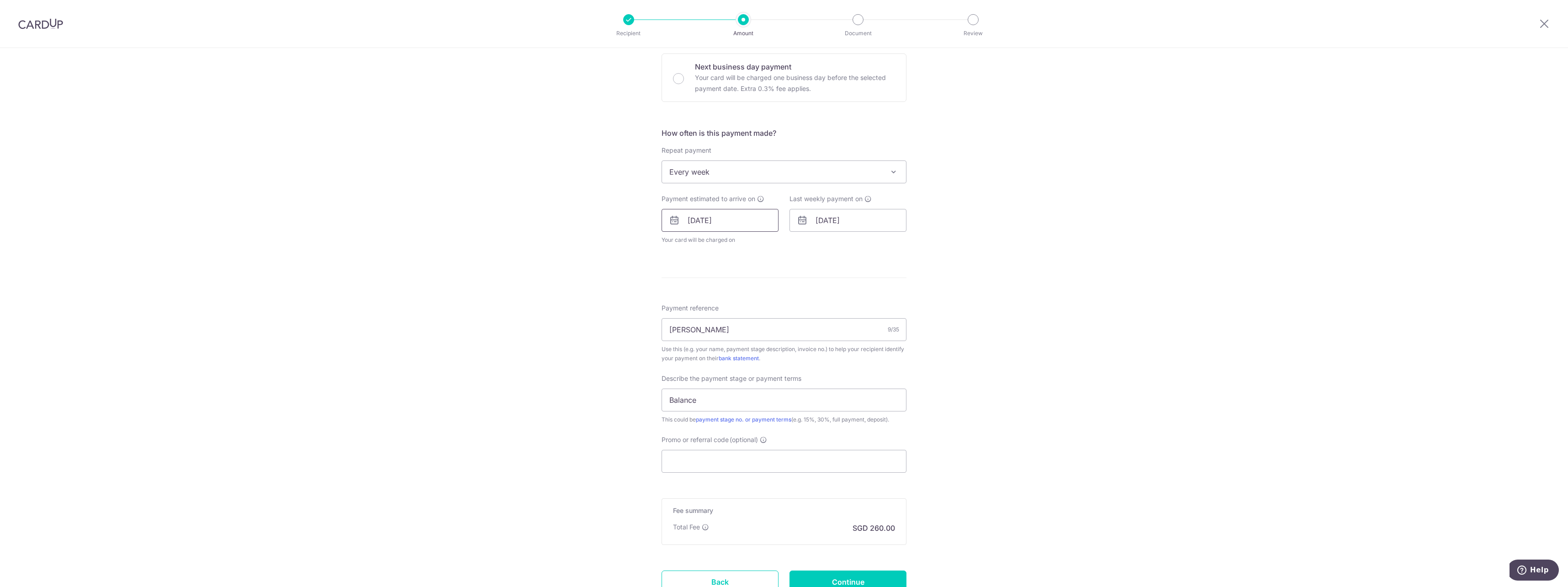
click at [761, 217] on input "[DATE]" at bounding box center [720, 220] width 117 height 23
click at [694, 297] on link "6" at bounding box center [698, 303] width 14 height 14
click at [1021, 264] on div "Tell us more about your payment Enter payment amount SGD 10,000.00 10000.00 Sel…" at bounding box center [784, 218] width 1568 height 888
type input "[DATE]"
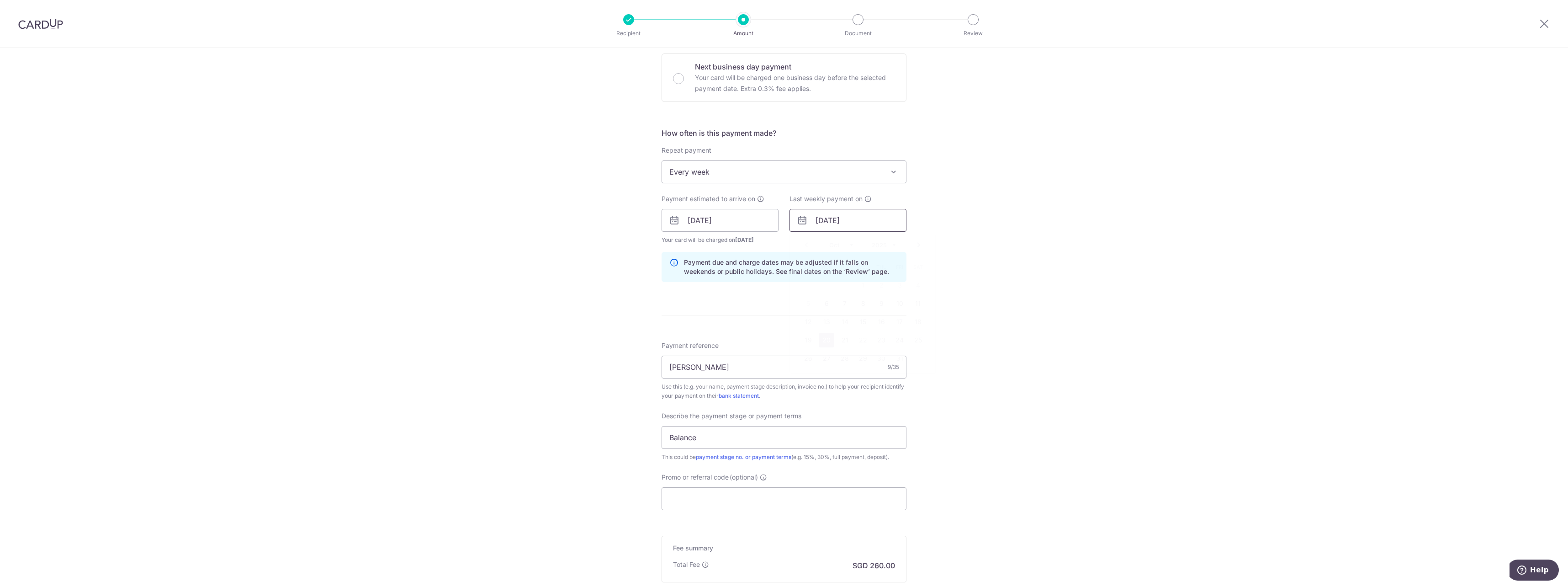
click at [871, 222] on input "20/10/2025" at bounding box center [848, 220] width 117 height 23
click at [812, 321] on link "12" at bounding box center [808, 321] width 14 height 14
click at [837, 228] on input "12/10/2025" at bounding box center [848, 220] width 117 height 23
click at [825, 322] on link "13" at bounding box center [826, 321] width 14 height 14
type input "13/10/2025"
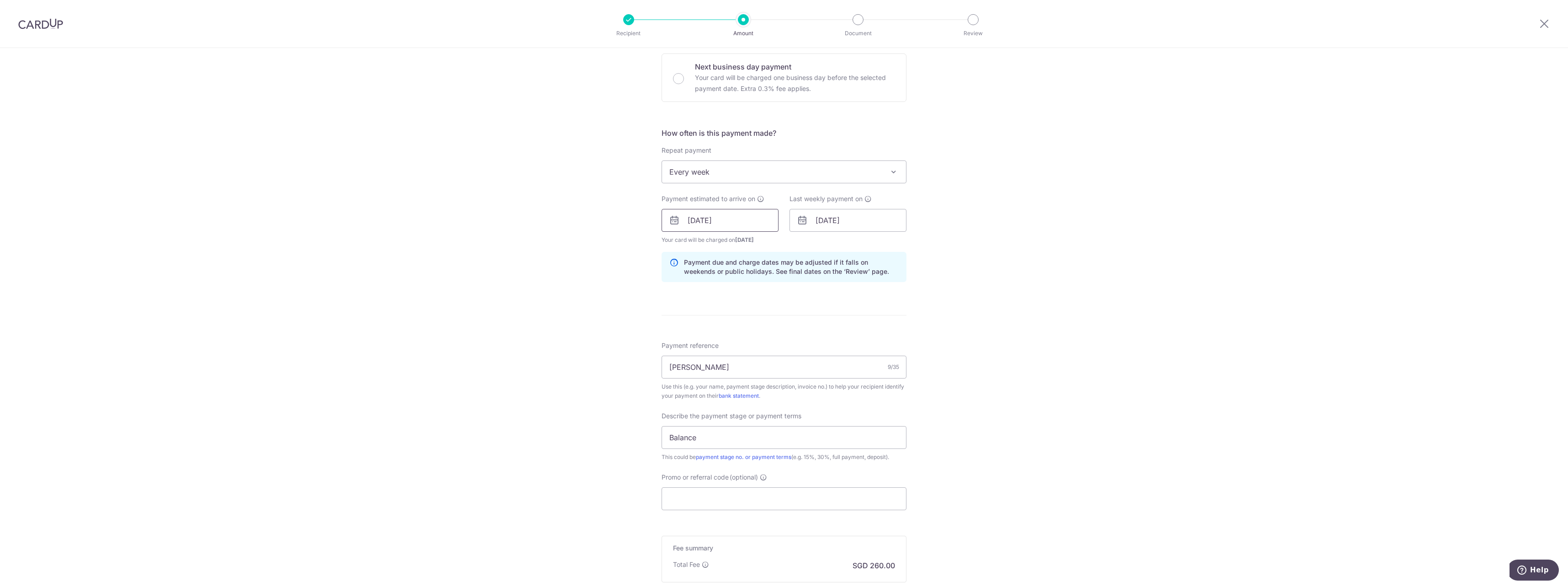
click at [744, 217] on input "[DATE]" at bounding box center [720, 220] width 117 height 23
click at [996, 289] on div "Tell us more about your payment Enter payment amount SGD 10,000.00 10000.00 Sel…" at bounding box center [784, 237] width 1568 height 926
click at [741, 222] on input "[DATE]" at bounding box center [720, 220] width 117 height 23
click at [678, 304] on link "5" at bounding box center [680, 303] width 14 height 14
click at [1024, 279] on div "Tell us more about your payment Enter payment amount SGD 10,000.00 10000.00 Sel…" at bounding box center [784, 237] width 1568 height 926
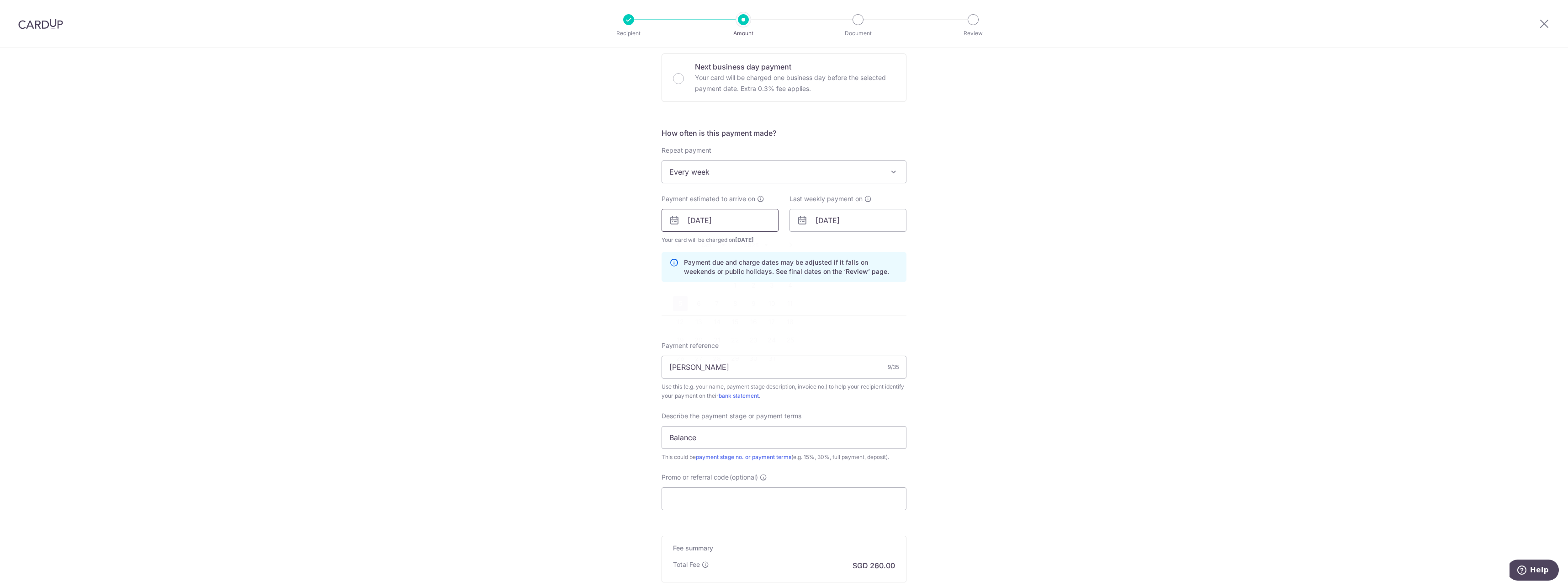
click at [740, 219] on input "05/10/2025" at bounding box center [720, 220] width 117 height 23
click at [691, 307] on link "6" at bounding box center [698, 303] width 14 height 14
type input "[DATE]"
click at [812, 222] on input "13/10/2025" at bounding box center [848, 220] width 117 height 23
click at [807, 322] on link "12" at bounding box center [808, 321] width 14 height 14
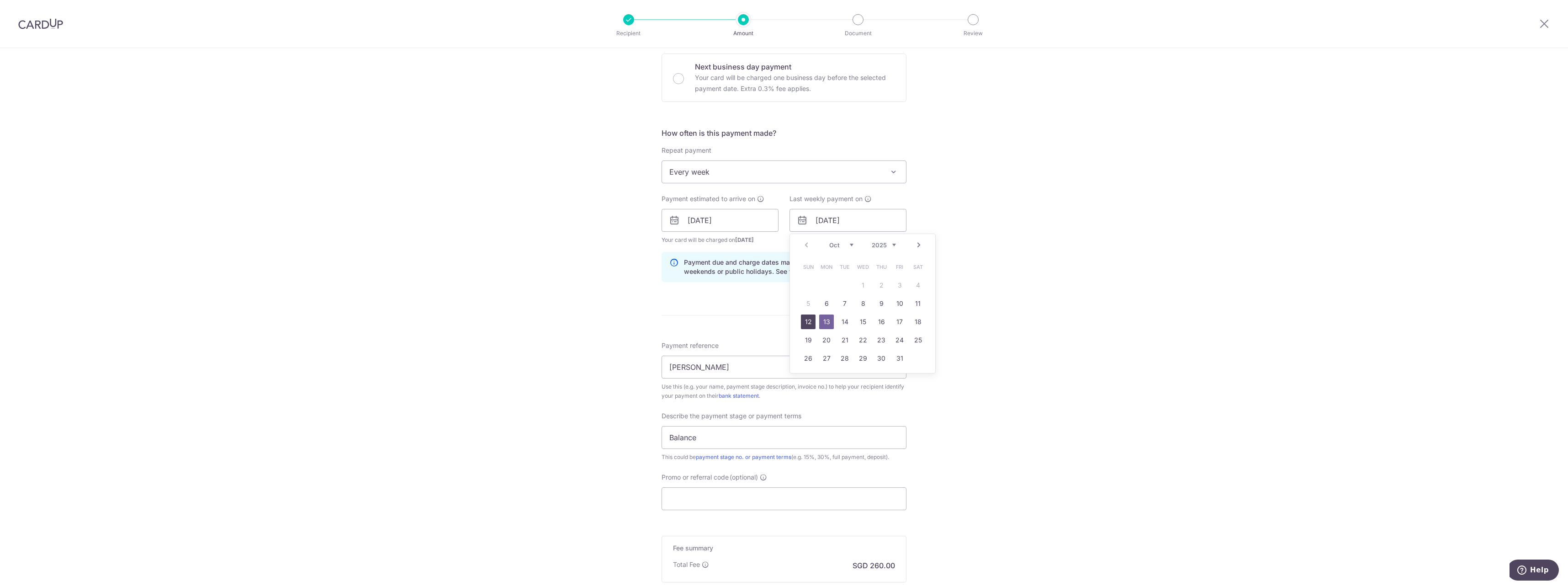
type input "12/10/2025"
click at [955, 268] on div "Tell us more about your payment Enter payment amount SGD 10,000.00 10000.00 Sel…" at bounding box center [784, 237] width 1568 height 926
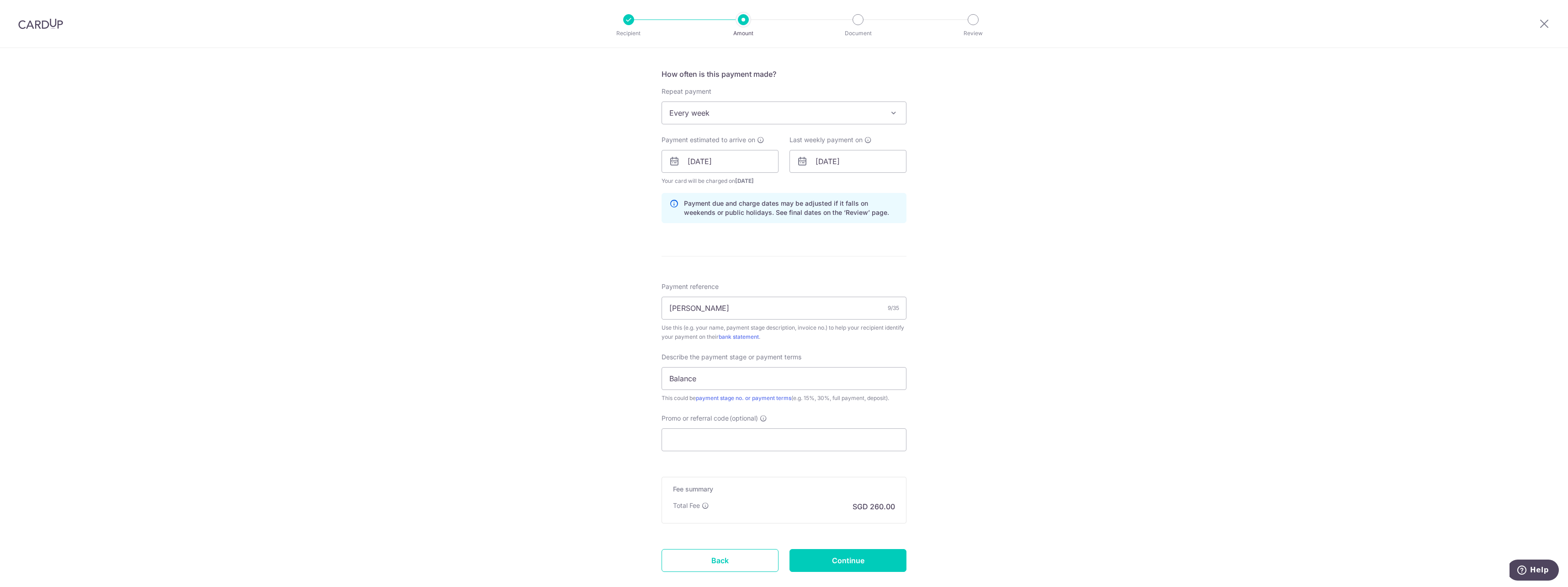
scroll to position [365, 0]
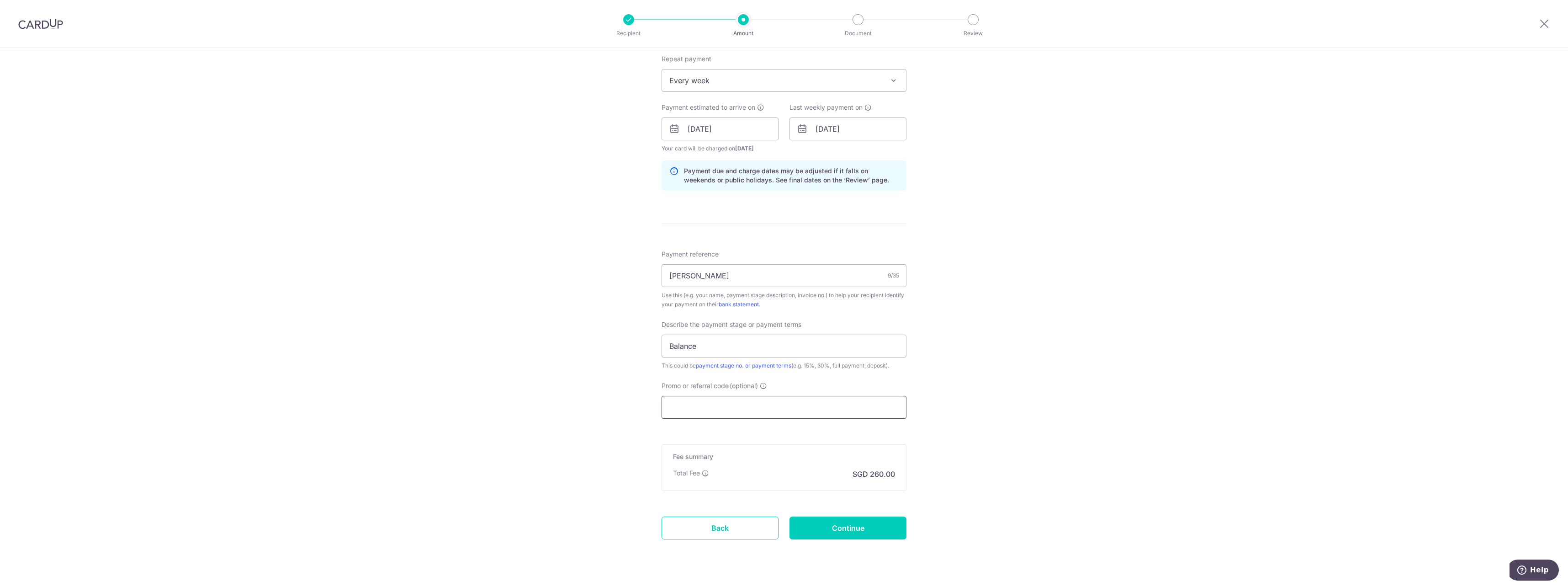
click at [749, 404] on input "Promo or referral code (optional)" at bounding box center [784, 407] width 245 height 23
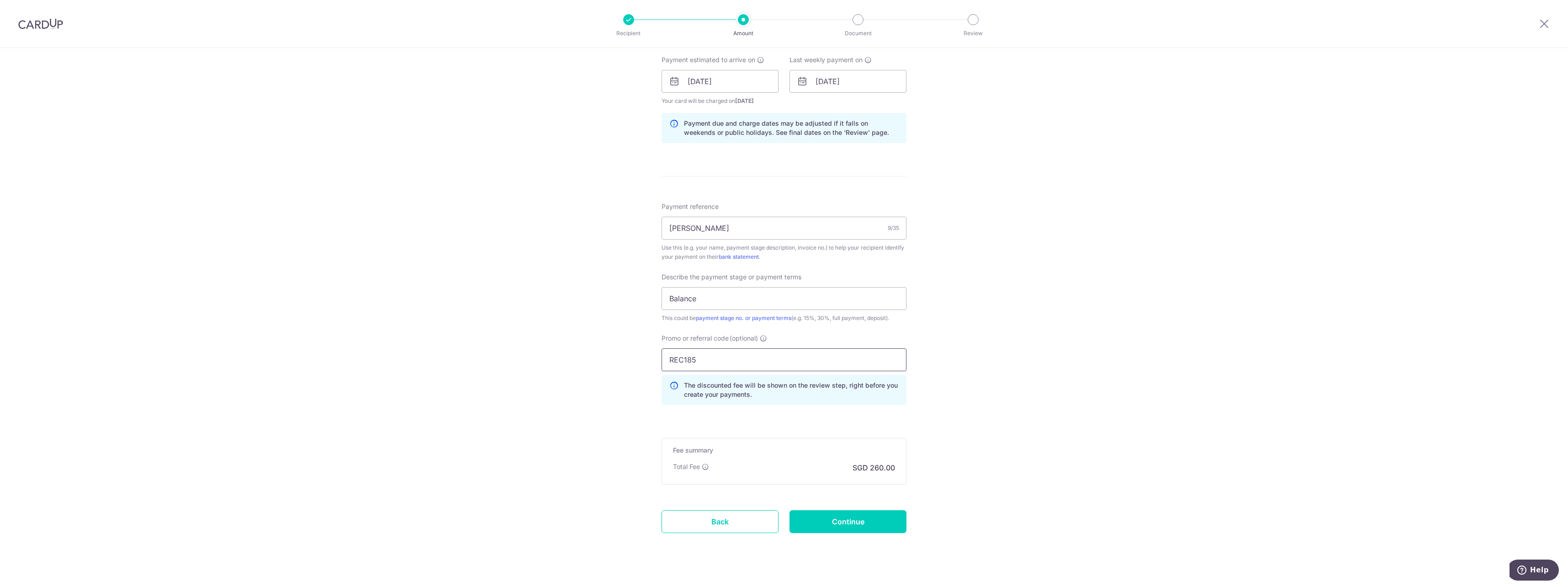
scroll to position [428, 0]
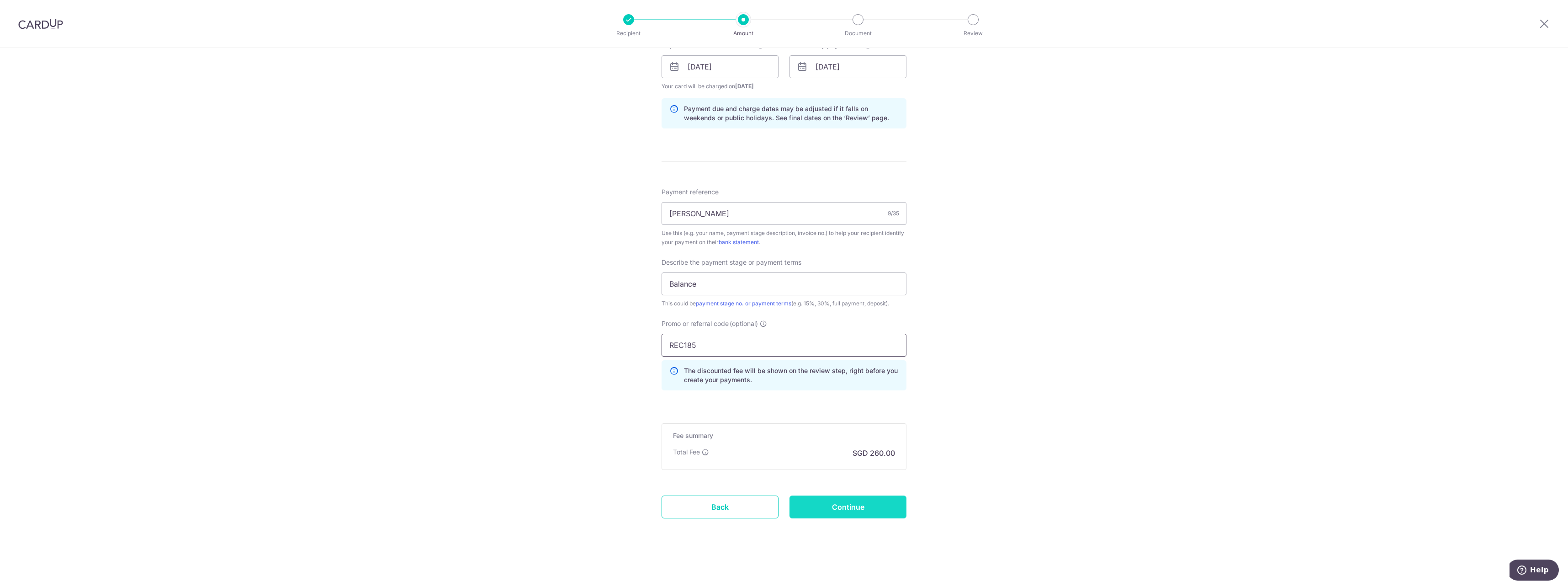
type input "REC185"
click at [837, 501] on input "Continue" at bounding box center [848, 507] width 117 height 23
type input "Update Schedule"
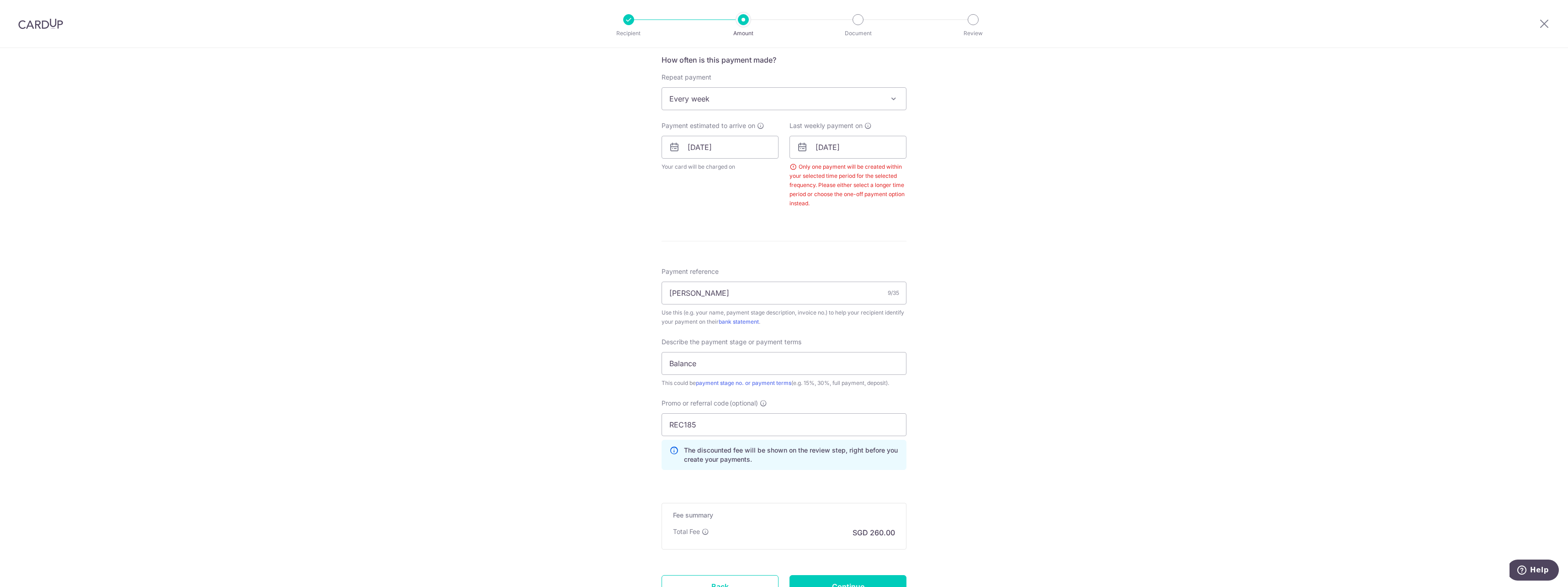
scroll to position [290, 0]
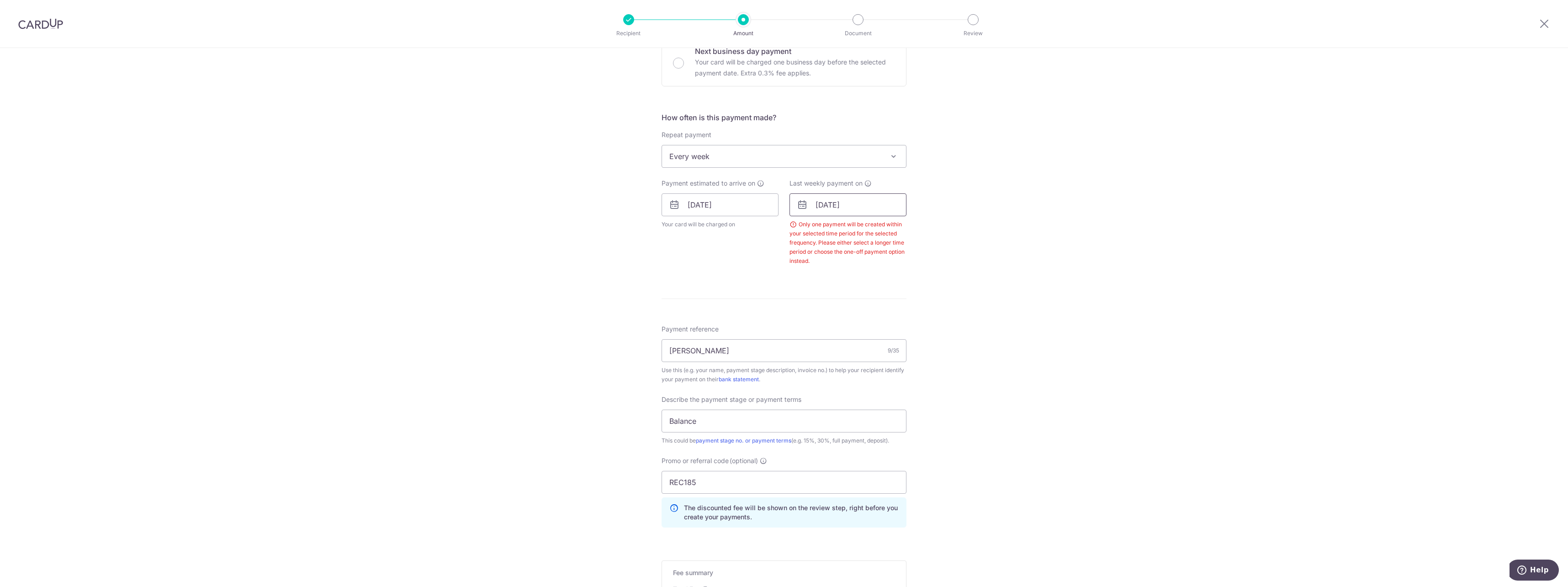
click at [868, 206] on input "12/10/2025" at bounding box center [848, 205] width 117 height 23
click at [826, 309] on link "13" at bounding box center [826, 306] width 14 height 14
type input "13/10/2025"
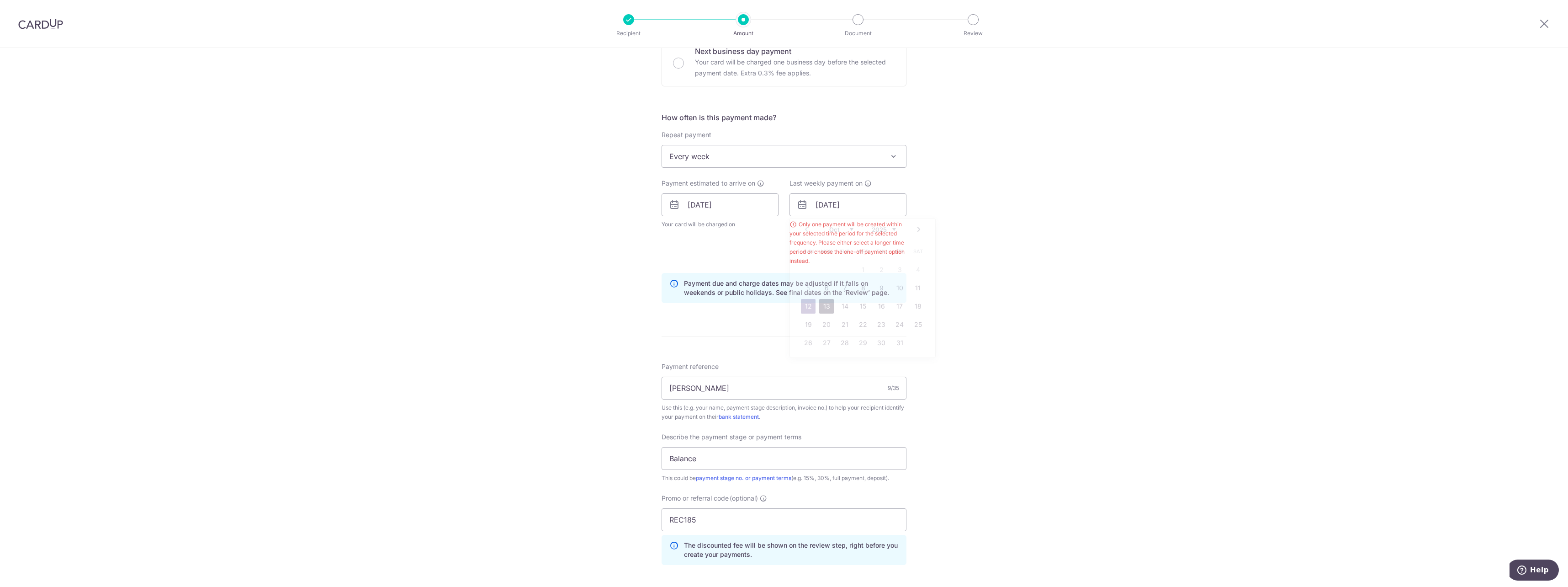
click at [1078, 301] on div "Tell us more about your payment Enter payment amount SGD 10,000.00 10000.00 Sel…" at bounding box center [784, 260] width 1568 height 1003
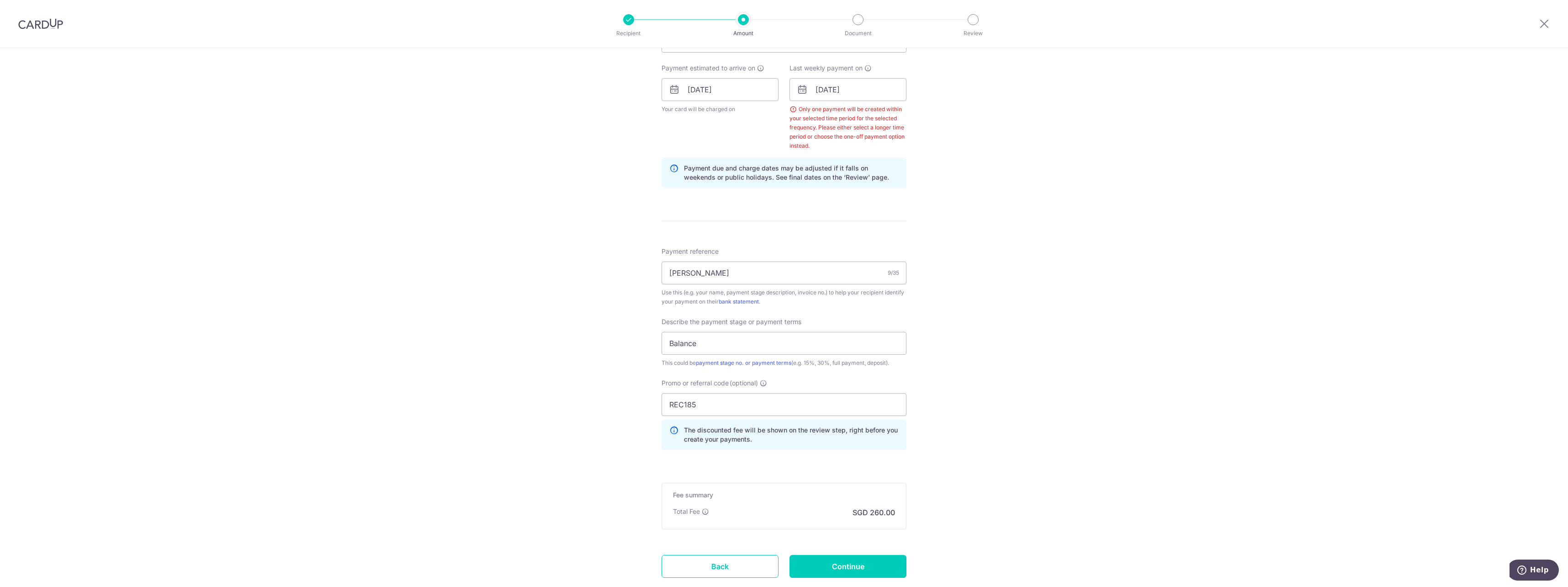
scroll to position [464, 0]
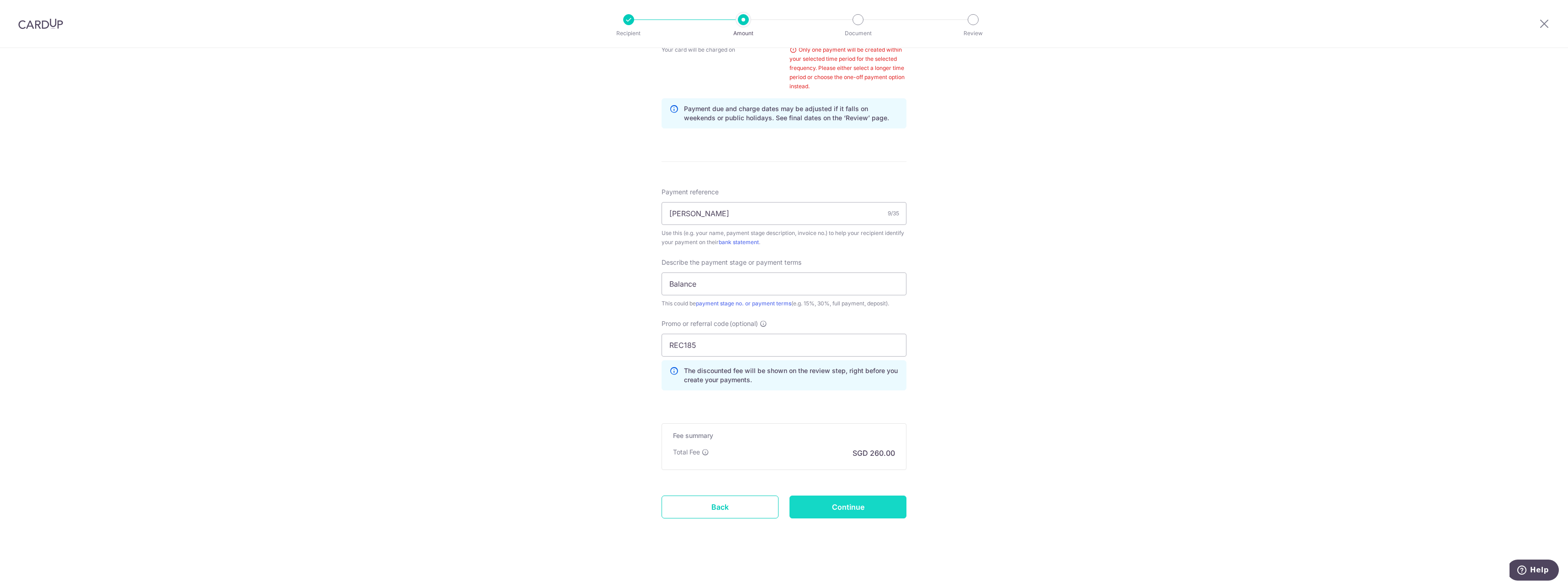
click at [844, 515] on input "Continue" at bounding box center [848, 507] width 117 height 23
type input "Update Schedule"
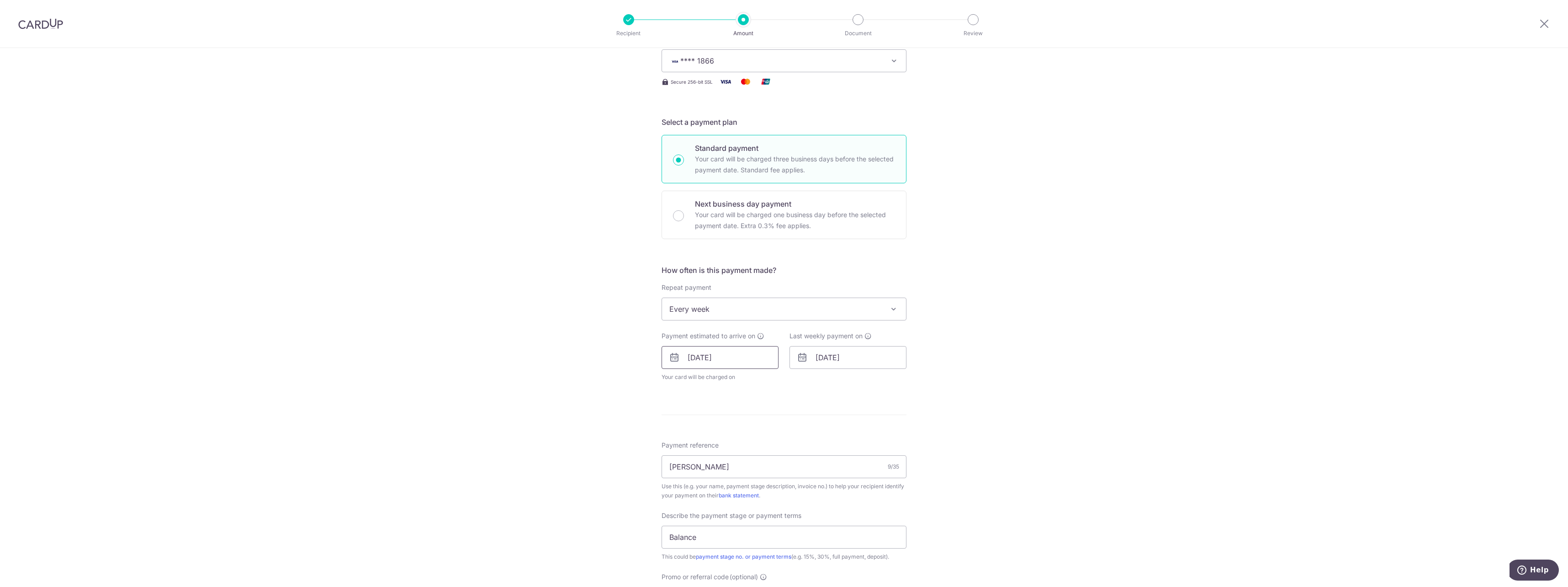
click at [740, 353] on input "[DATE]" at bounding box center [720, 357] width 117 height 23
drag, startPoint x: 733, startPoint y: 423, endPoint x: 840, endPoint y: 367, distance: 120.8
click at [733, 423] on link "1" at bounding box center [735, 422] width 14 height 14
type input "[DATE]"
click at [1074, 419] on div "Tell us more about your payment Enter payment amount SGD 10,000.00 10000.00 Sel…" at bounding box center [784, 394] width 1568 height 967
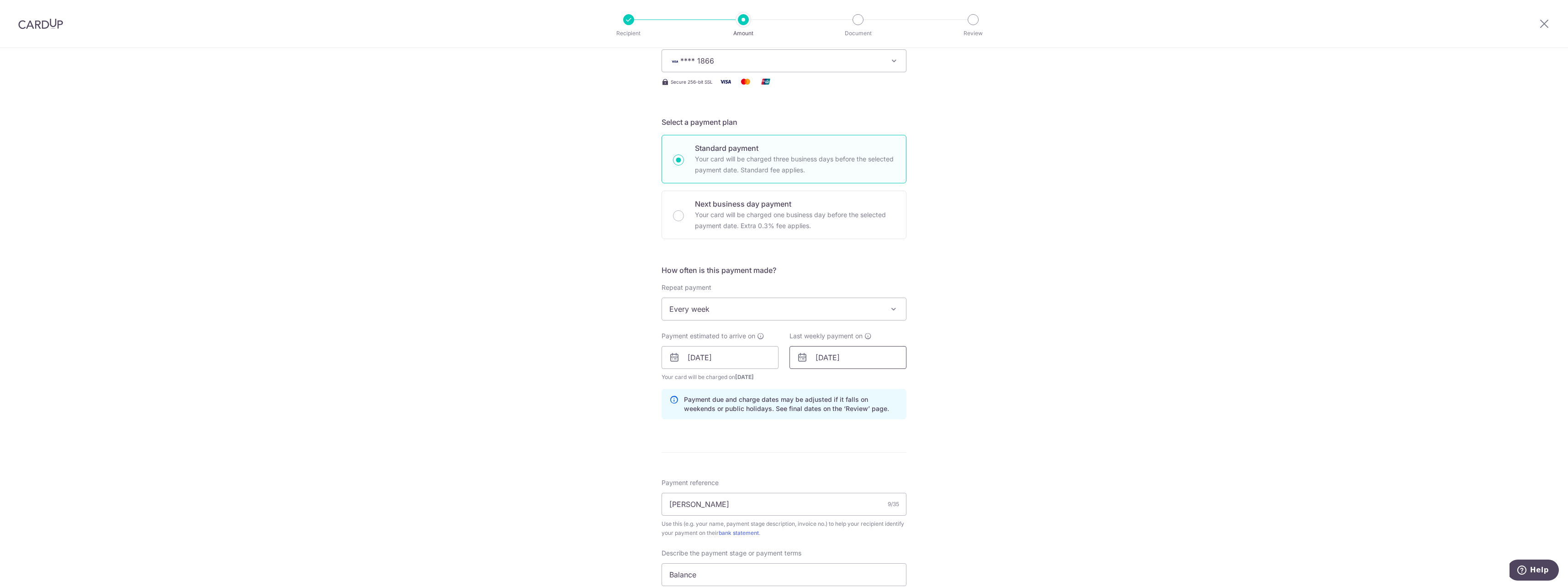
click at [840, 353] on input "13/10/2025" at bounding box center [848, 357] width 117 height 23
click at [826, 441] on link "6" at bounding box center [826, 440] width 14 height 14
type input "[DATE]"
click at [1018, 378] on div "Tell us more about your payment Enter payment amount SGD 10,000.00 10000.00 Sel…" at bounding box center [784, 394] width 1568 height 967
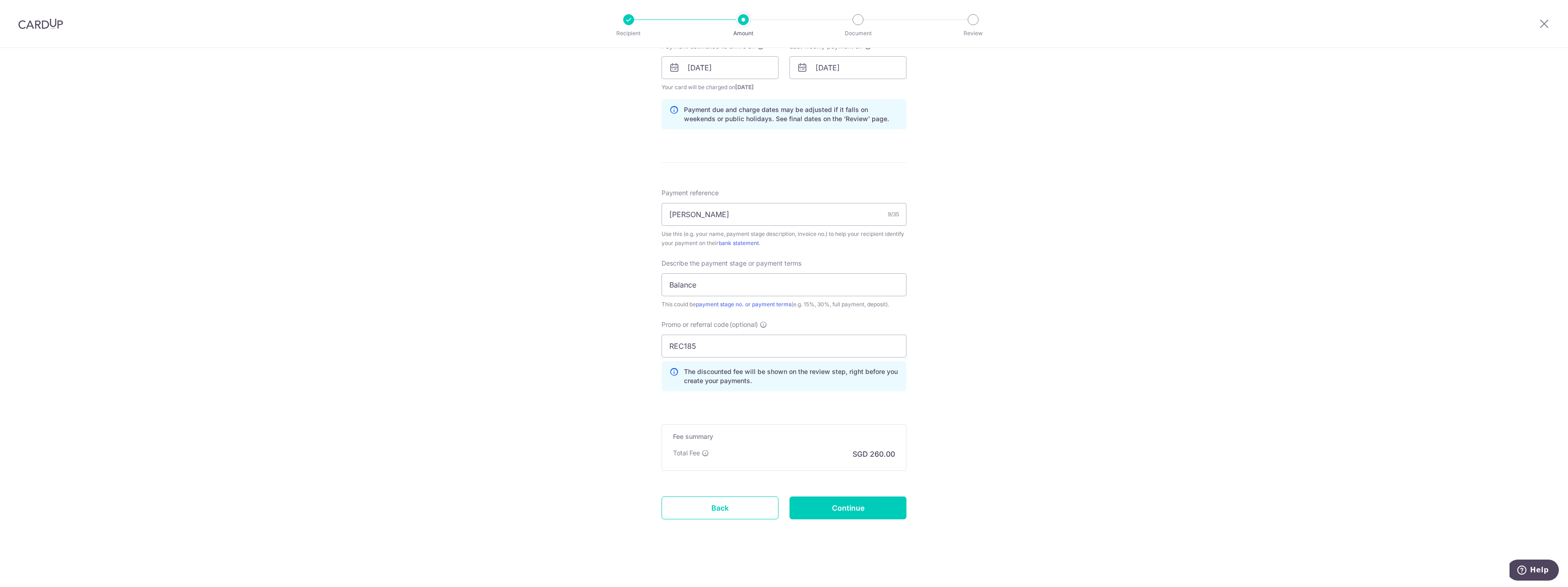
scroll to position [428, 0]
click at [842, 509] on input "Continue" at bounding box center [848, 507] width 117 height 23
type input "Update Schedule"
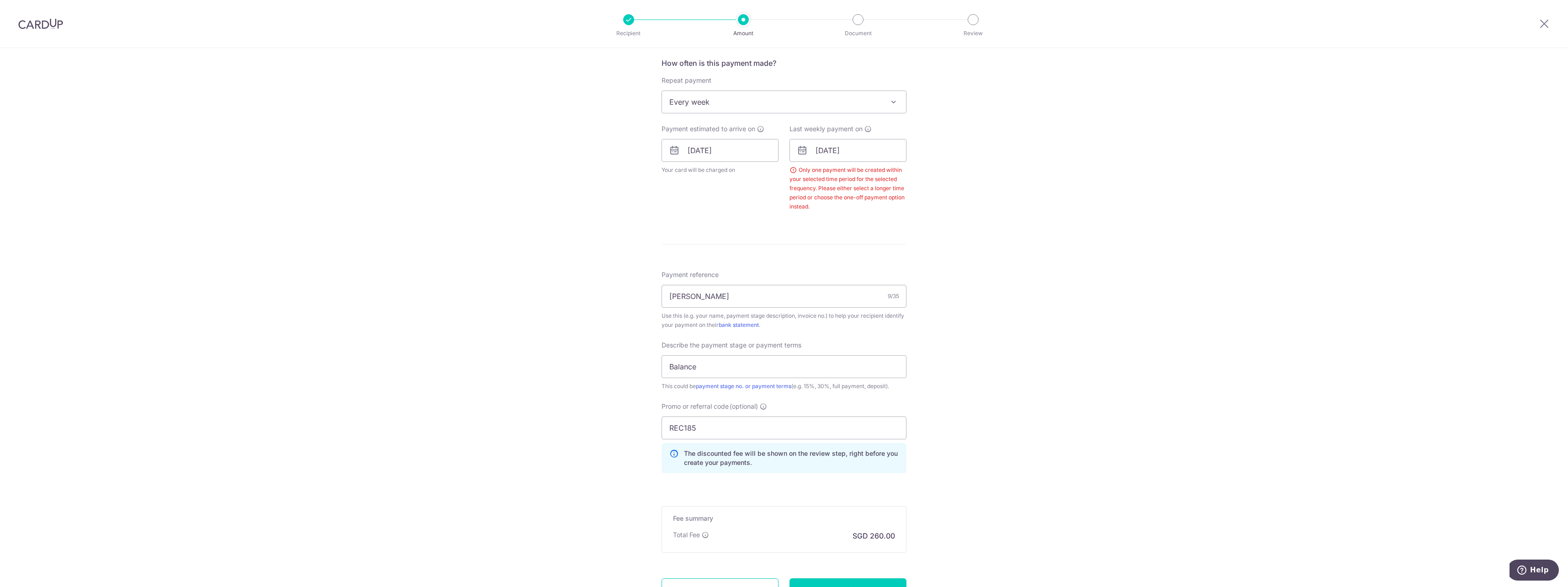
scroll to position [244, 0]
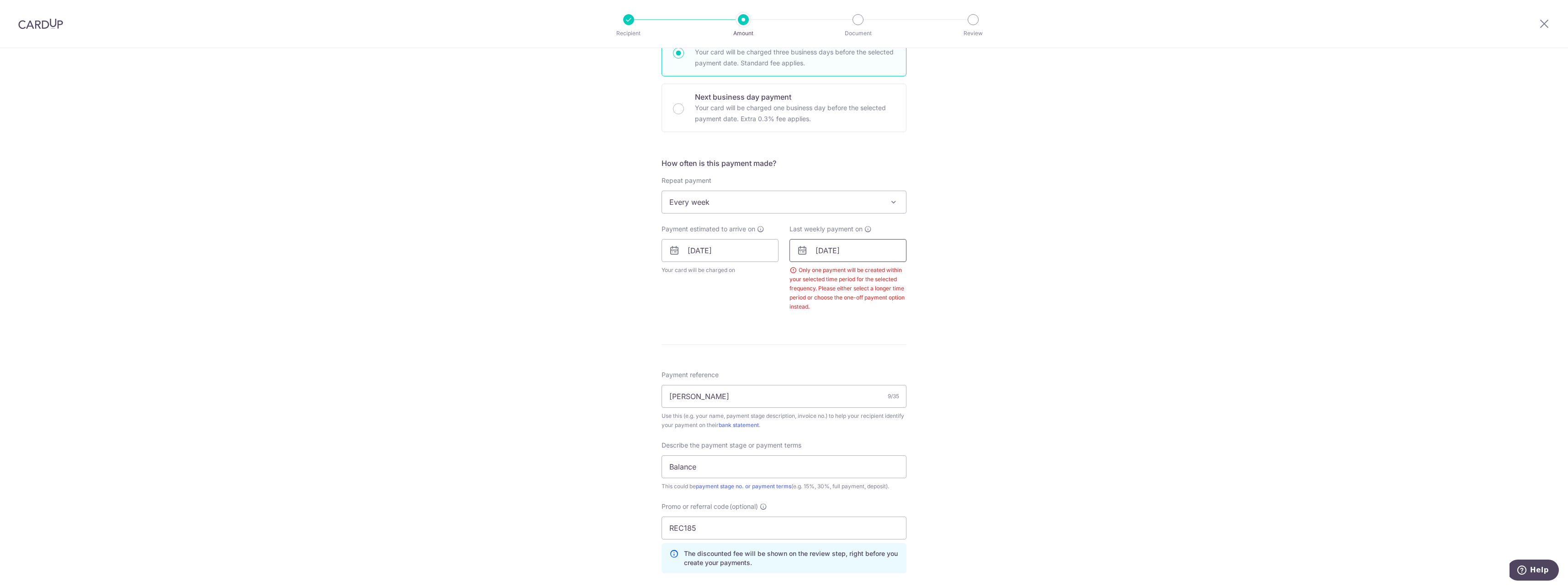
click at [897, 254] on input "[DATE]" at bounding box center [848, 250] width 117 height 23
click at [861, 334] on link "8" at bounding box center [862, 333] width 14 height 14
type input "[DATE]"
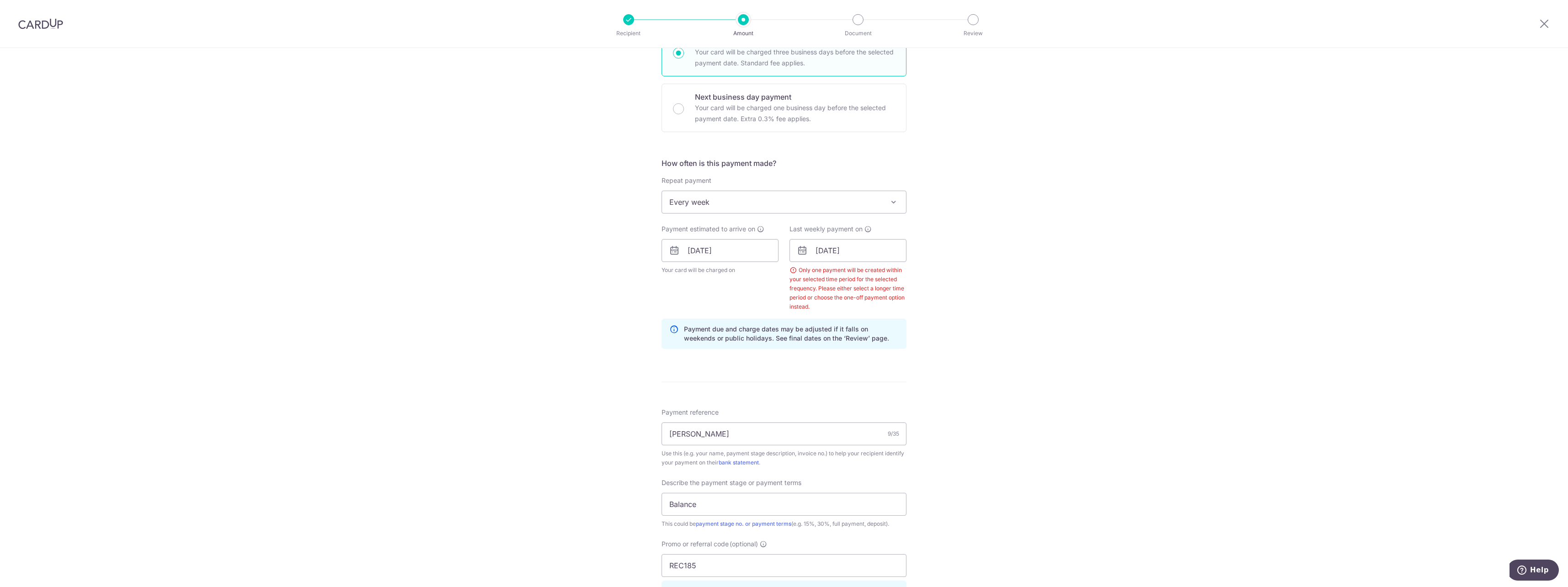
click at [1053, 336] on div "Tell us more about your payment Enter payment amount SGD 10,000.00 10000.00 Sel…" at bounding box center [784, 305] width 1568 height 1003
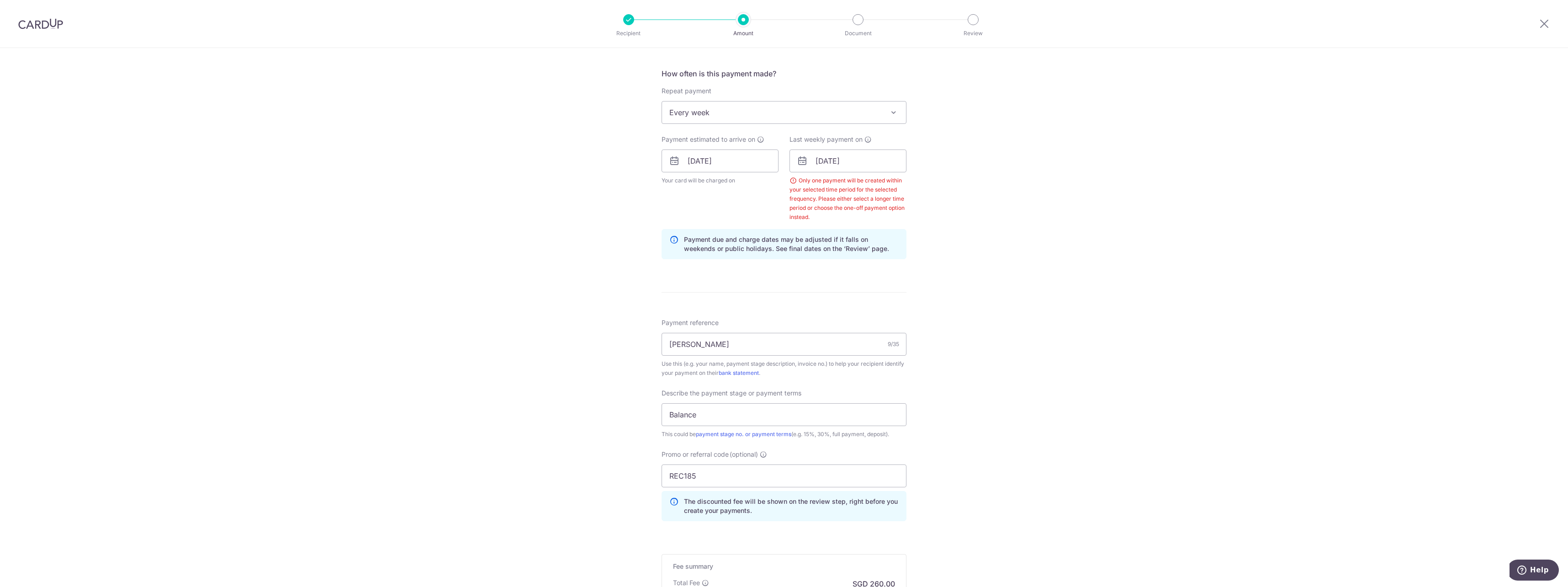
scroll to position [282, 0]
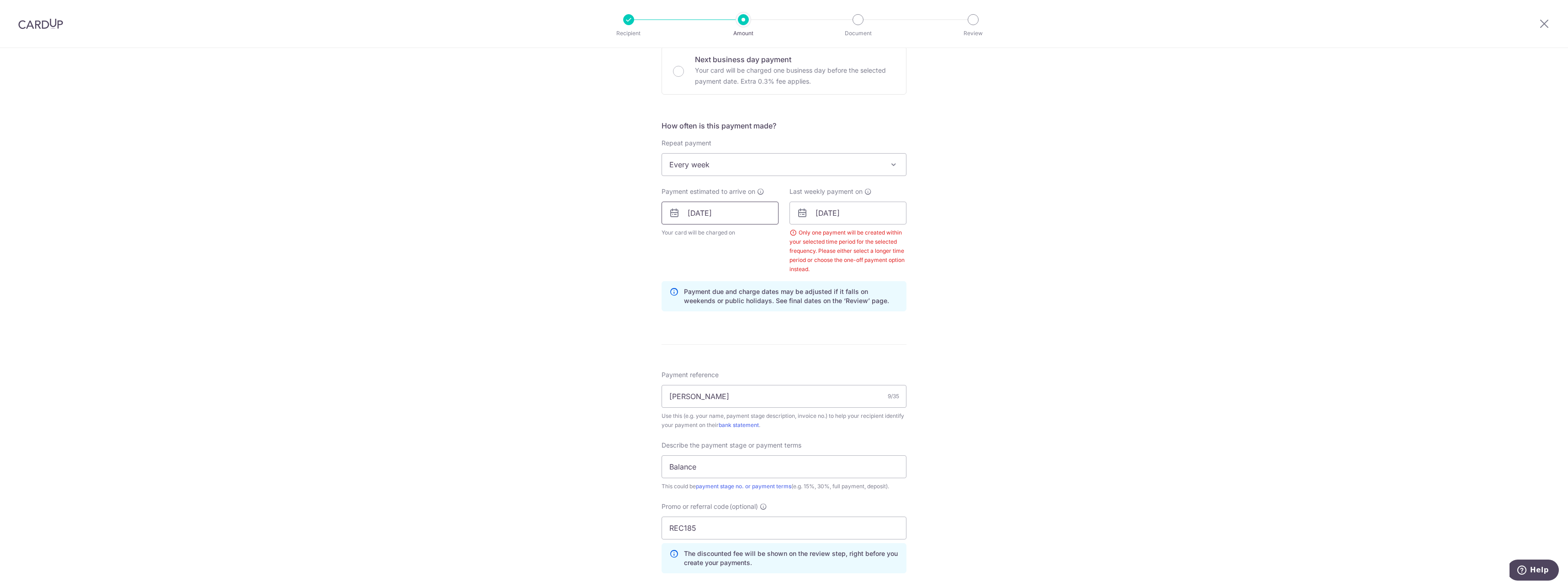
click at [720, 211] on input "[DATE]" at bounding box center [720, 213] width 117 height 23
click at [754, 282] on link "2" at bounding box center [753, 277] width 14 height 14
type input "[DATE]"
click at [993, 233] on div "Tell us more about your payment Enter payment amount SGD 10,000.00 10000.00 Sel…" at bounding box center [784, 268] width 1568 height 1003
click at [856, 215] on input "[DATE]" at bounding box center [848, 213] width 117 height 23
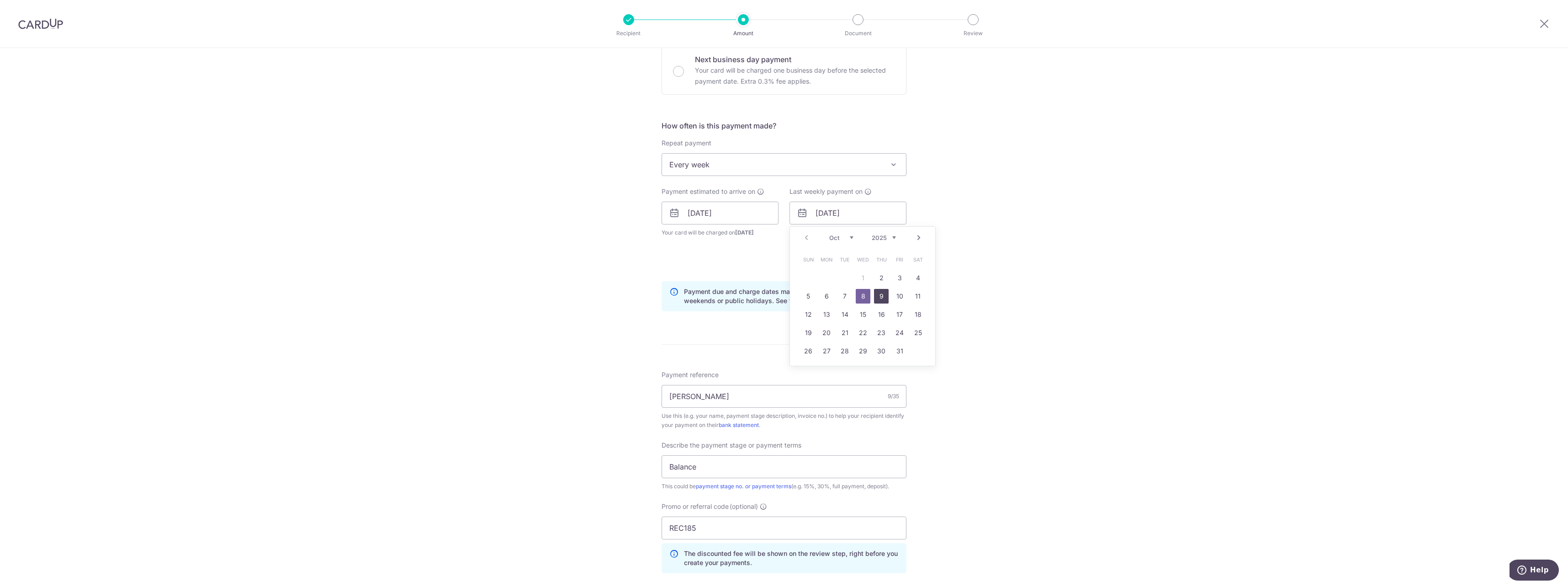
click at [876, 295] on link "9" at bounding box center [881, 295] width 14 height 14
type input "[DATE]"
click at [984, 276] on div "Tell us more about your payment Enter payment amount SGD 10,000.00 10000.00 Sel…" at bounding box center [784, 268] width 1568 height 1003
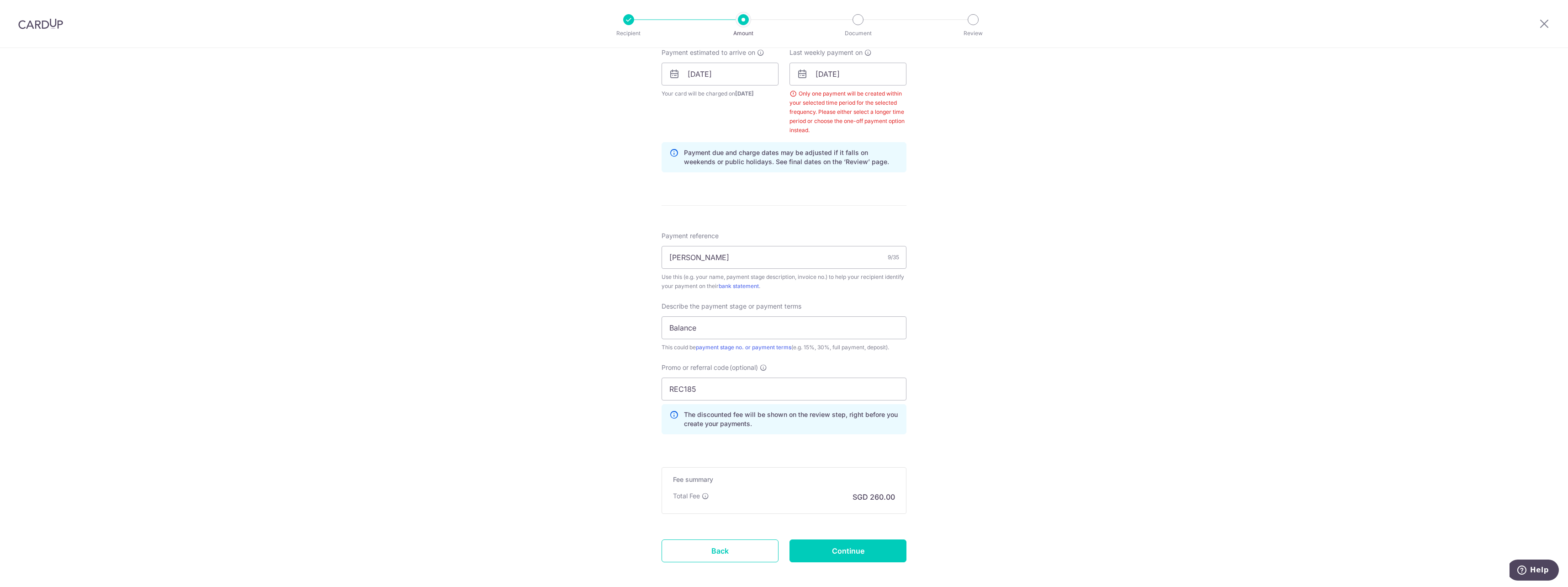
scroll to position [464, 0]
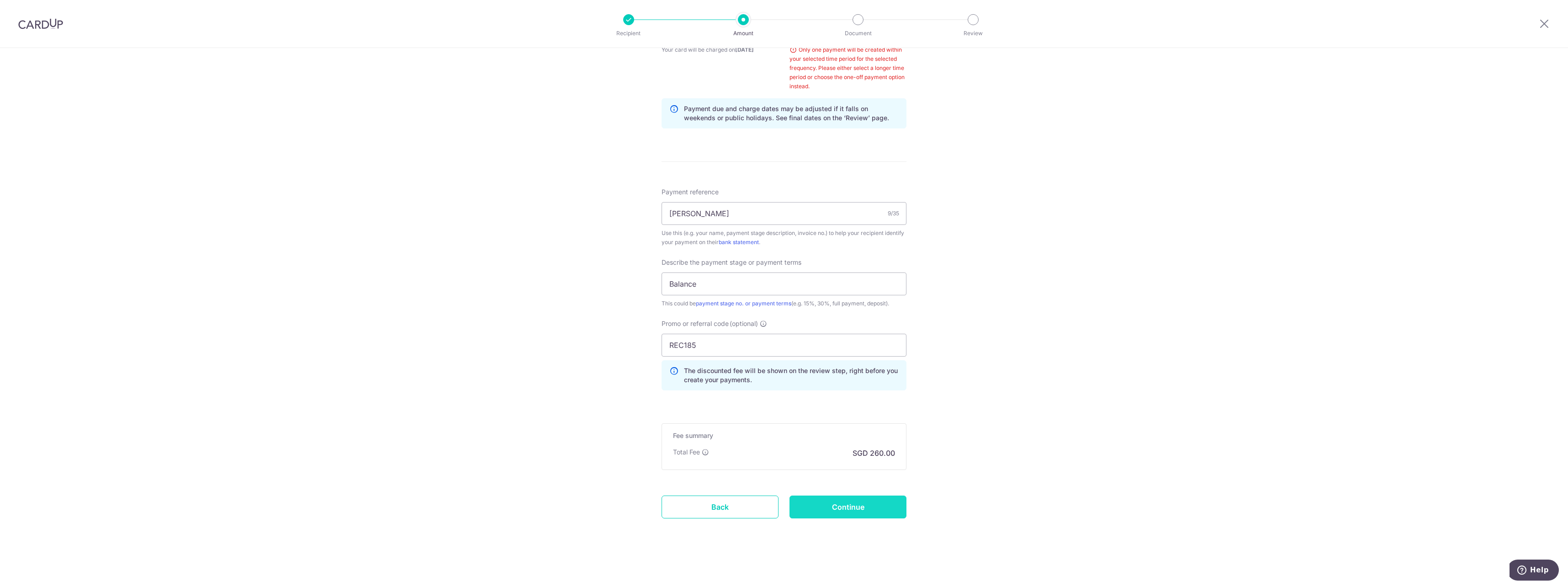
click at [856, 500] on input "Continue" at bounding box center [848, 507] width 117 height 23
type input "Update Schedule"
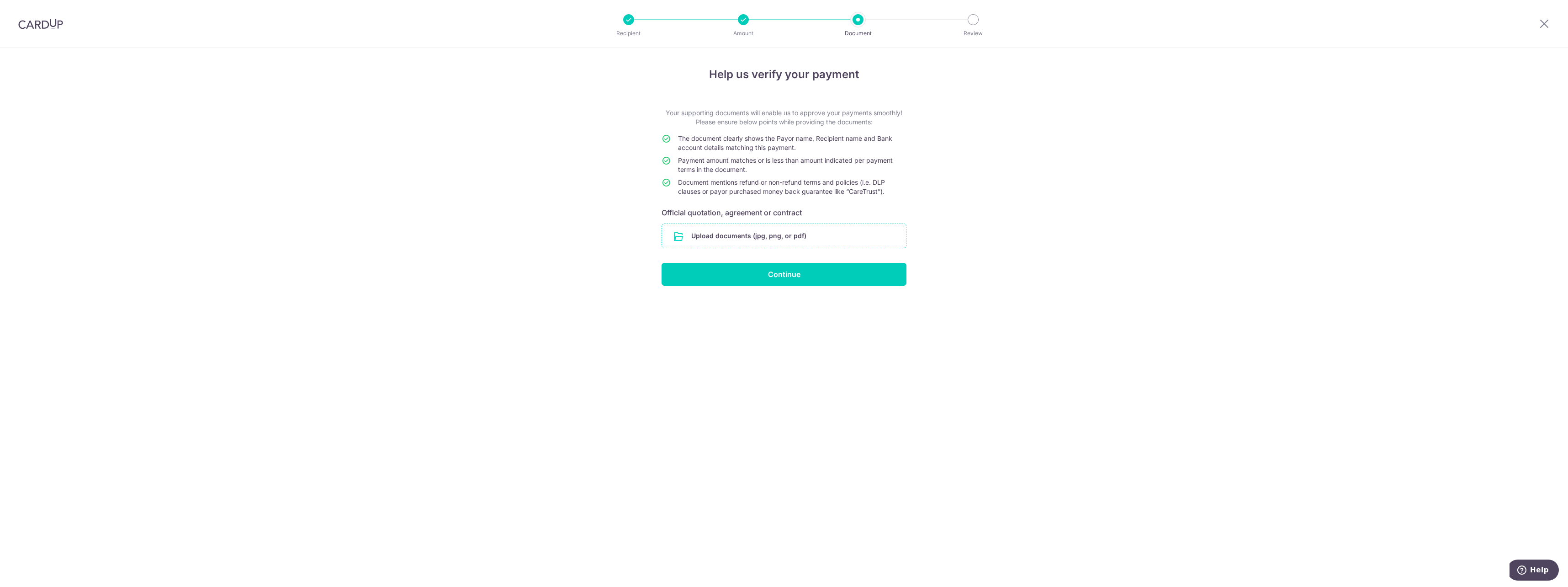
click at [777, 234] on input "file" at bounding box center [784, 235] width 244 height 24
click at [1036, 454] on div "Help us verify your payment Your supporting documents will enable us to approve…" at bounding box center [784, 317] width 1568 height 539
click at [752, 228] on input "file" at bounding box center [784, 235] width 244 height 24
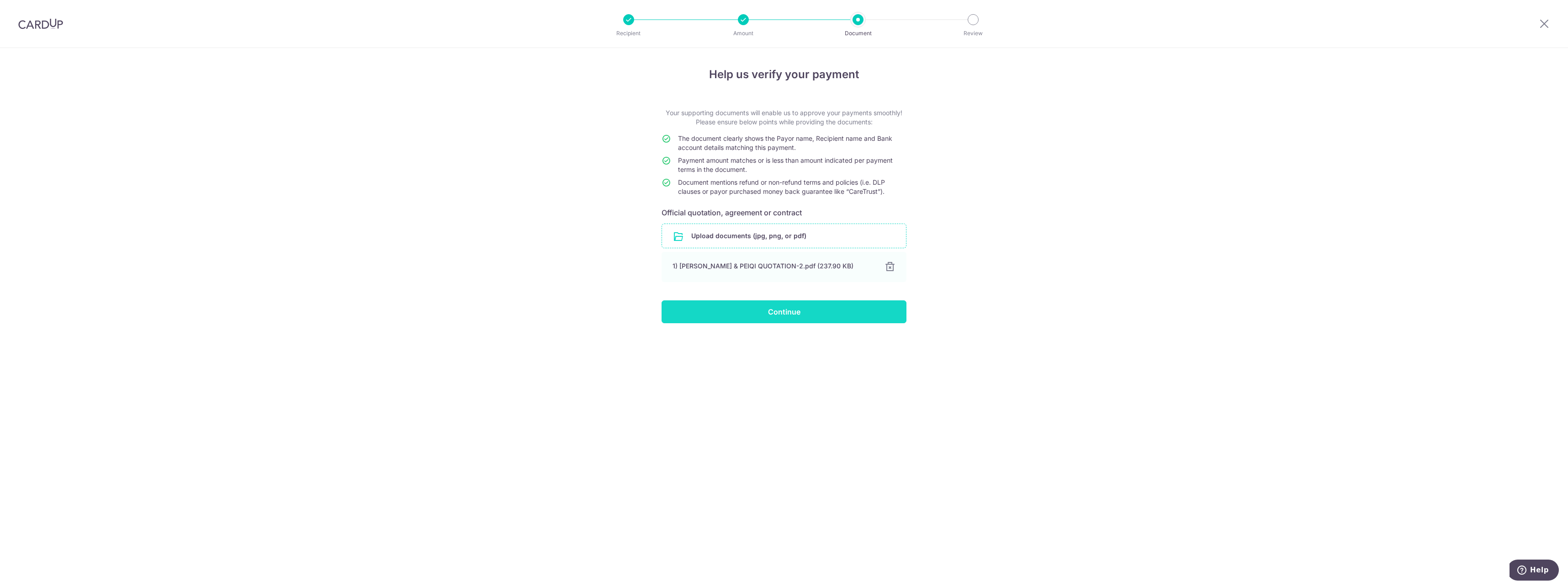
click at [808, 309] on input "Continue" at bounding box center [784, 311] width 245 height 23
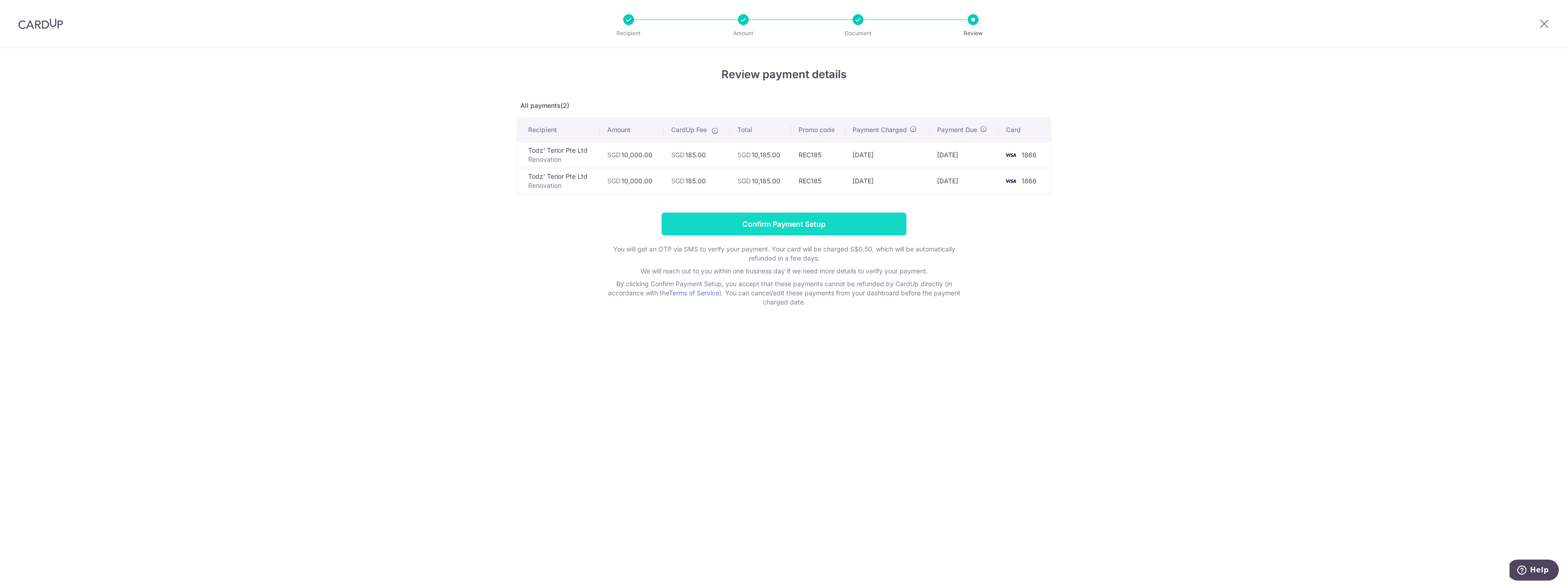
click at [770, 229] on input "Confirm Payment Setup" at bounding box center [784, 224] width 245 height 23
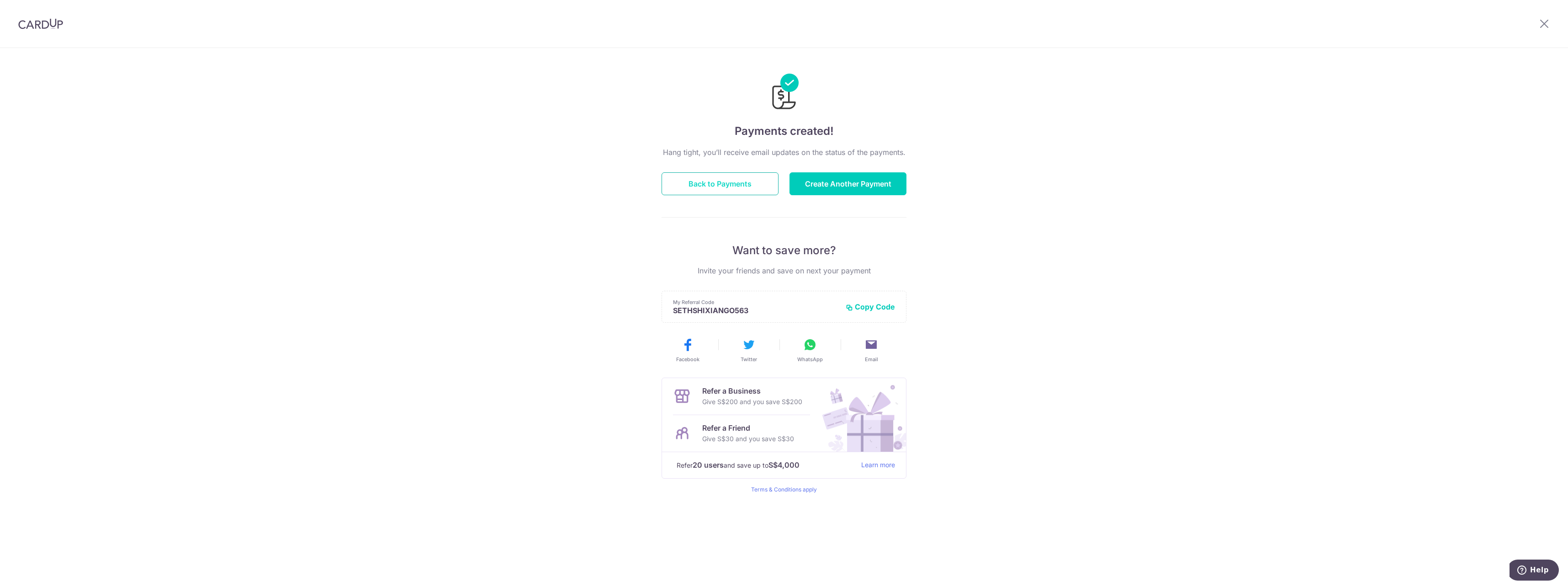
click at [733, 192] on button "Back to Payments" at bounding box center [720, 183] width 117 height 23
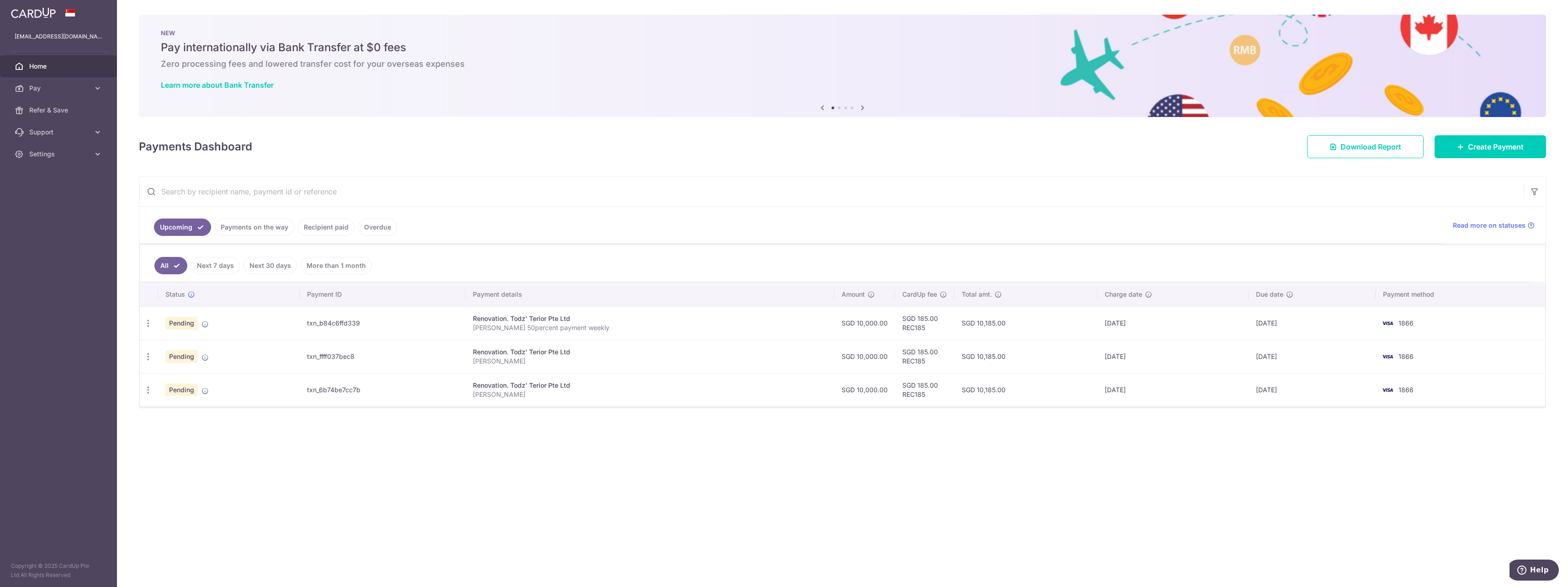
click at [320, 232] on link "Recipient paid" at bounding box center [326, 227] width 56 height 18
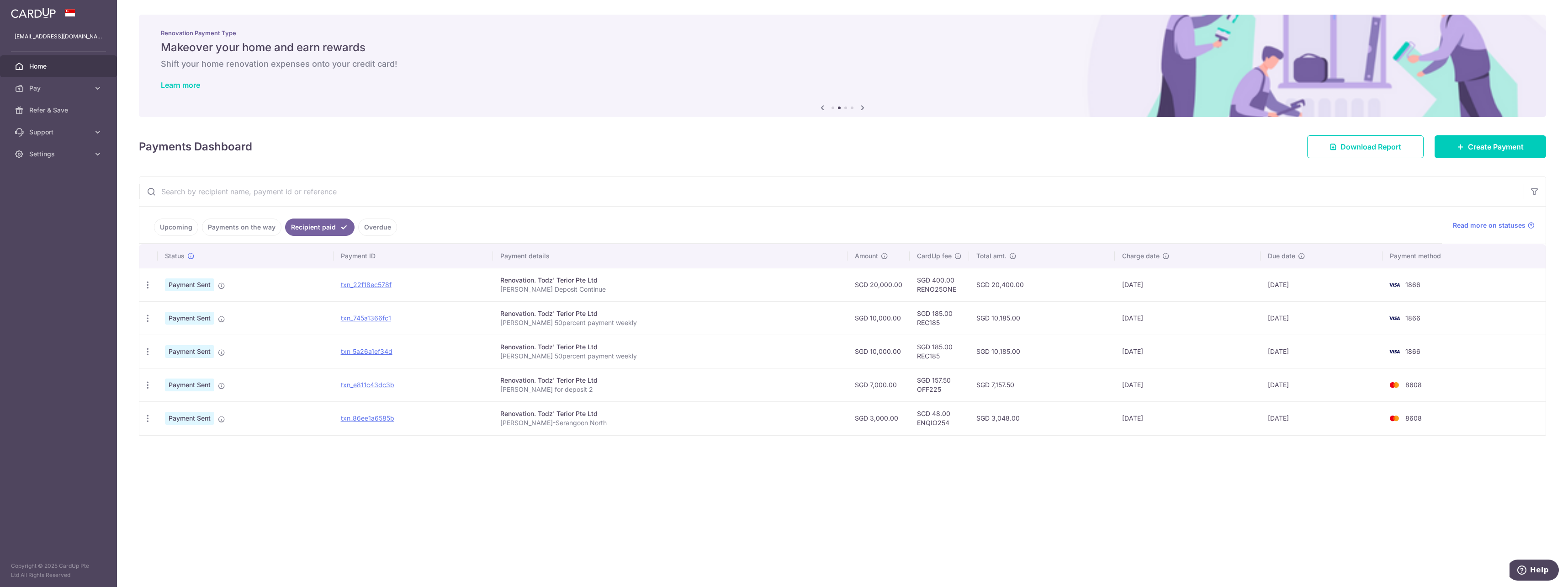
click at [166, 222] on link "Upcoming" at bounding box center [176, 227] width 44 height 18
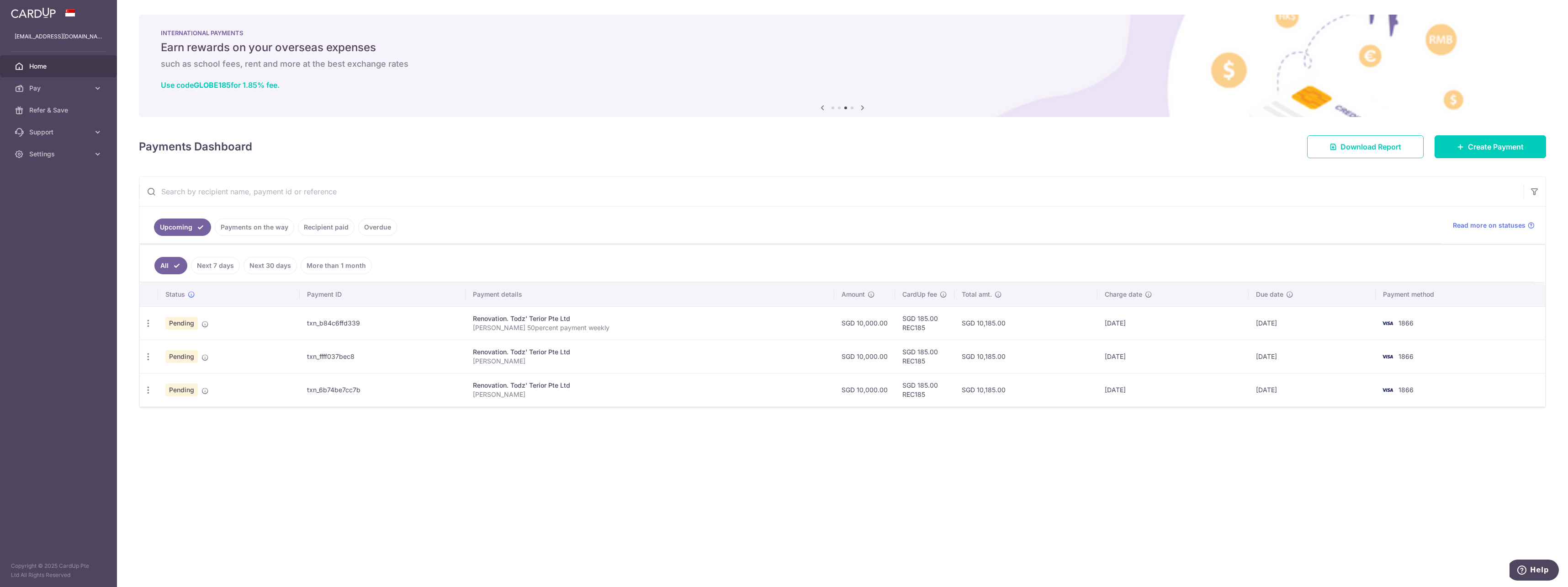
click at [261, 228] on link "Payments on the way" at bounding box center [254, 227] width 79 height 18
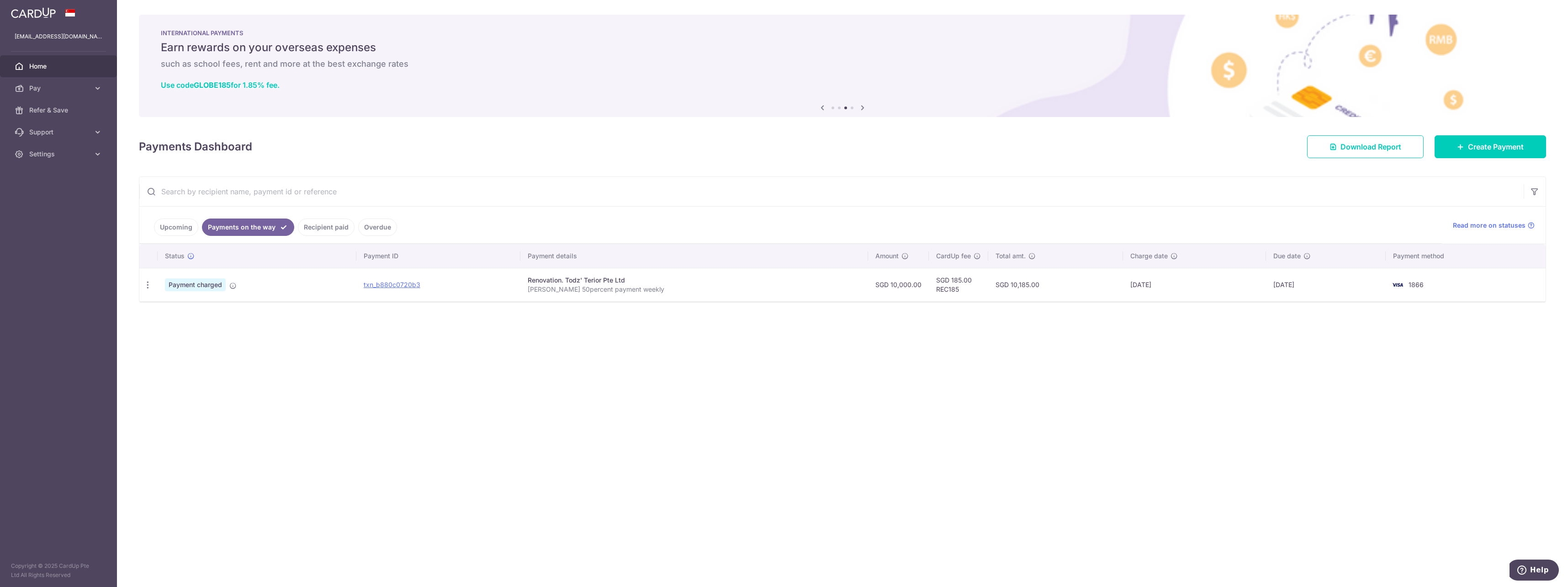
click at [167, 231] on link "Upcoming" at bounding box center [176, 227] width 44 height 18
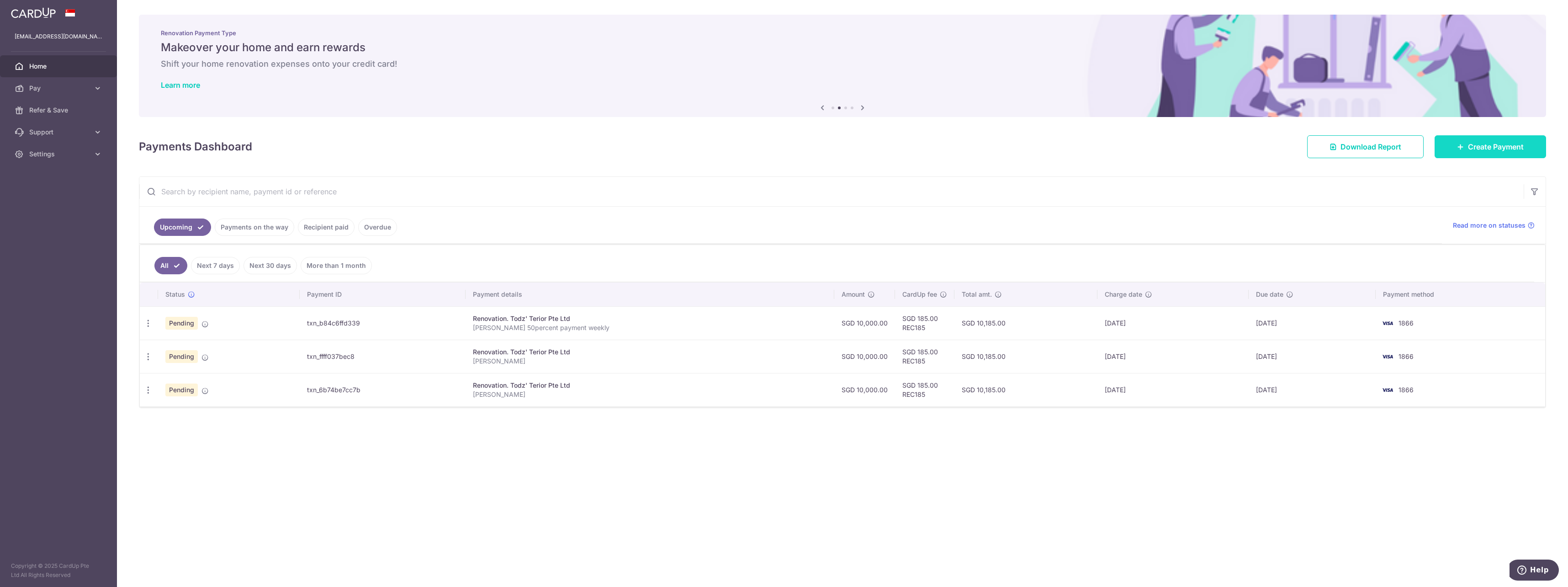
click at [1508, 151] on span "Create Payment" at bounding box center [1496, 146] width 56 height 11
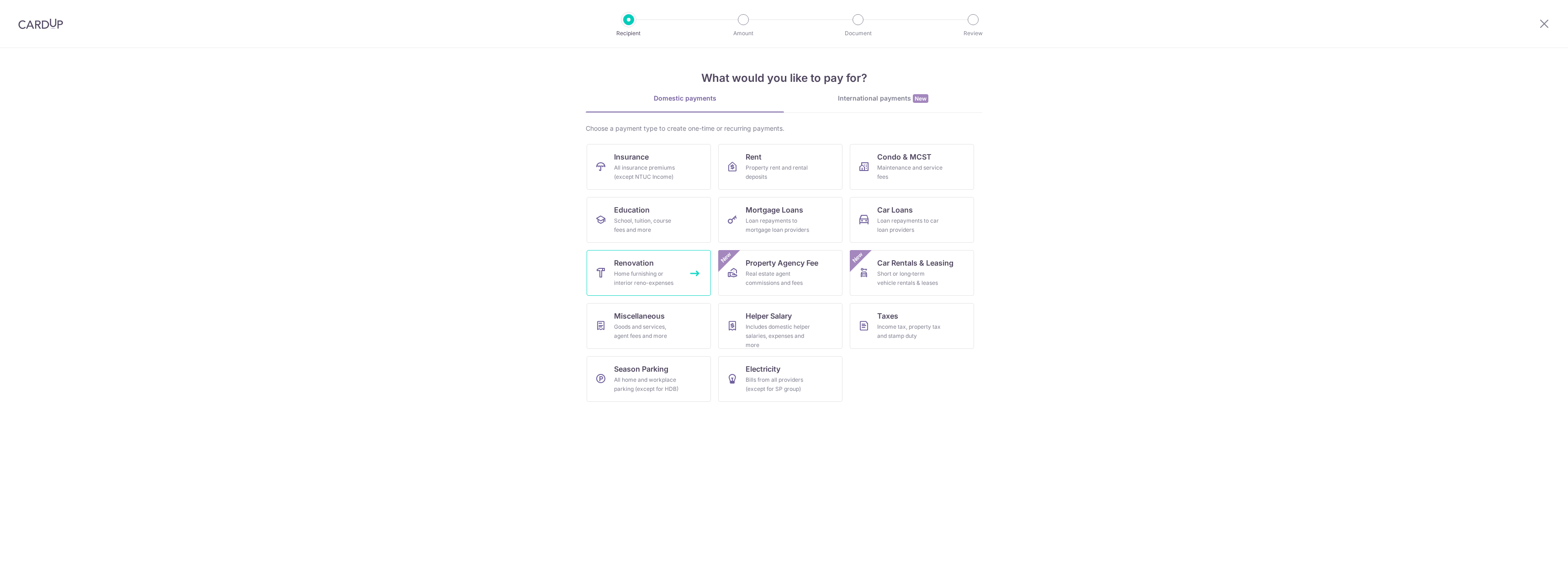
click at [681, 267] on link "Renovation Home furnishing or interior reno-expenses" at bounding box center [649, 273] width 124 height 46
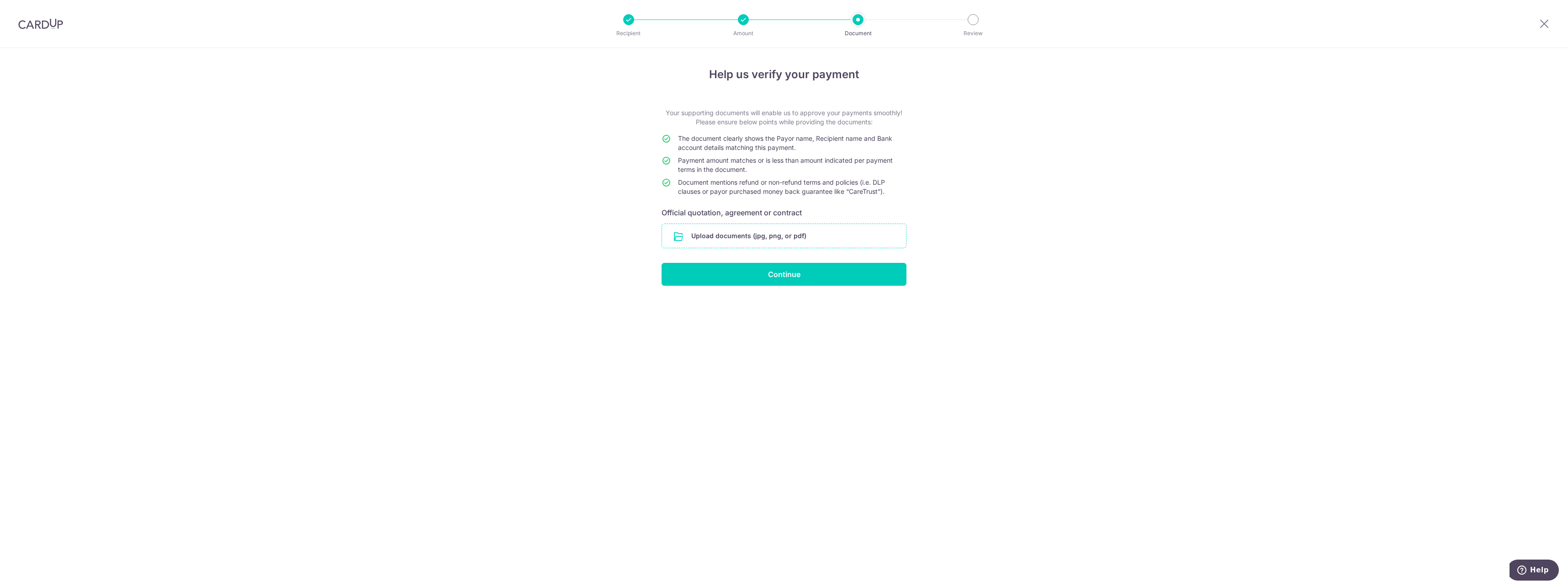
click at [731, 233] on input "file" at bounding box center [784, 235] width 244 height 24
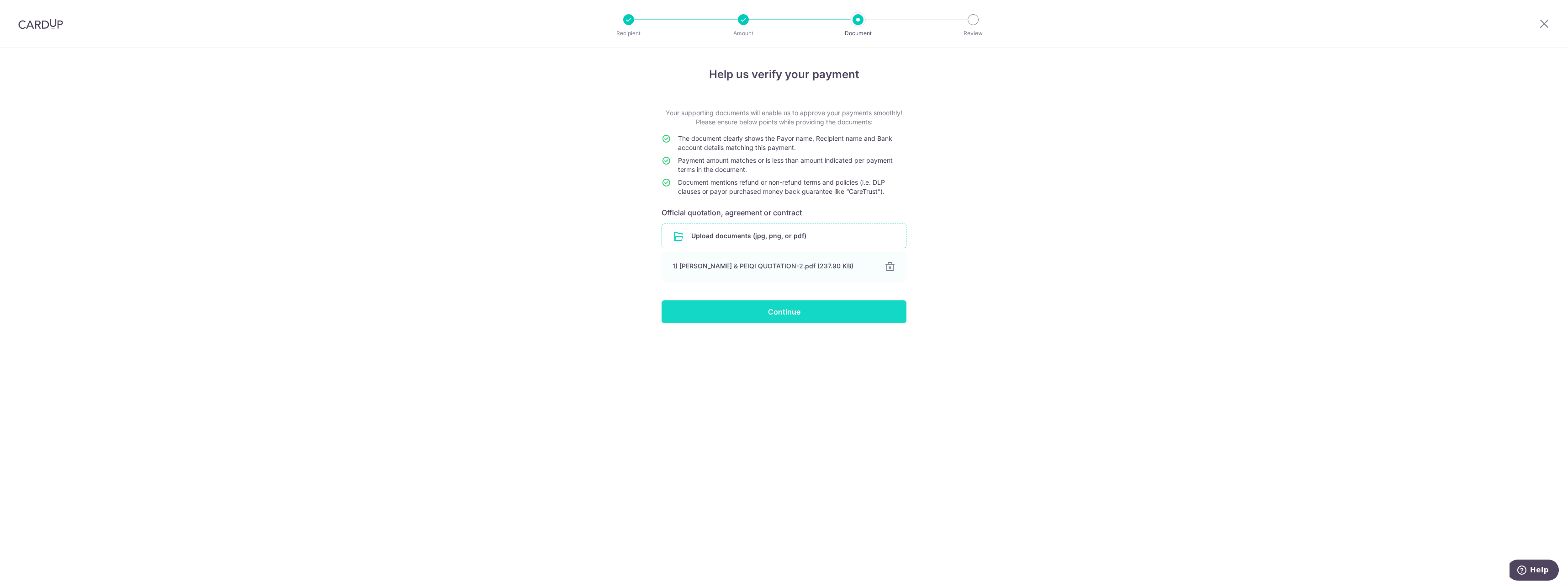
click at [778, 314] on input "Continue" at bounding box center [784, 311] width 245 height 23
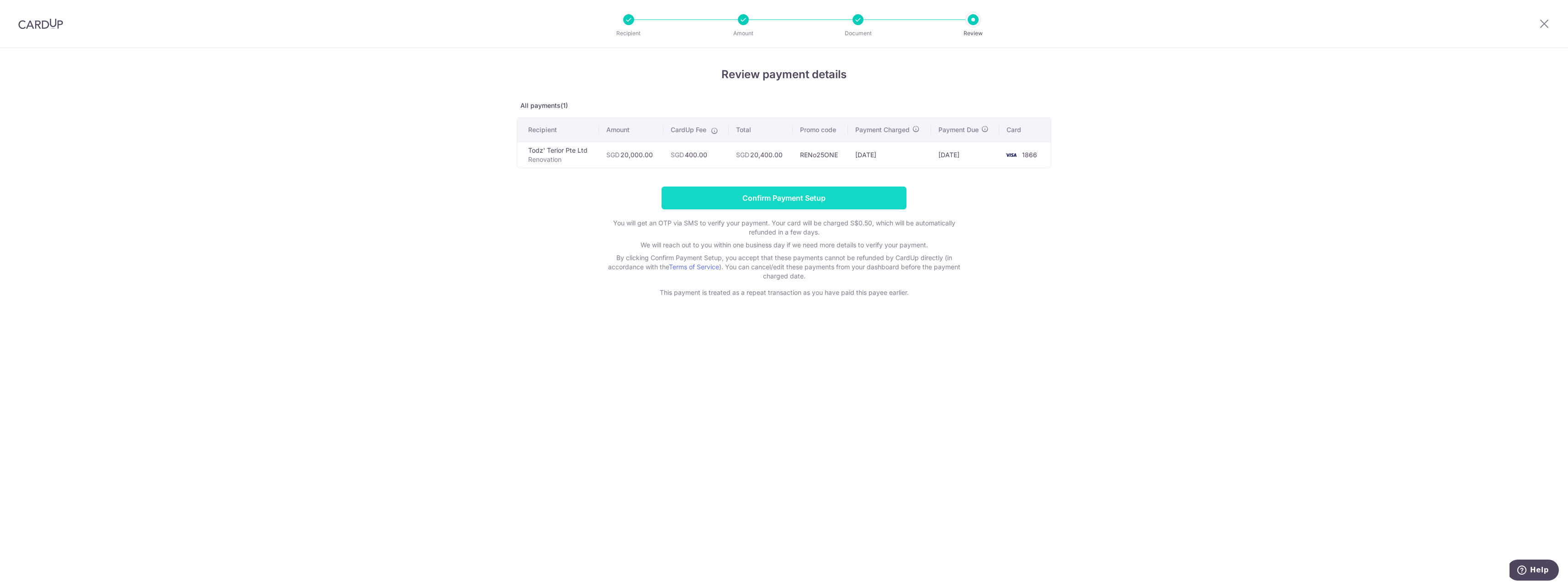
click at [815, 195] on input "Confirm Payment Setup" at bounding box center [784, 198] width 245 height 23
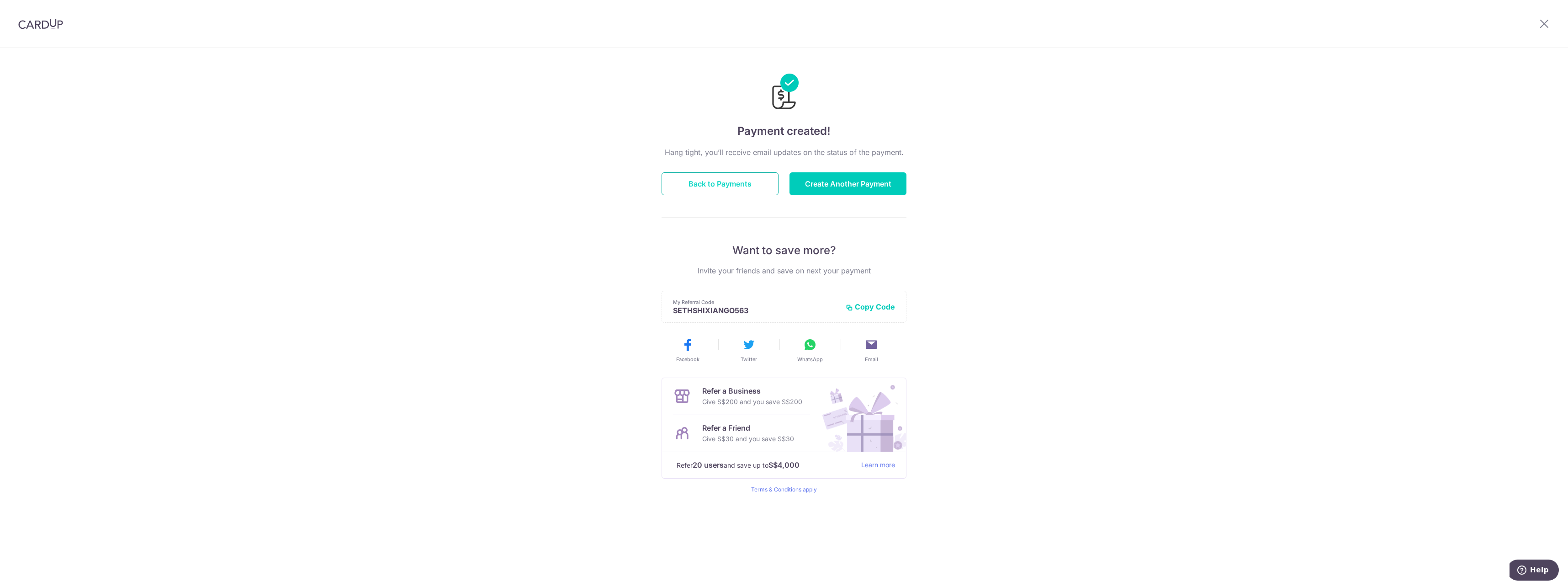
click at [710, 194] on button "Back to Payments" at bounding box center [720, 183] width 117 height 23
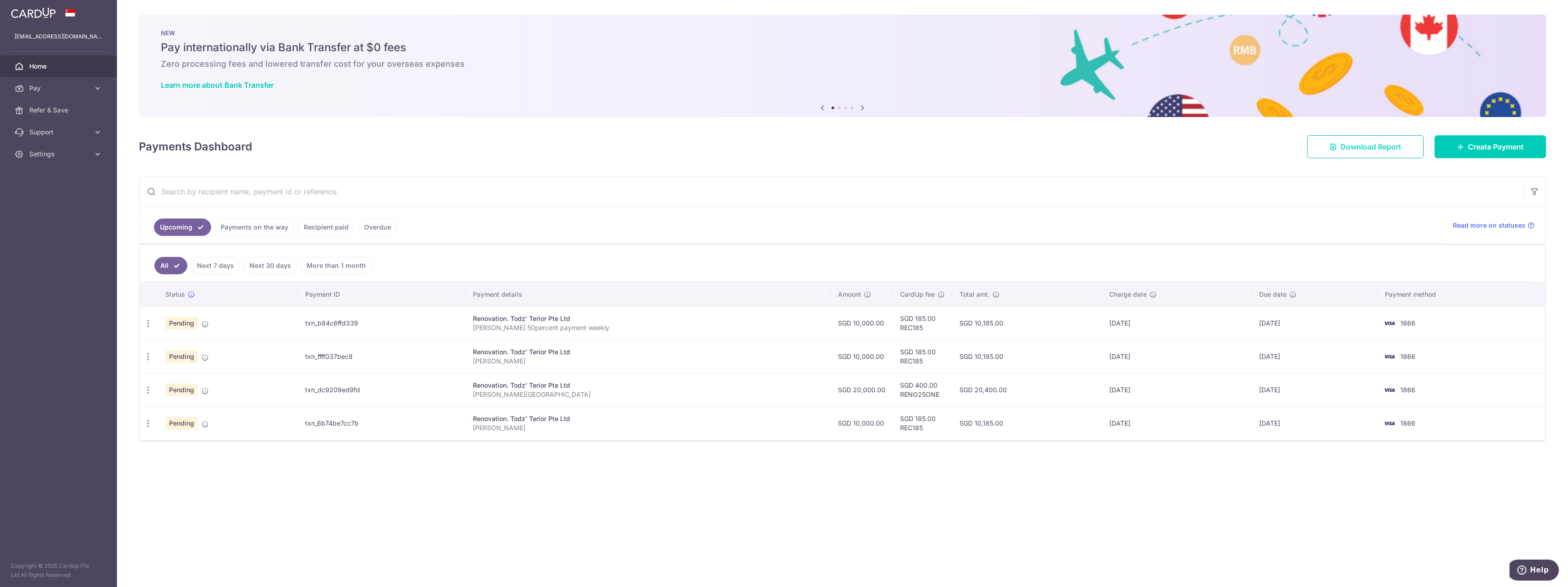
click at [1385, 148] on span "Download Report" at bounding box center [1371, 146] width 61 height 11
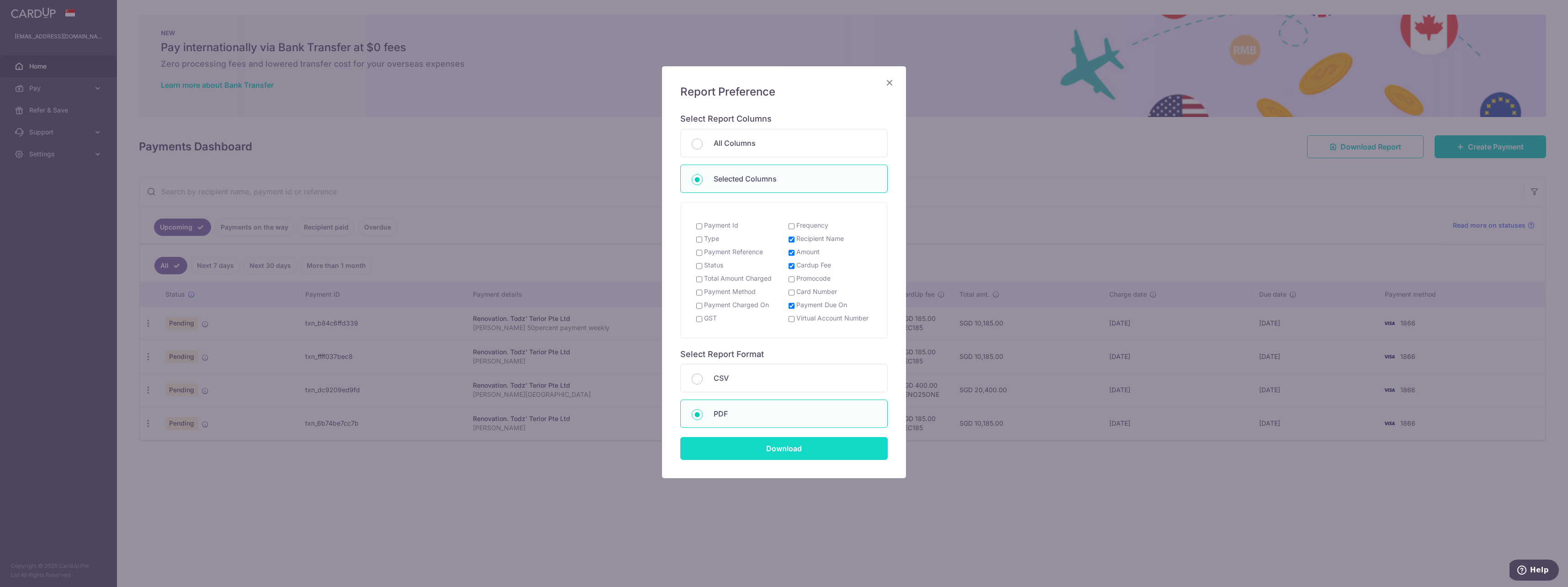
click at [787, 449] on input "Download" at bounding box center [784, 448] width 208 height 23
